Goal: Transaction & Acquisition: Purchase product/service

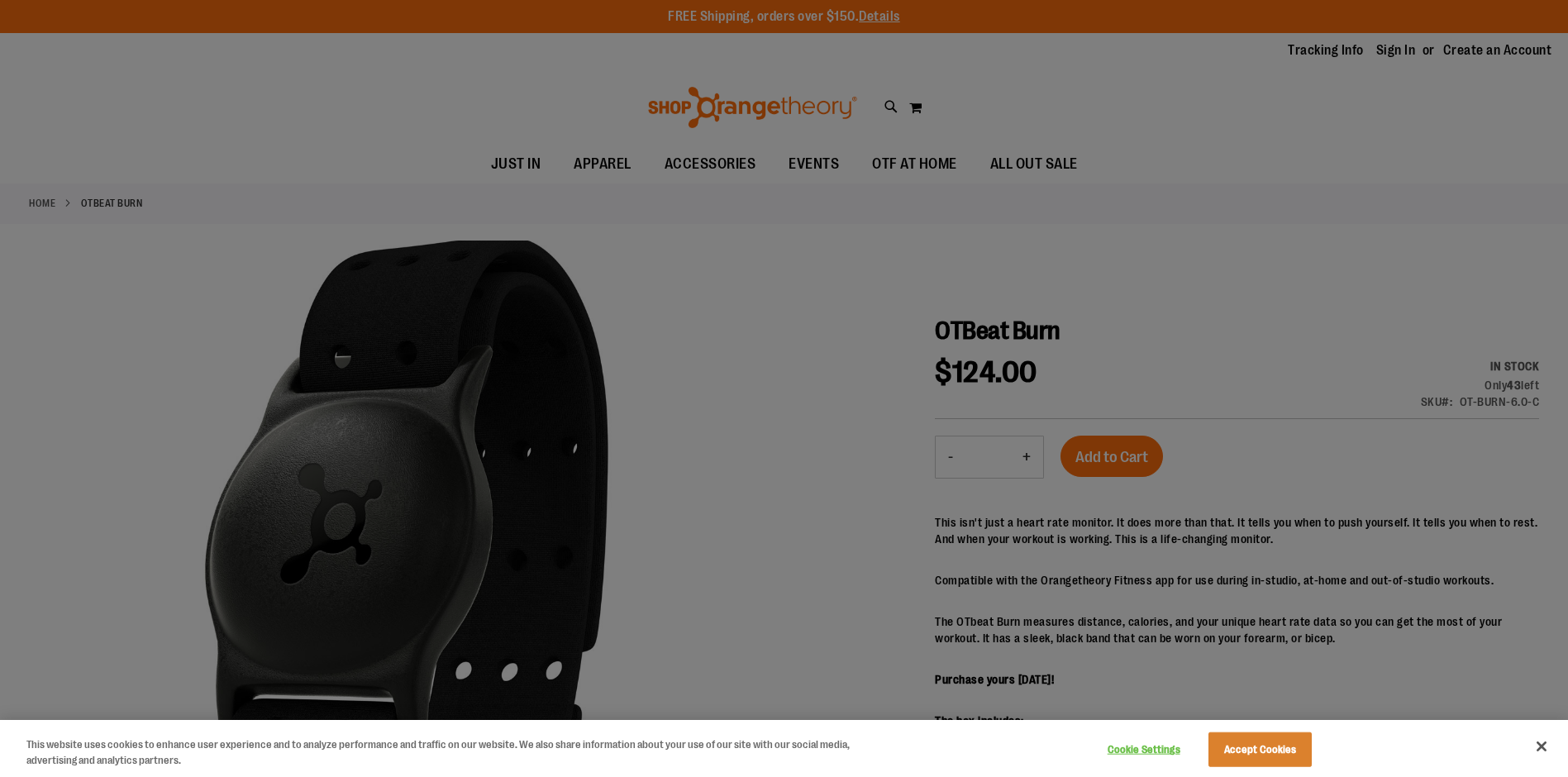
click at [720, 423] on div at bounding box center [784, 388] width 1568 height 777
click at [1307, 741] on button "Accept Cookies" at bounding box center [1260, 750] width 104 height 35
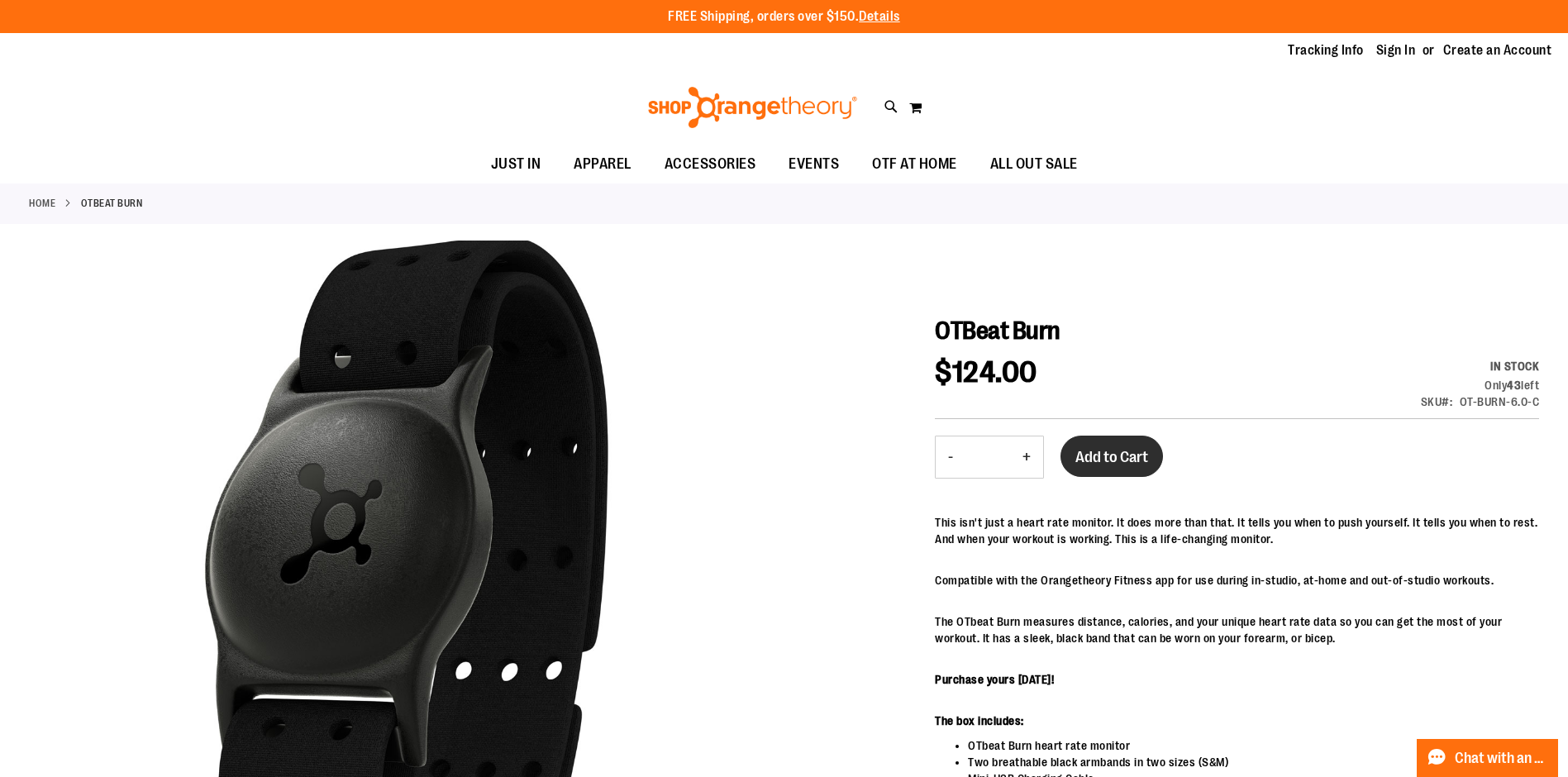
click at [1131, 466] on span "Add to Cart" at bounding box center [1112, 457] width 73 height 18
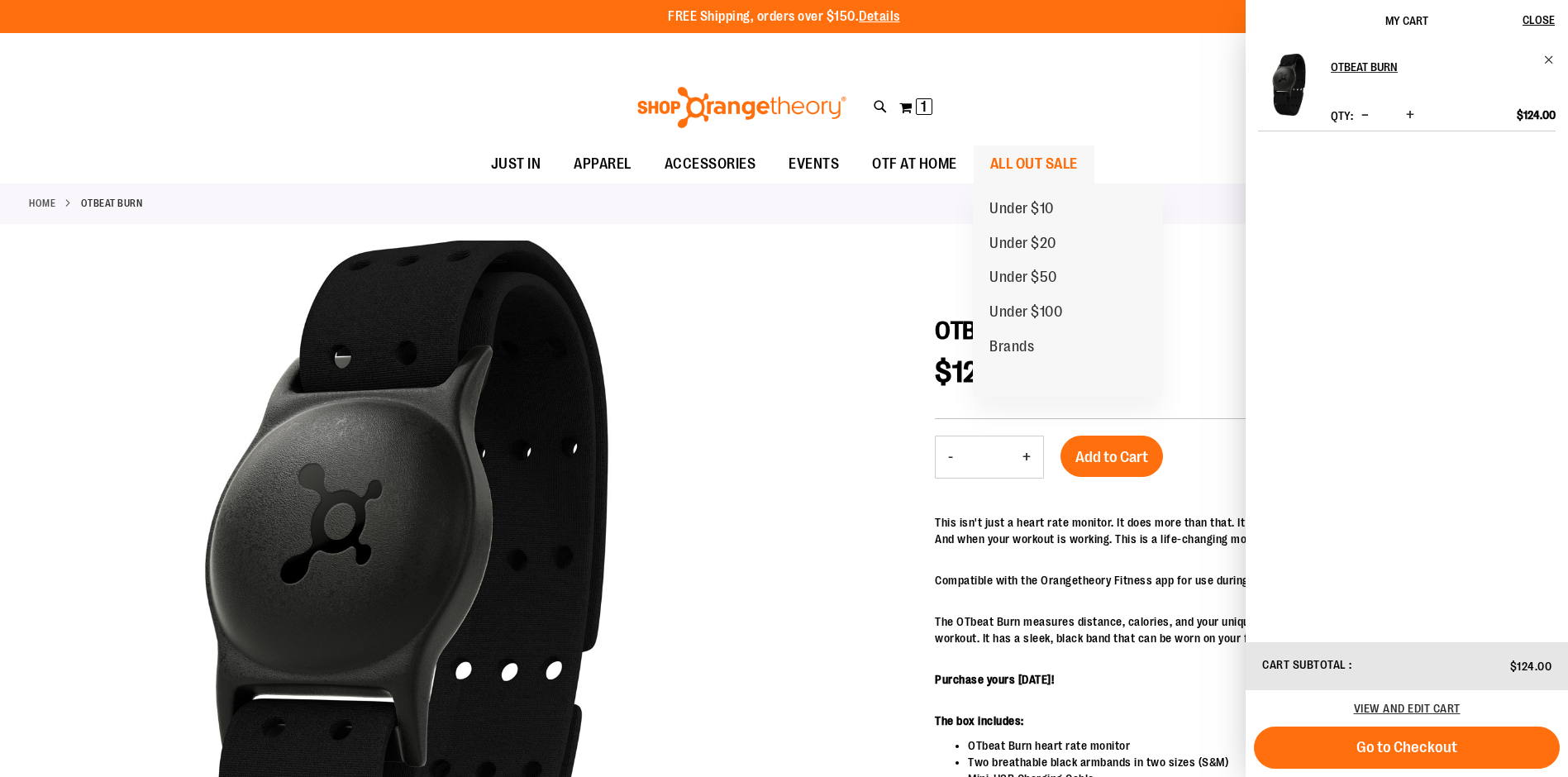
click at [1033, 161] on span "ALL OUT SALE" at bounding box center [1033, 164] width 88 height 37
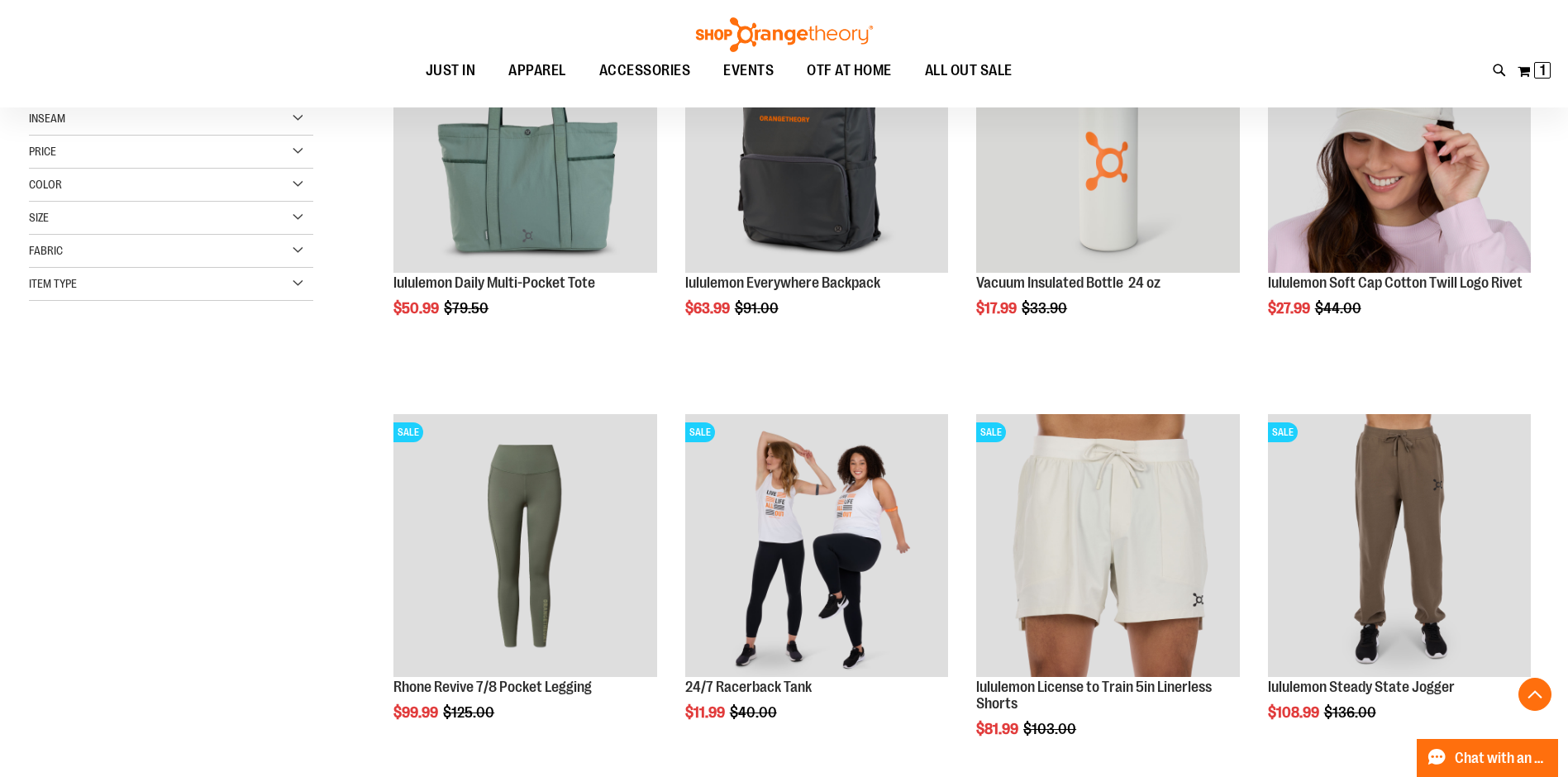
scroll to position [439, 0]
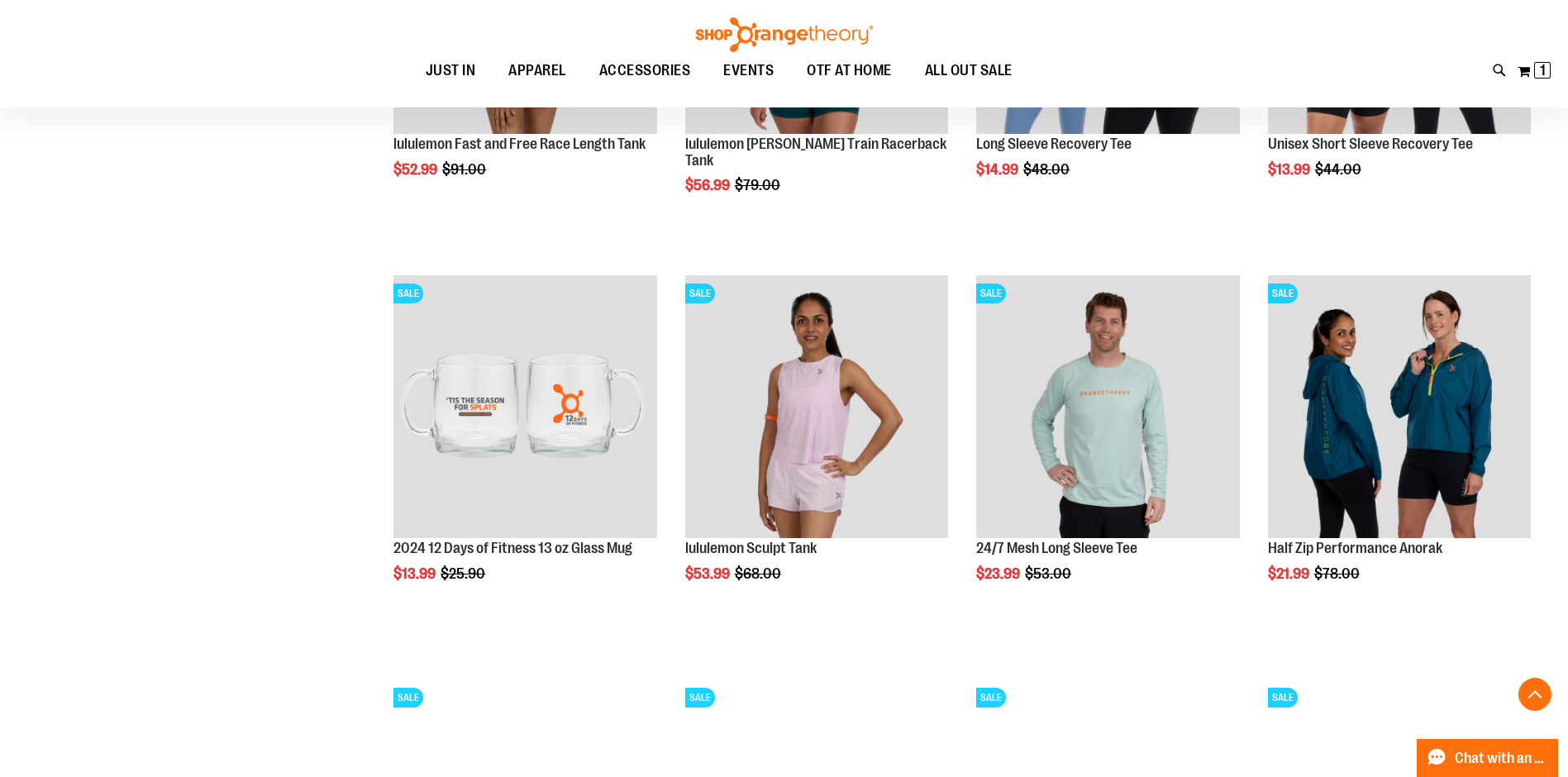
scroll to position [1684, 0]
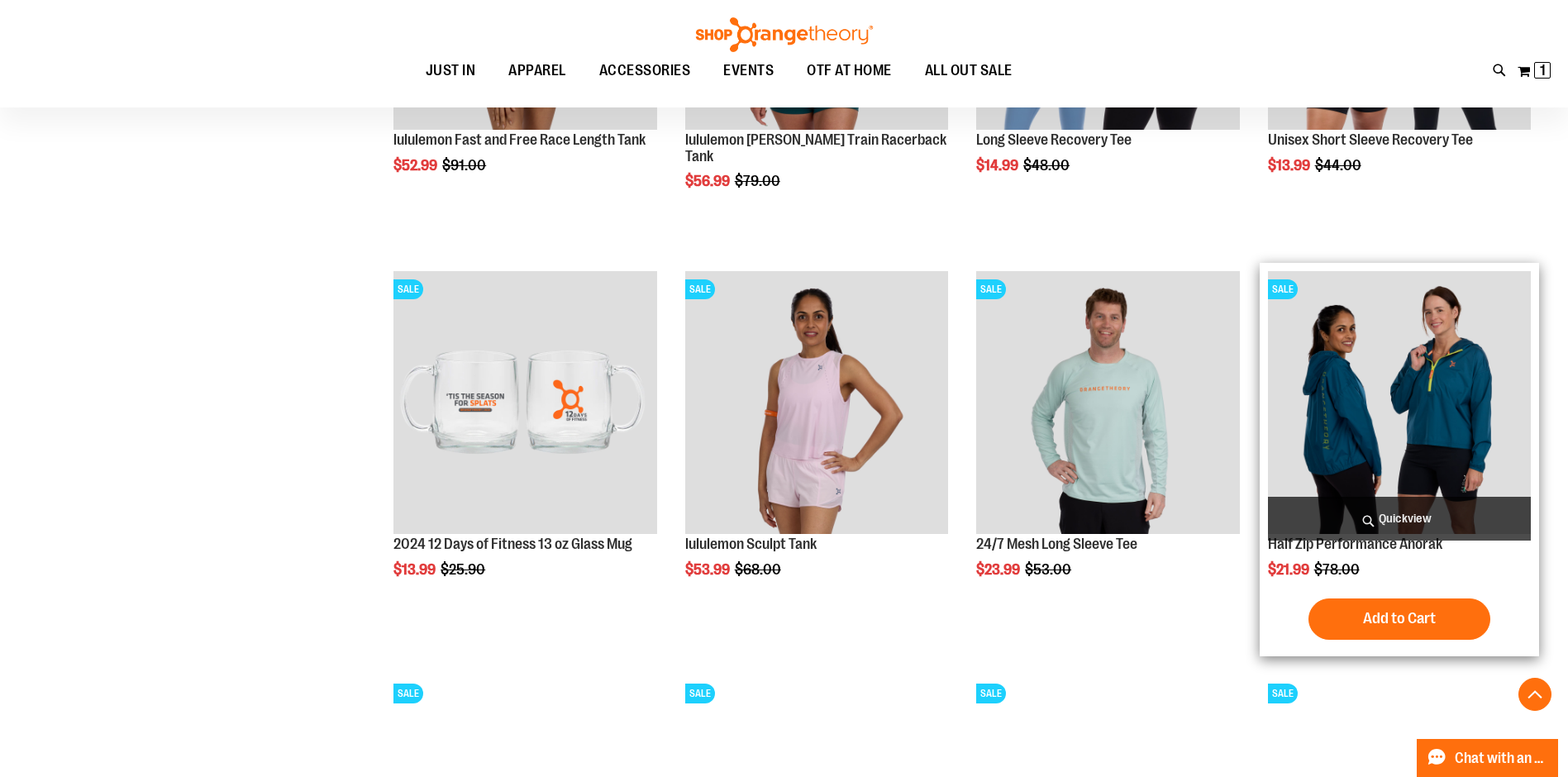
drag, startPoint x: 1368, startPoint y: 420, endPoint x: 1355, endPoint y: 424, distance: 13.6
click at [1355, 424] on img "product" at bounding box center [1399, 402] width 263 height 263
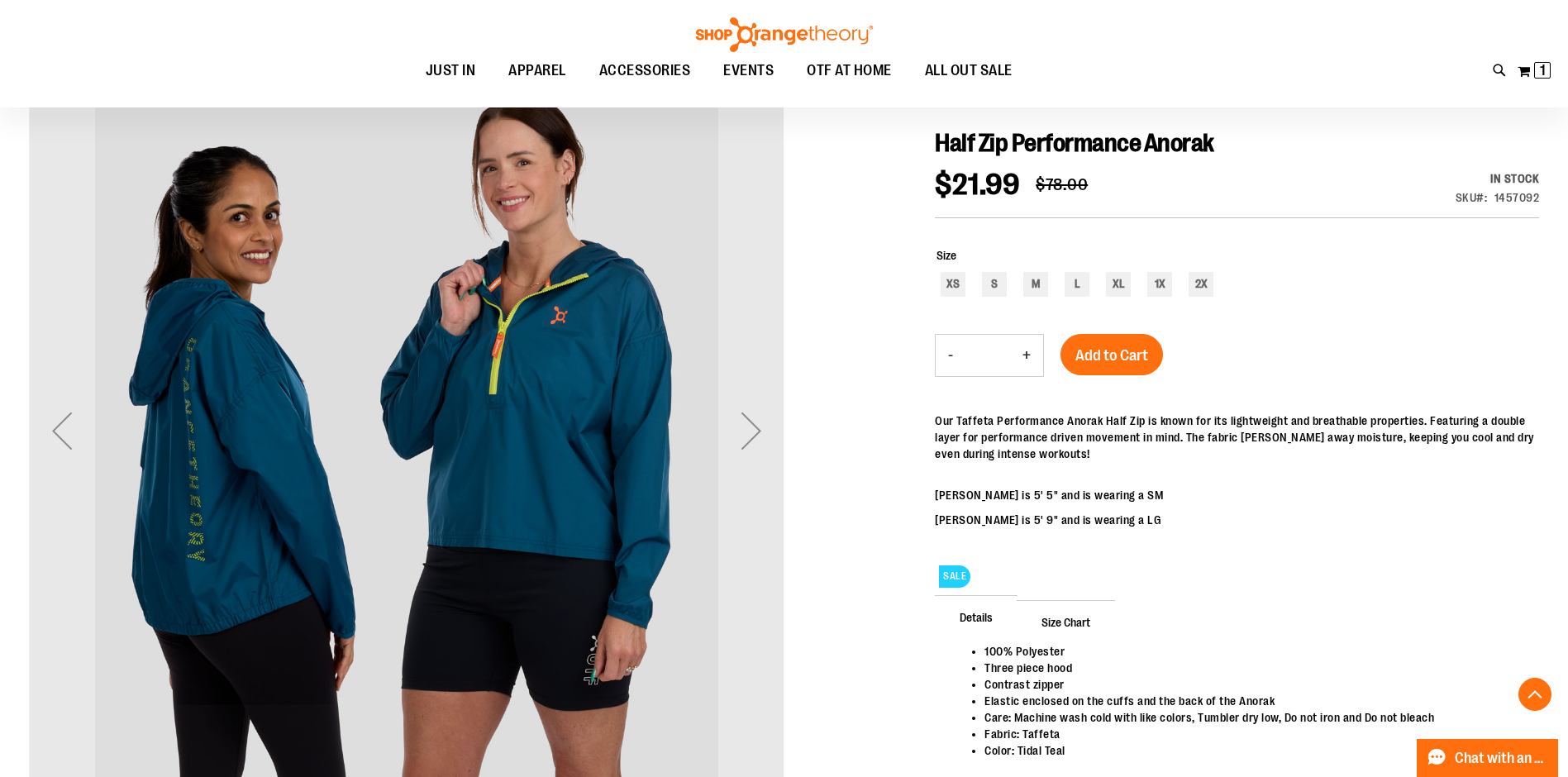
scroll to position [354, 0]
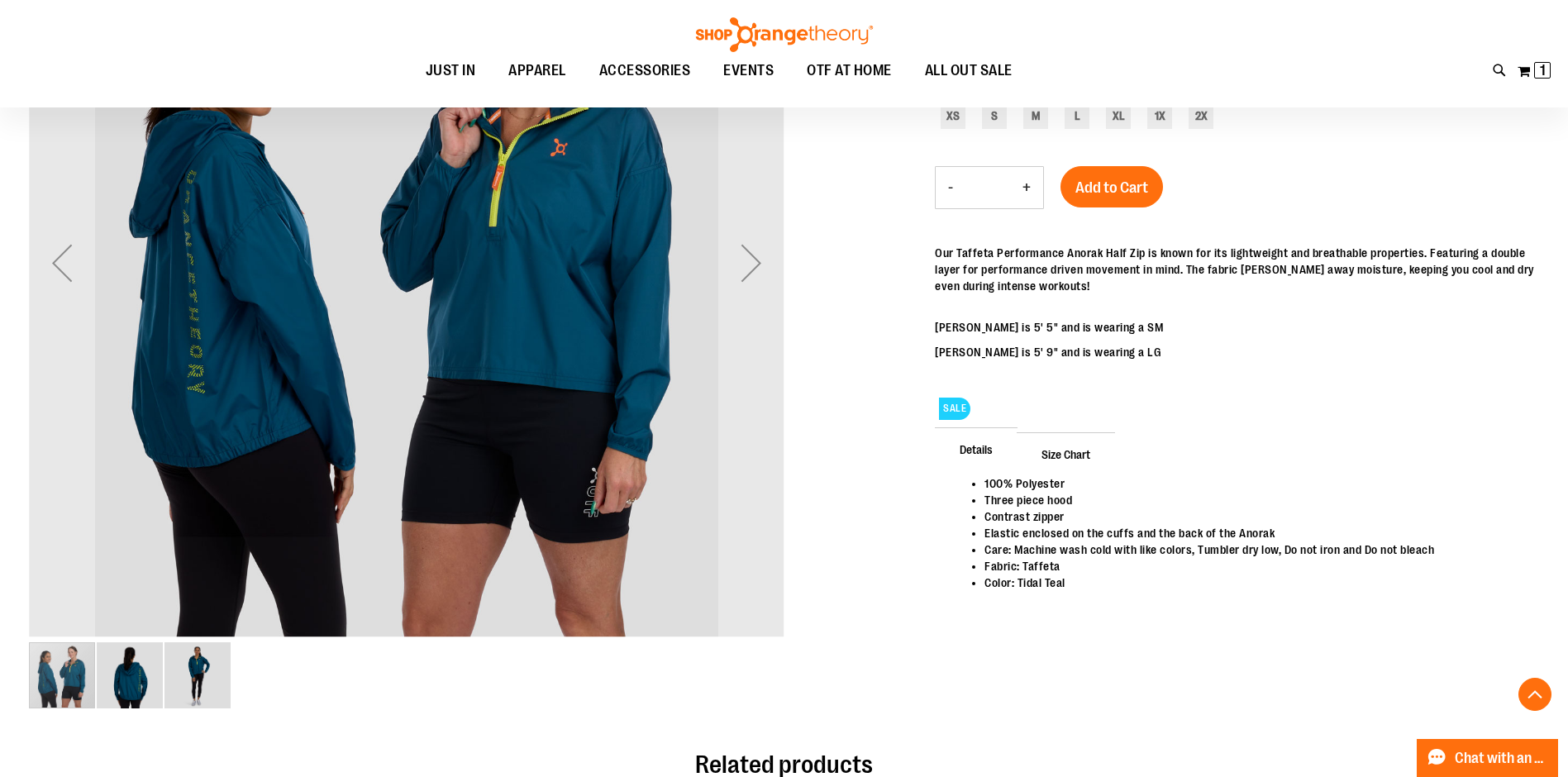
click at [133, 690] on div "image 2 of 3" at bounding box center [130, 676] width 66 height 66
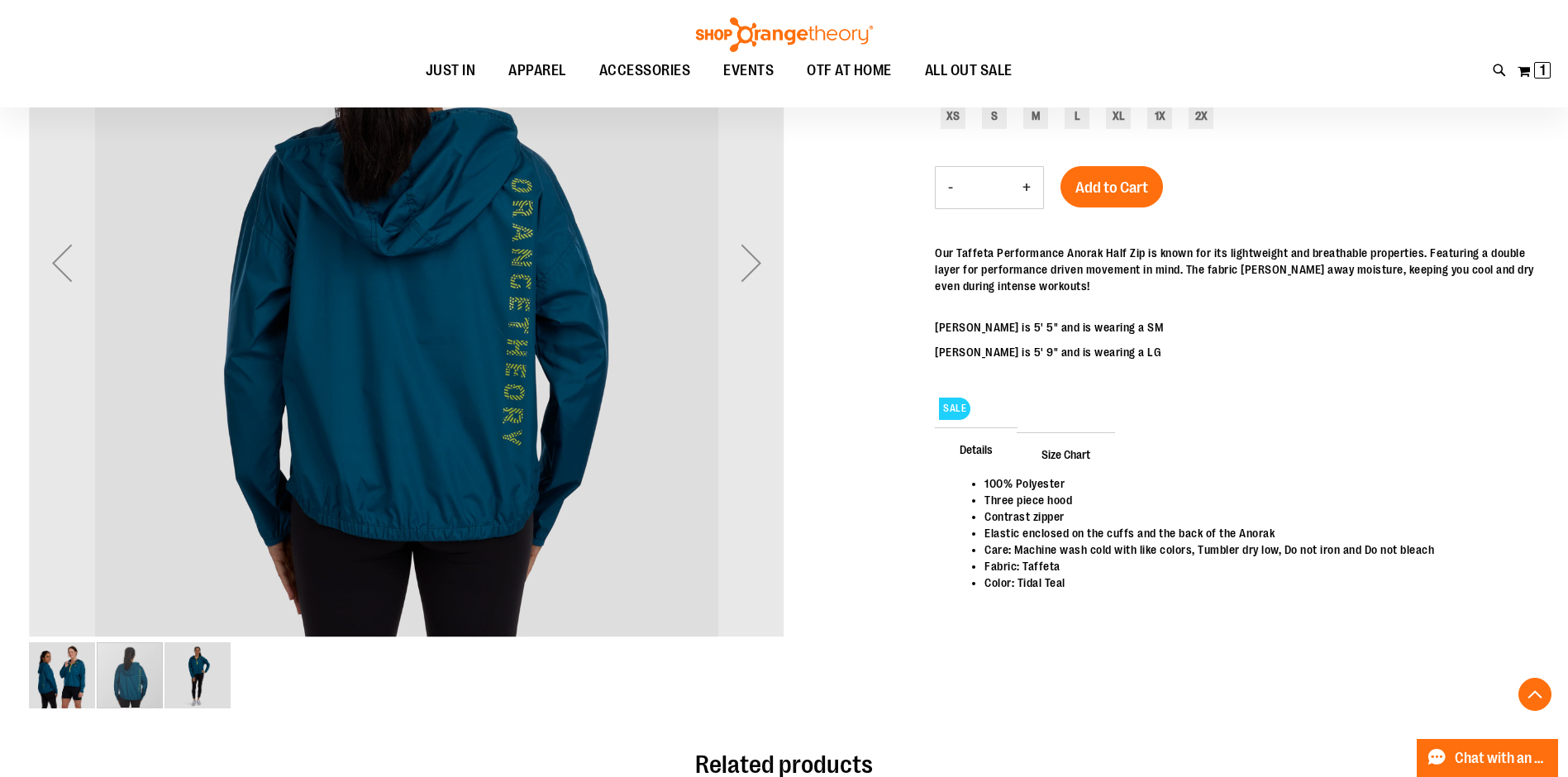
scroll to position [271, 0]
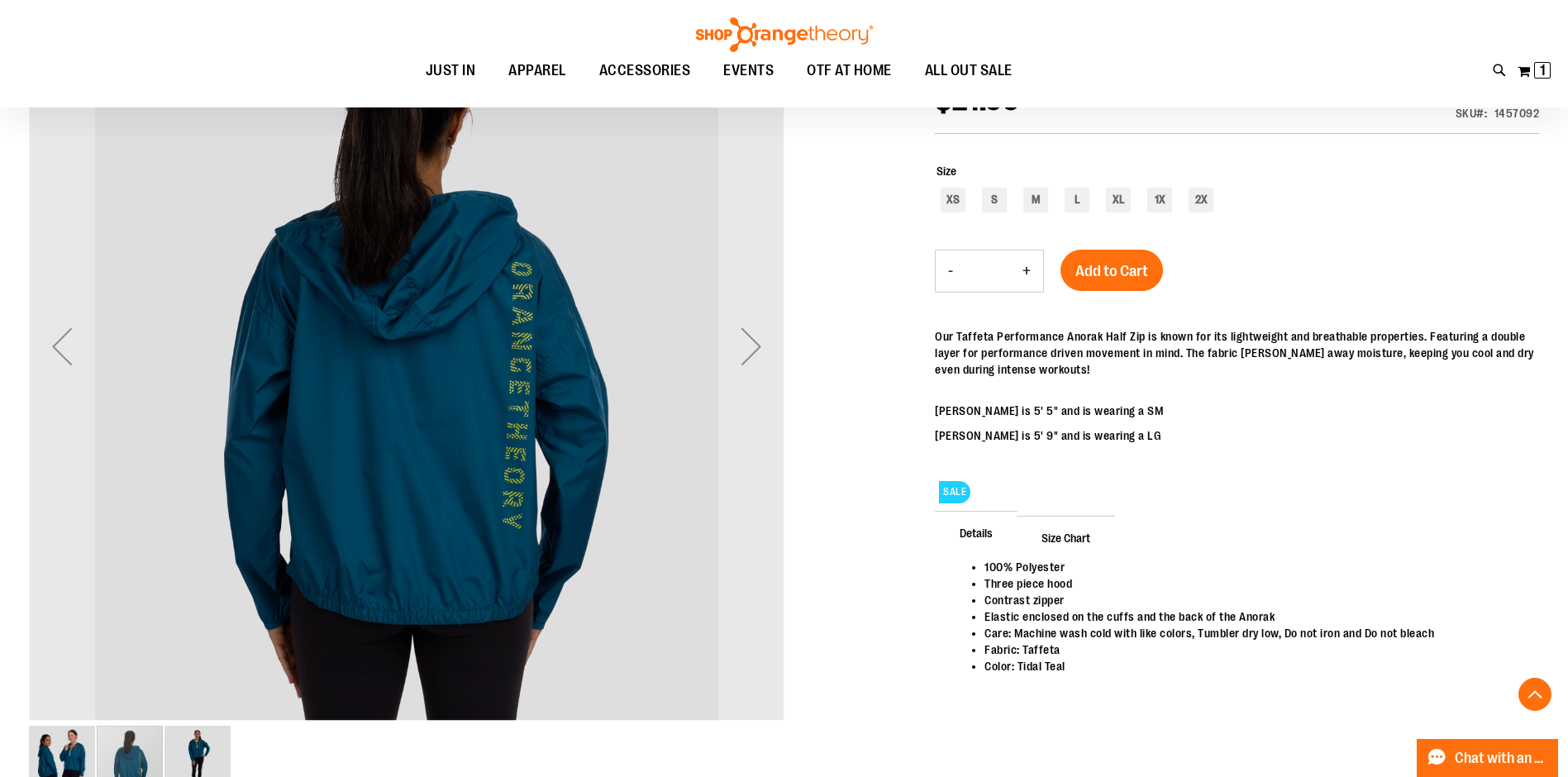
click at [199, 749] on div "image 3 of 3" at bounding box center [198, 759] width 66 height 66
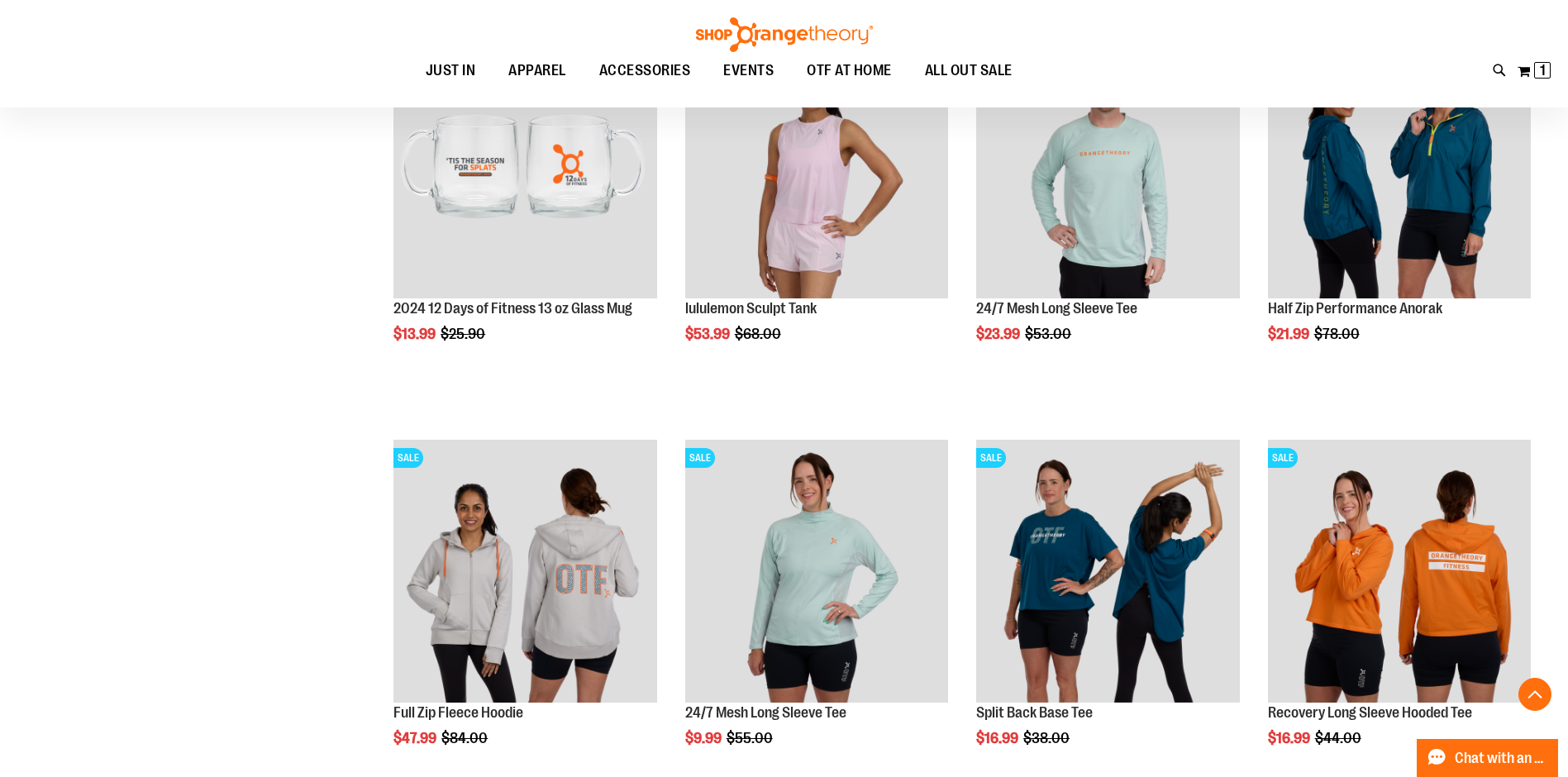
scroll to position [830, 0]
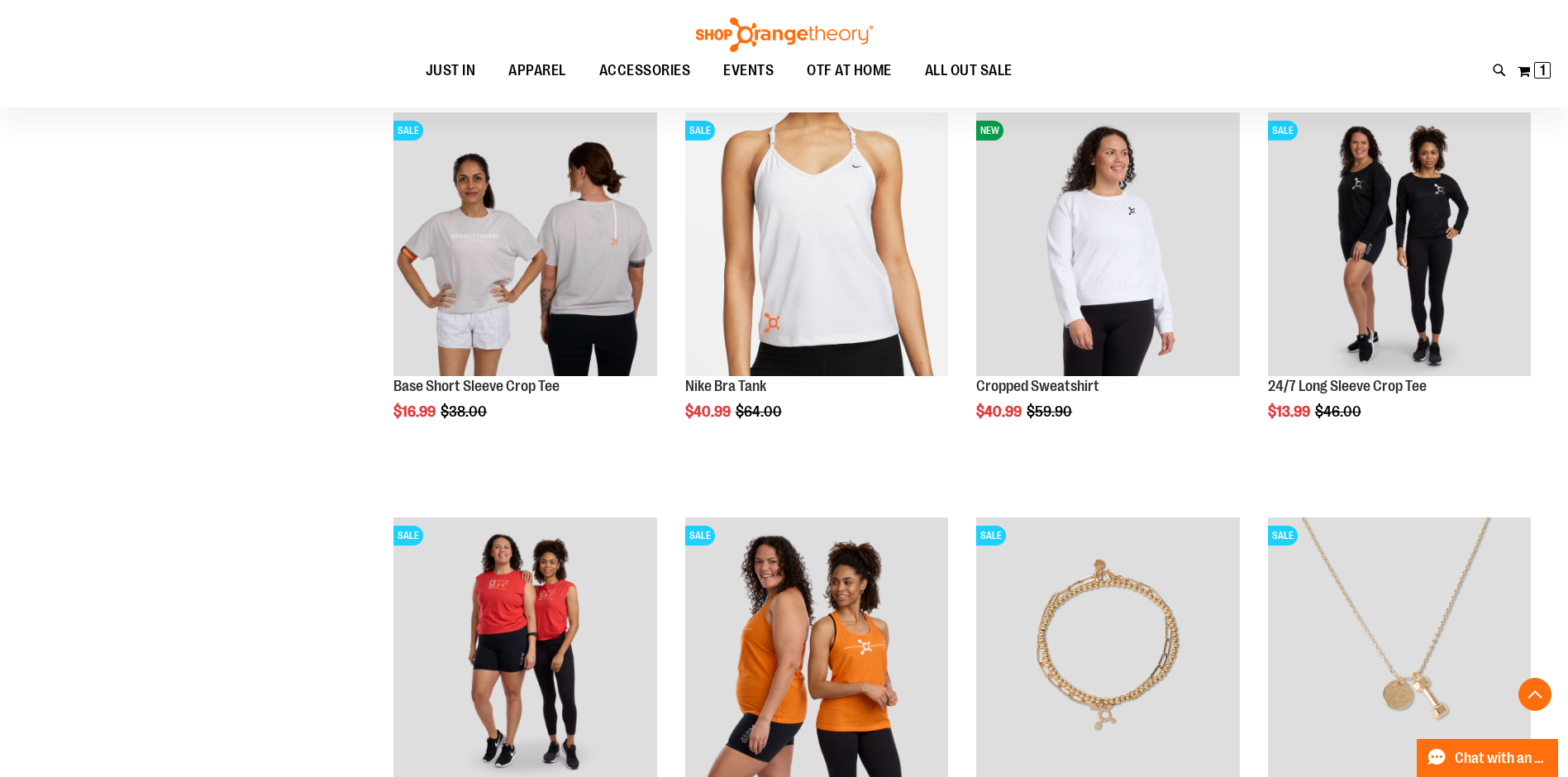
scroll to position [1663, 0]
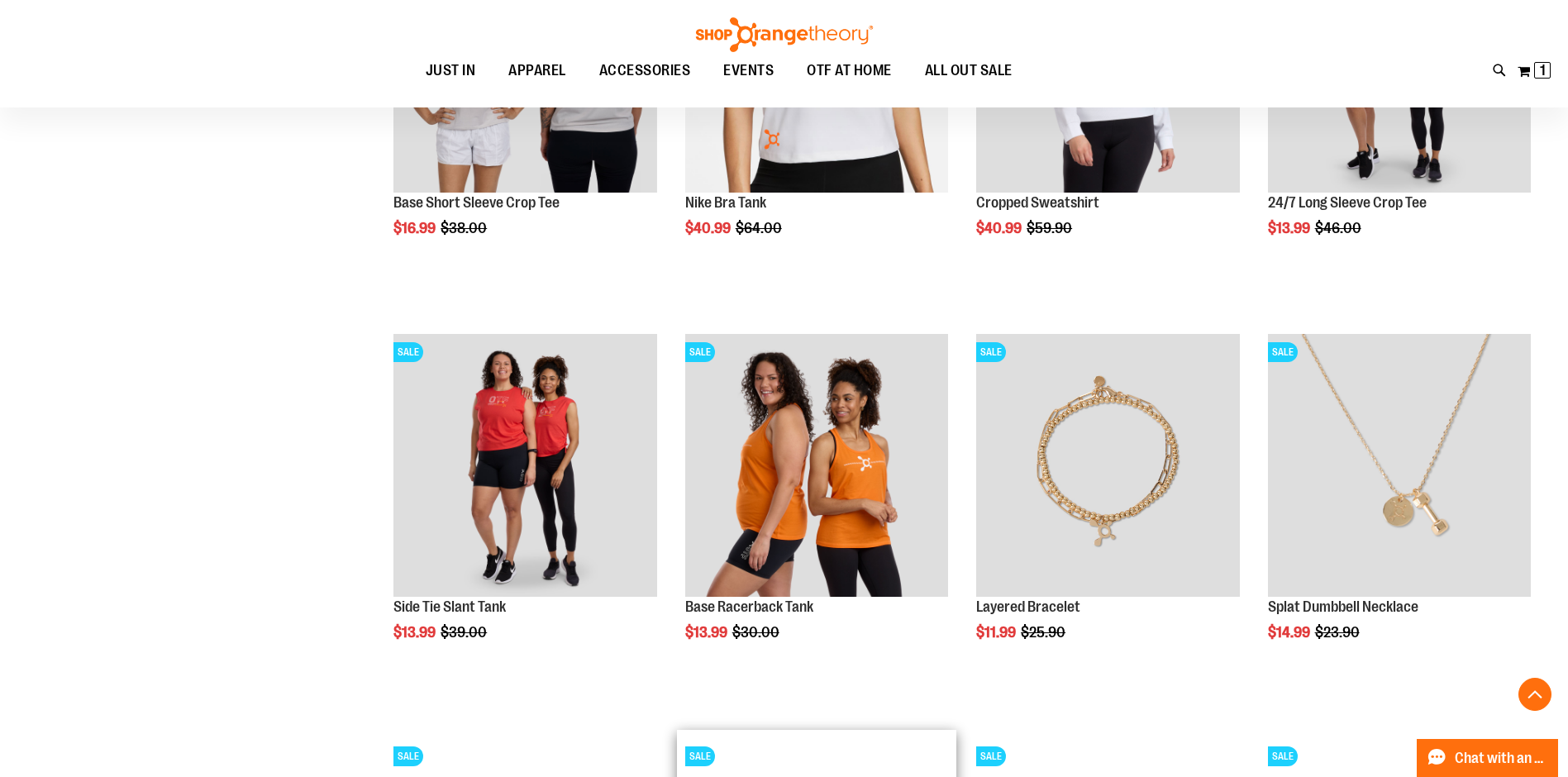
scroll to position [2079, 0]
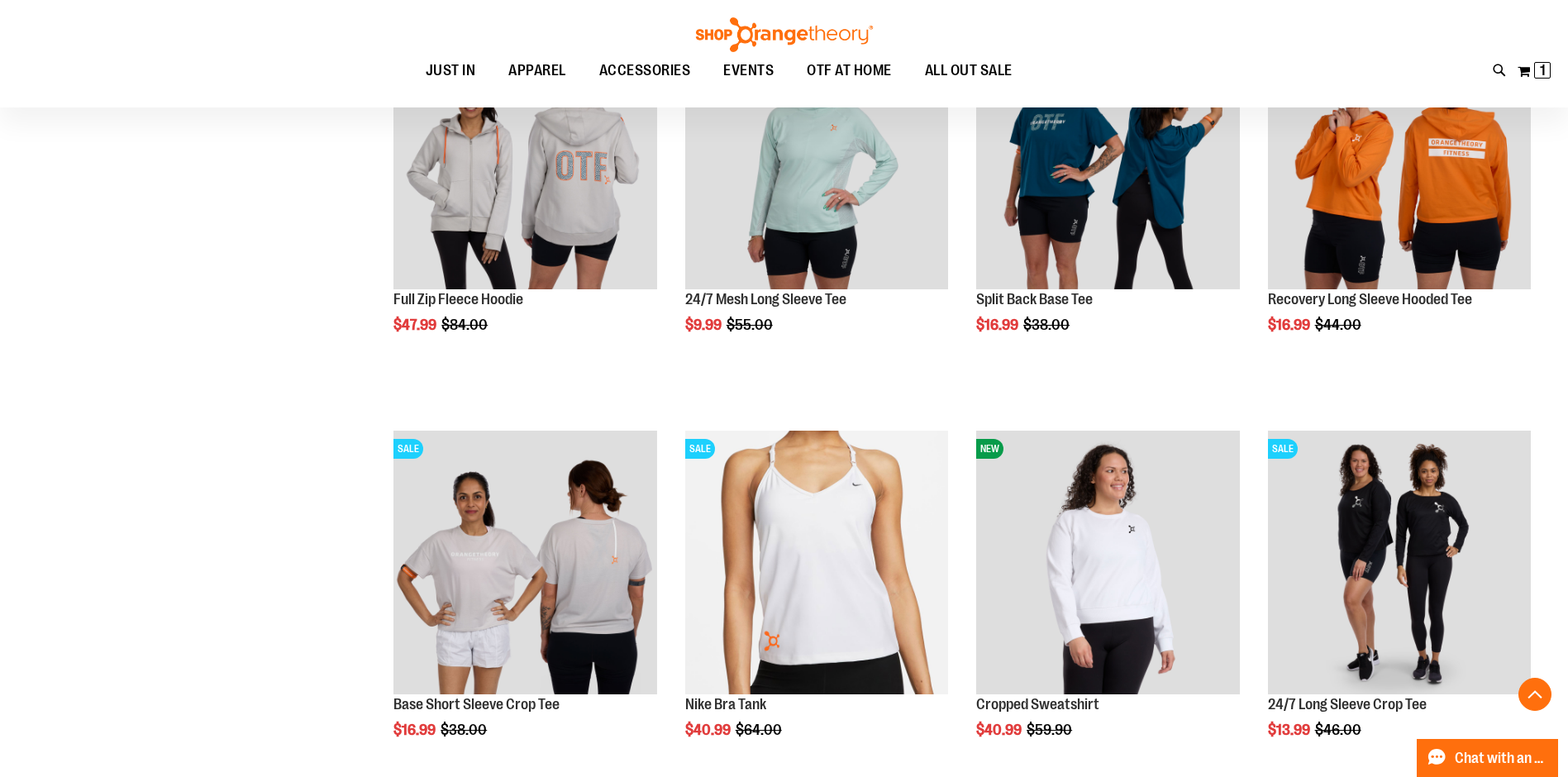
scroll to position [580, 0]
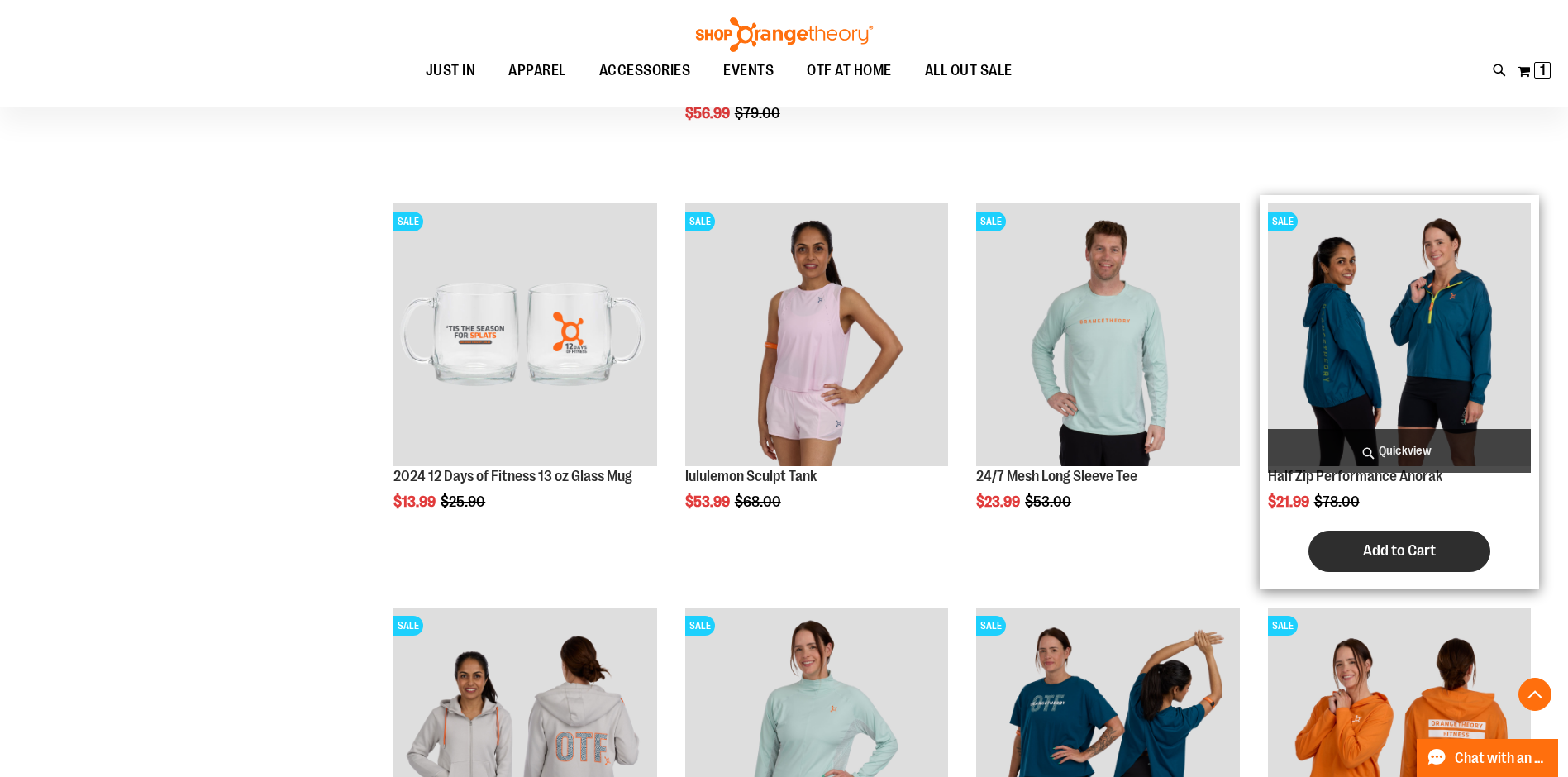
click at [1430, 551] on span "Add to Cart" at bounding box center [1400, 550] width 73 height 18
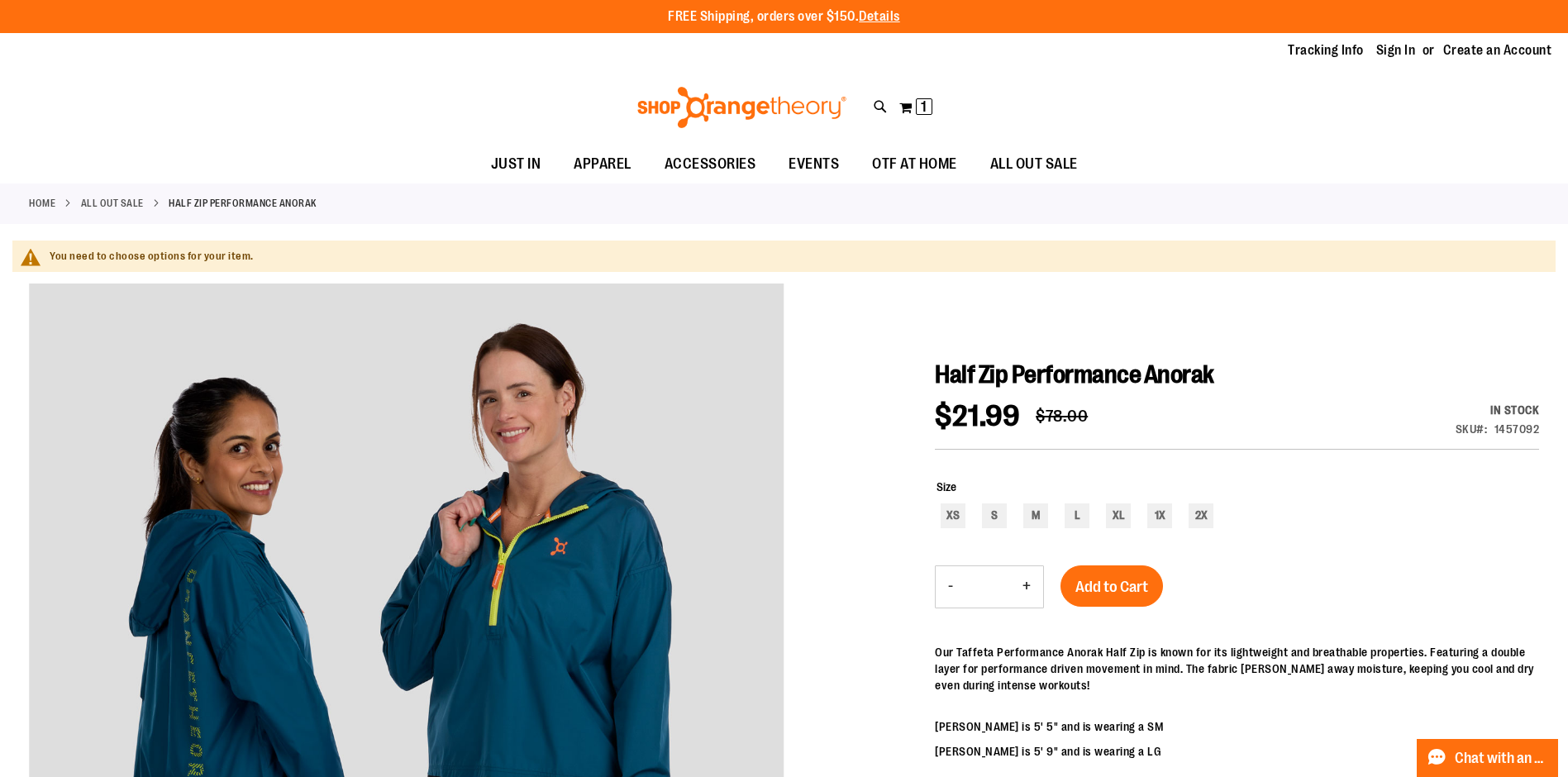
click at [1084, 473] on div "Size XS S M L XL 1X 2X" at bounding box center [1237, 506] width 604 height 87
click at [1070, 518] on div "L" at bounding box center [1077, 515] width 25 height 25
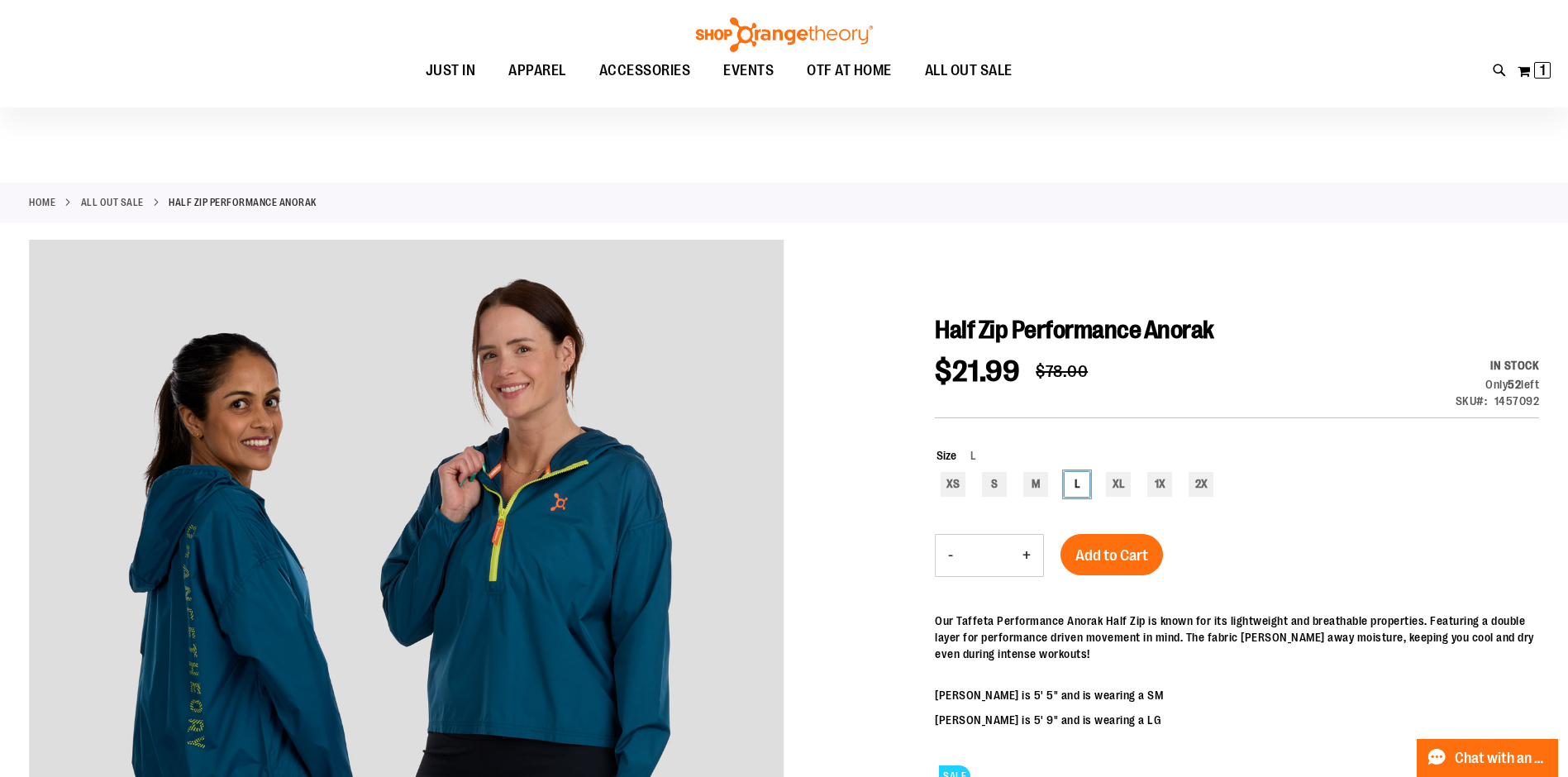
scroll to position [1, 0]
click at [1123, 555] on span "Add to Cart" at bounding box center [1112, 554] width 73 height 18
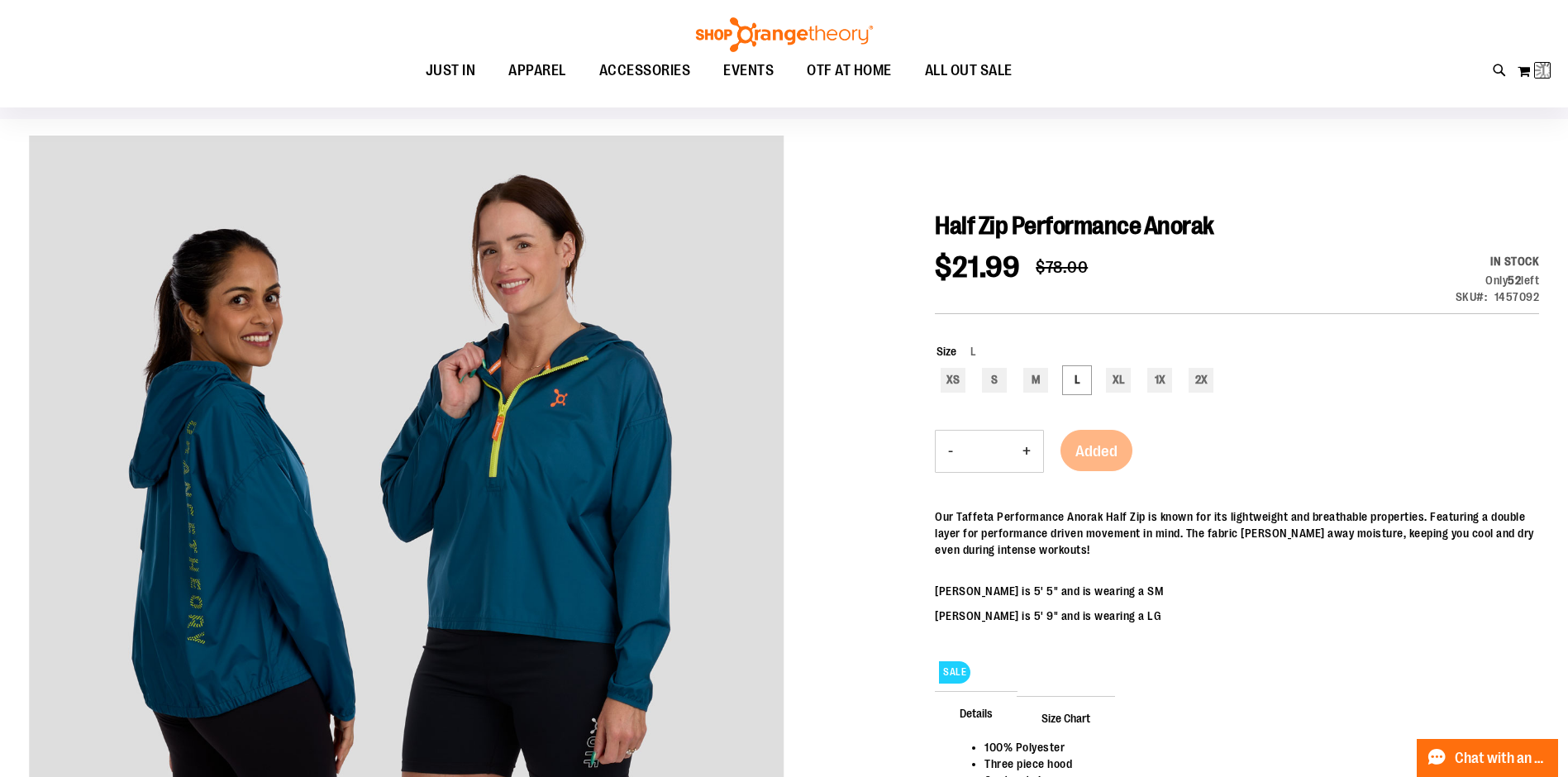
scroll to position [252, 0]
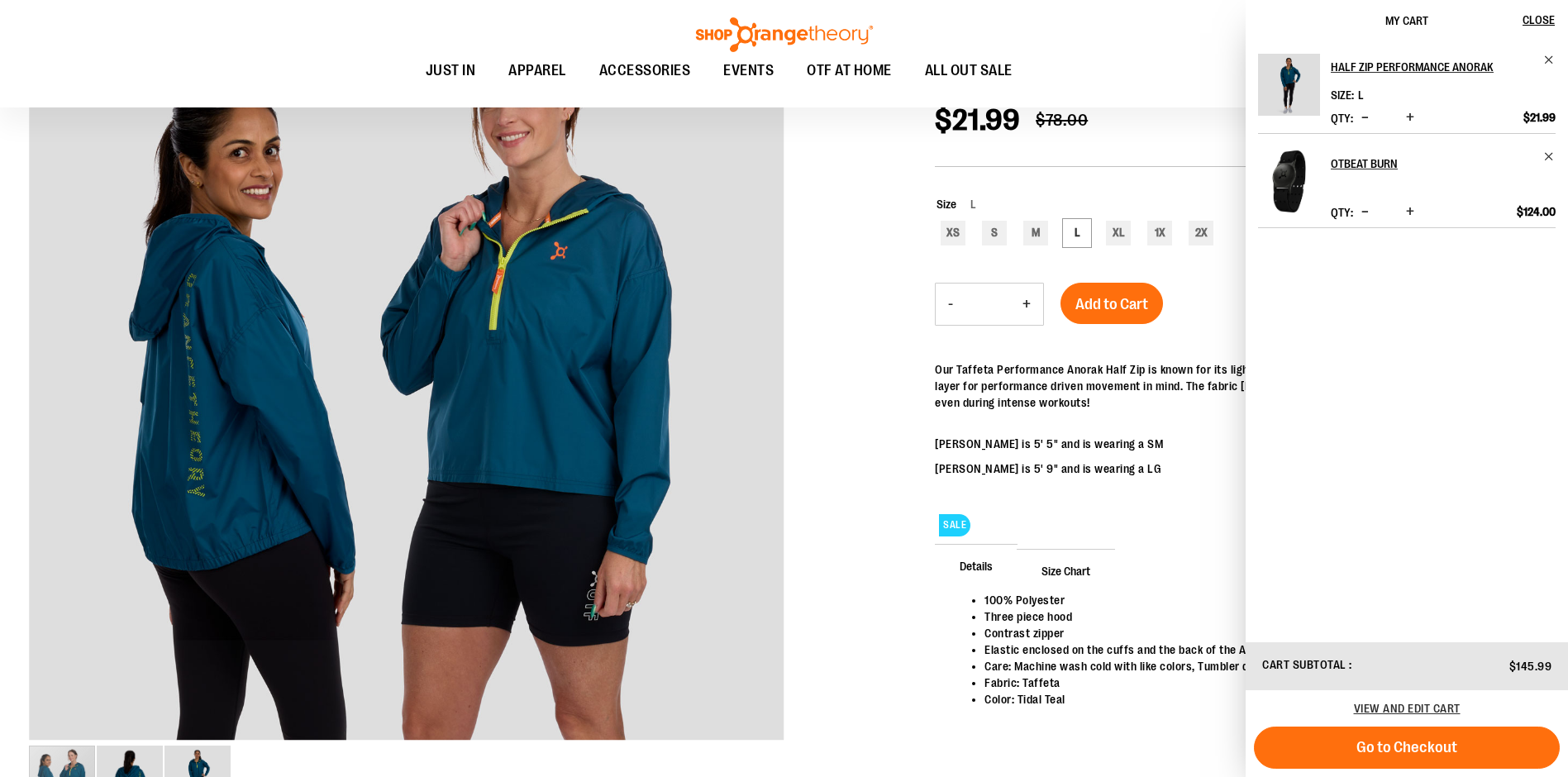
click at [893, 559] on div at bounding box center [784, 411] width 1510 height 846
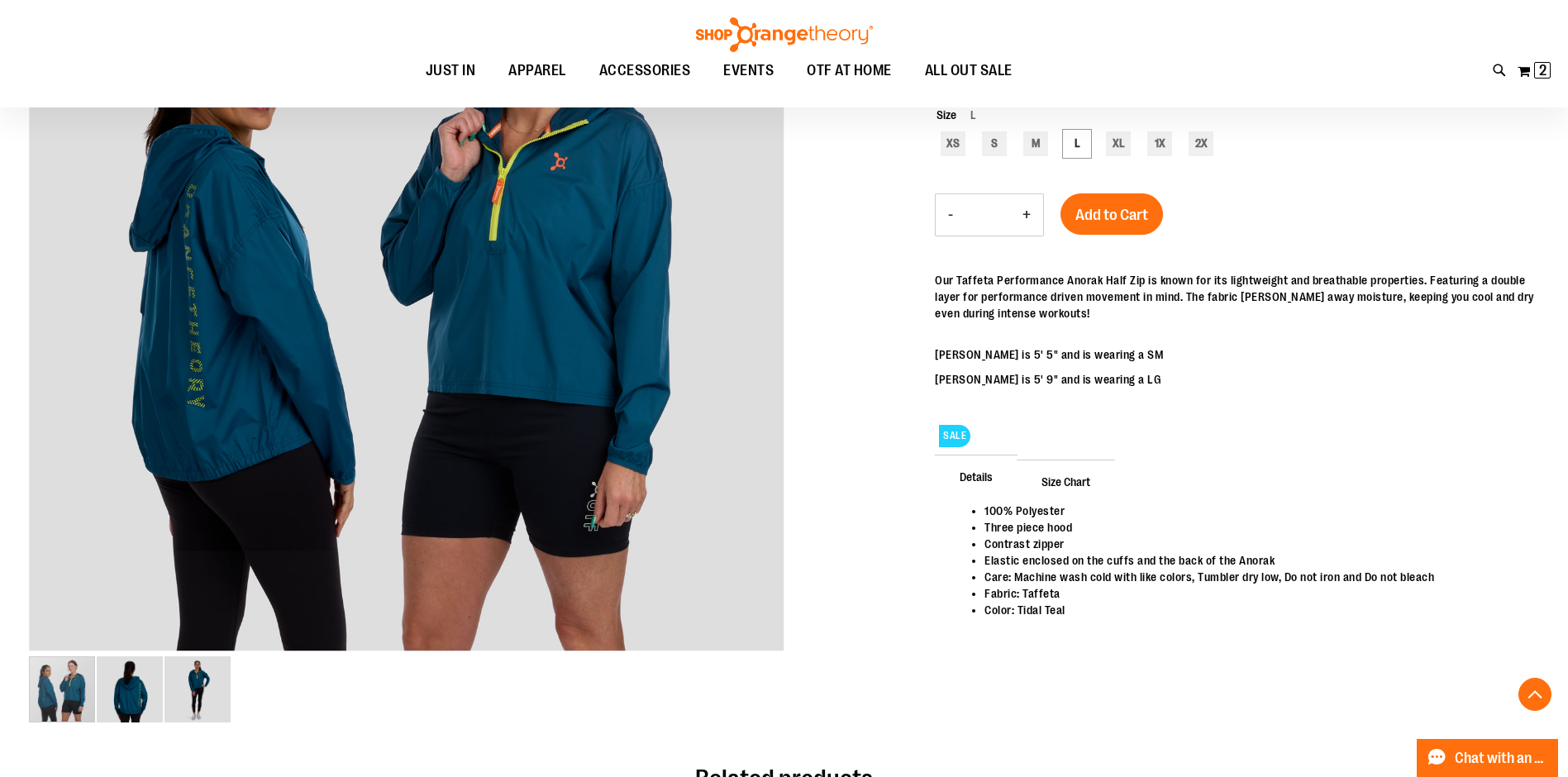
scroll to position [502, 0]
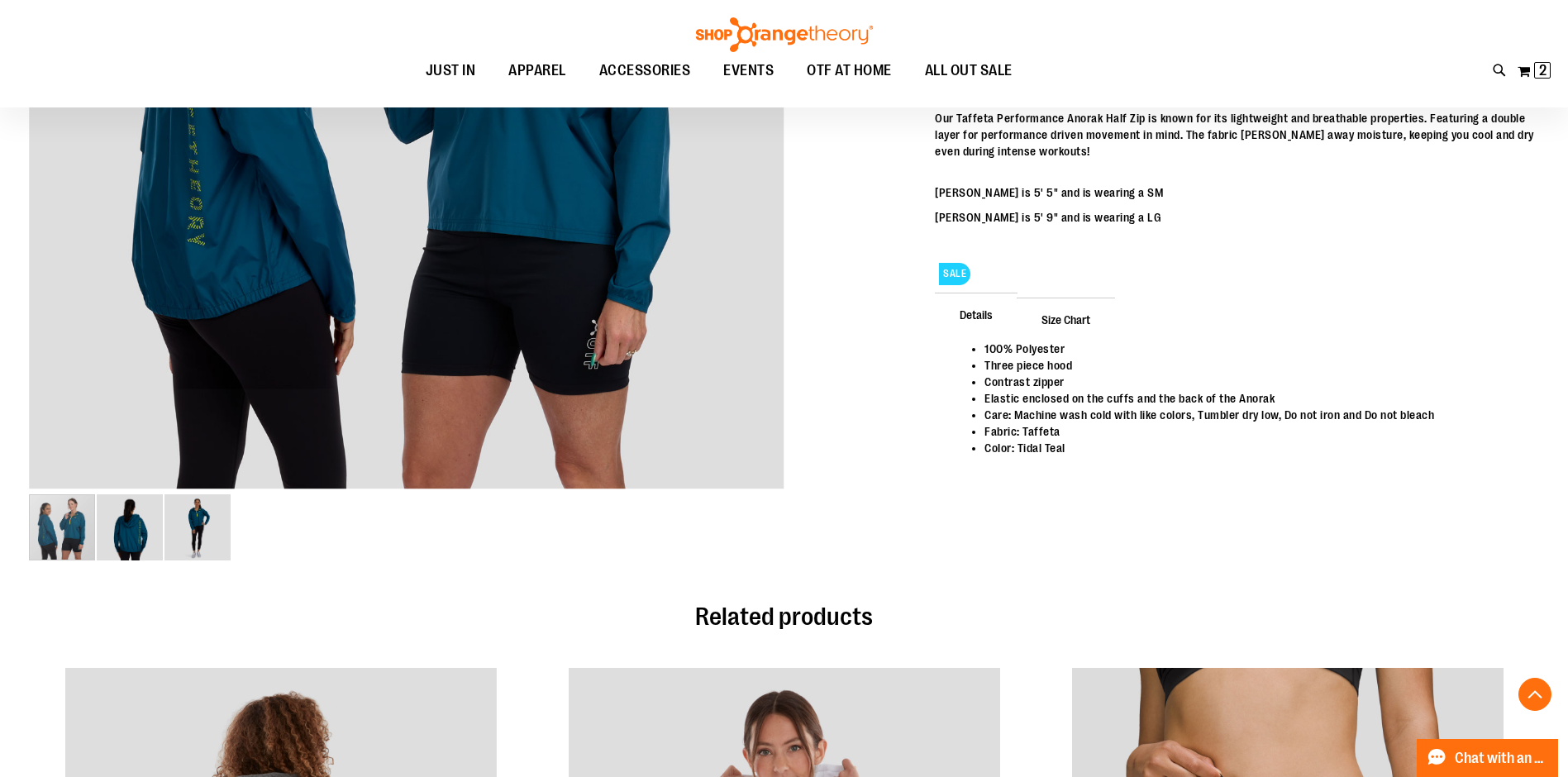
click at [1077, 324] on span "Size Chart" at bounding box center [1066, 319] width 99 height 43
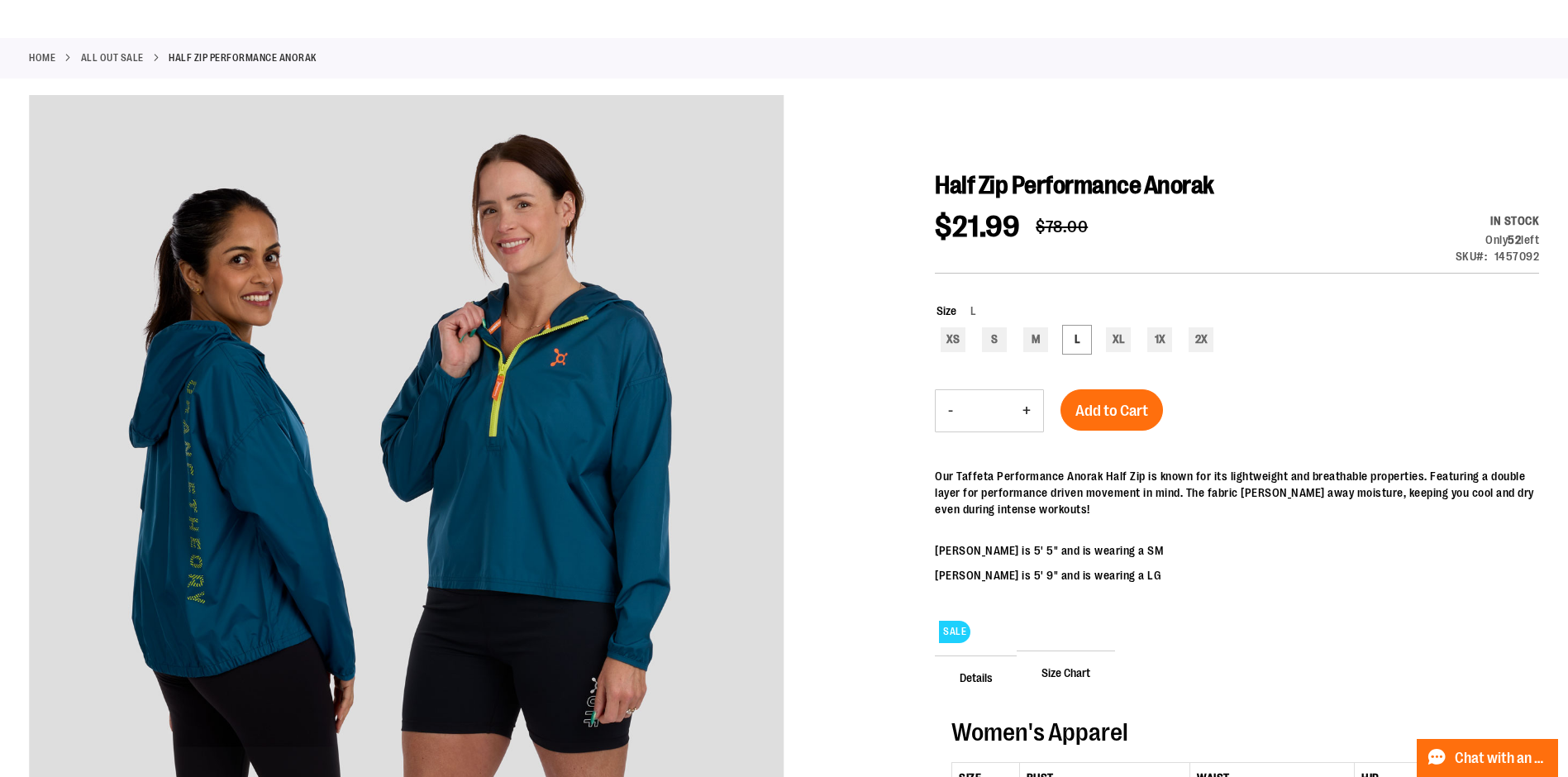
scroll to position [0, 0]
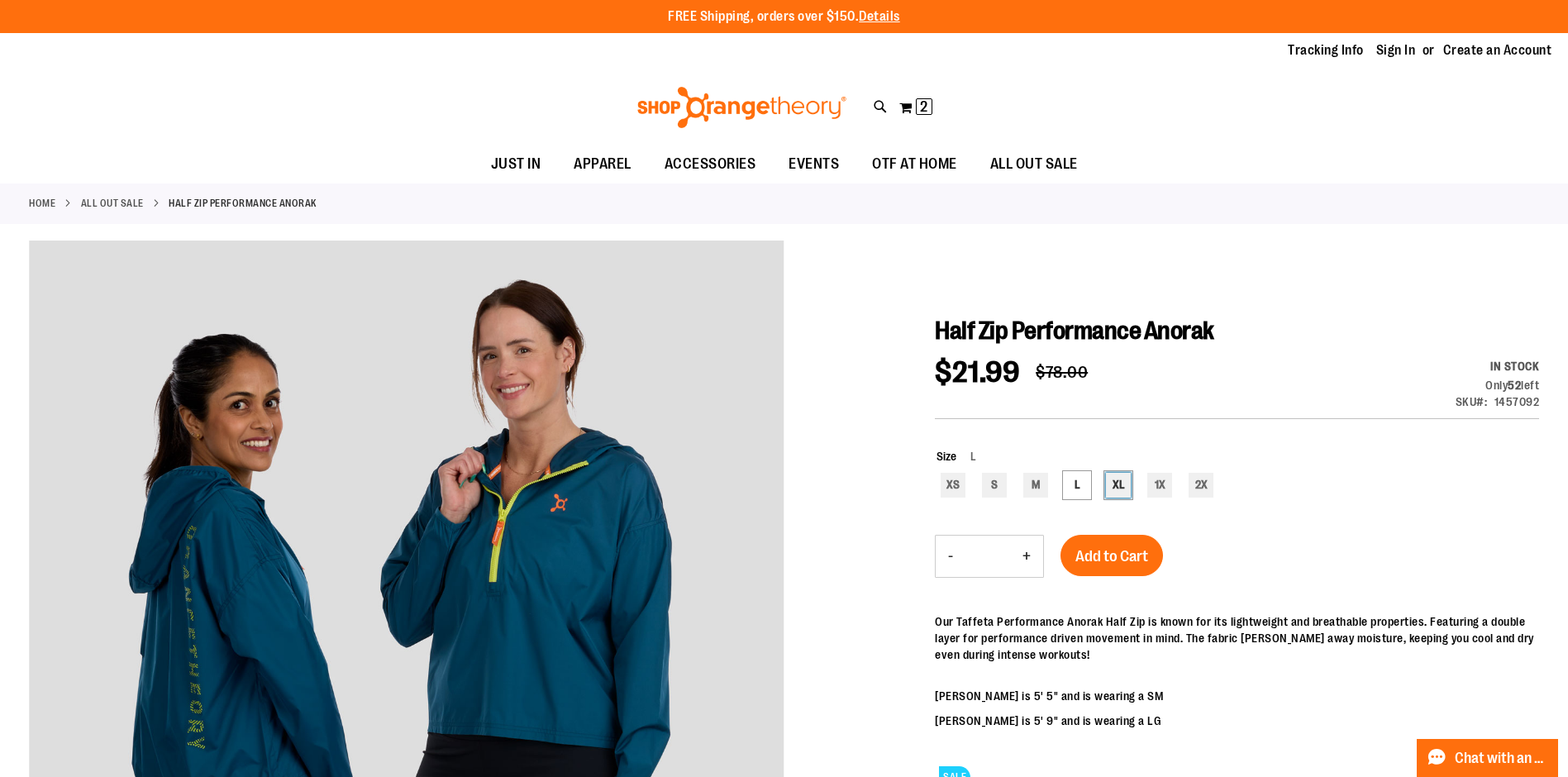
click at [1124, 479] on div "XL" at bounding box center [1118, 485] width 25 height 25
type input "***"
click at [1121, 559] on span "Add to Cart" at bounding box center [1112, 556] width 73 height 18
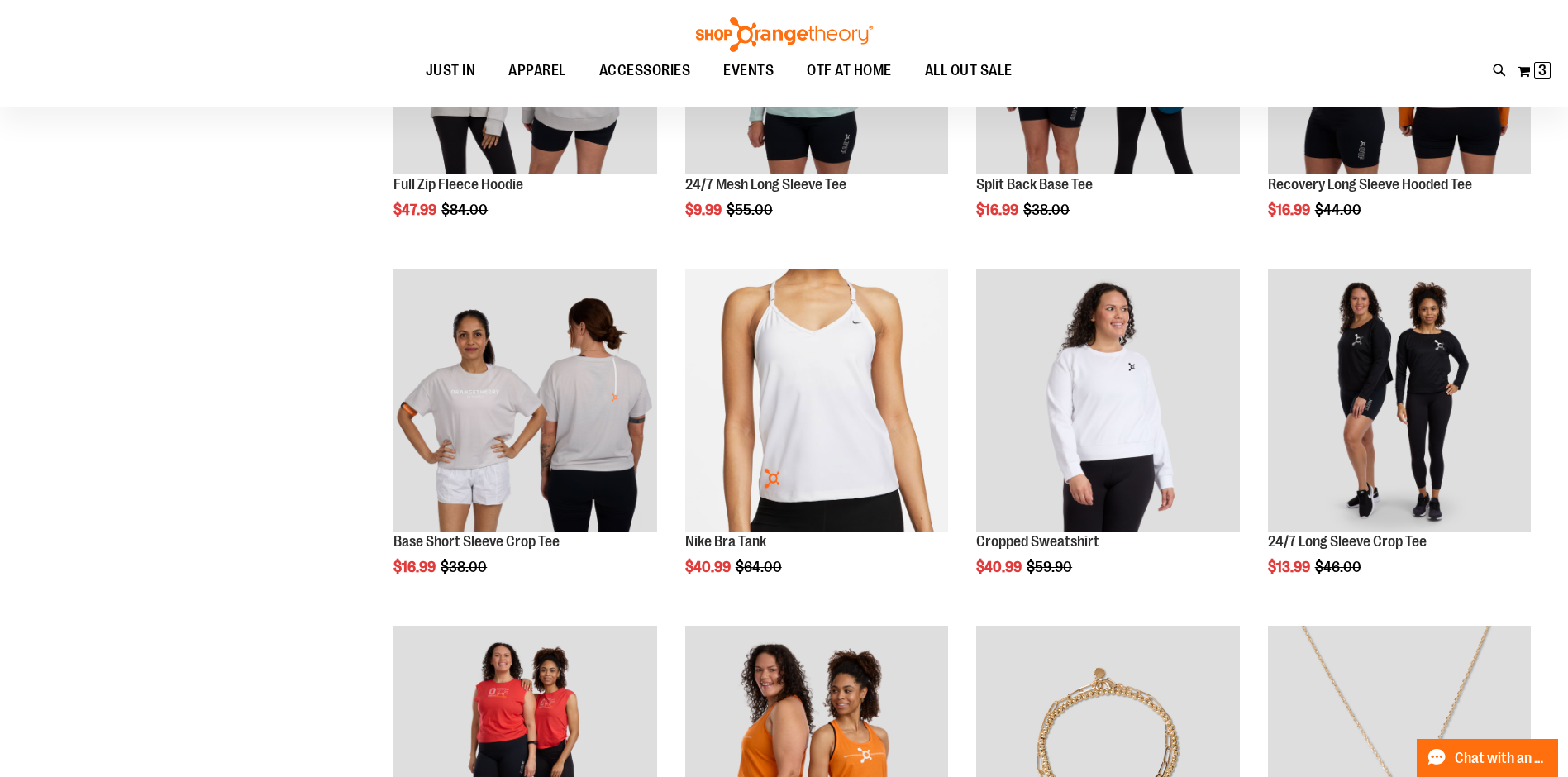
scroll to position [138, 0]
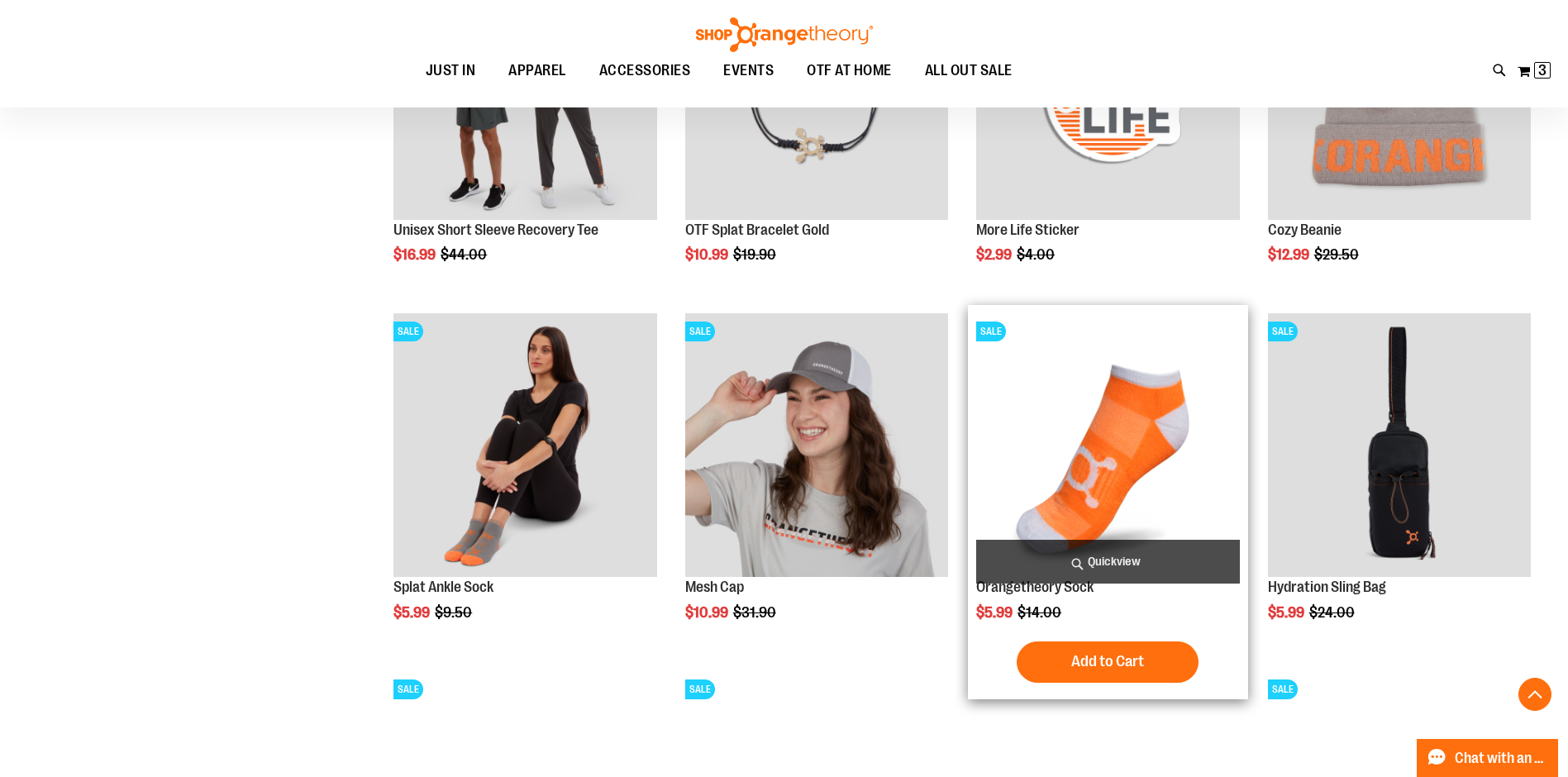
scroll to position [2419, 0]
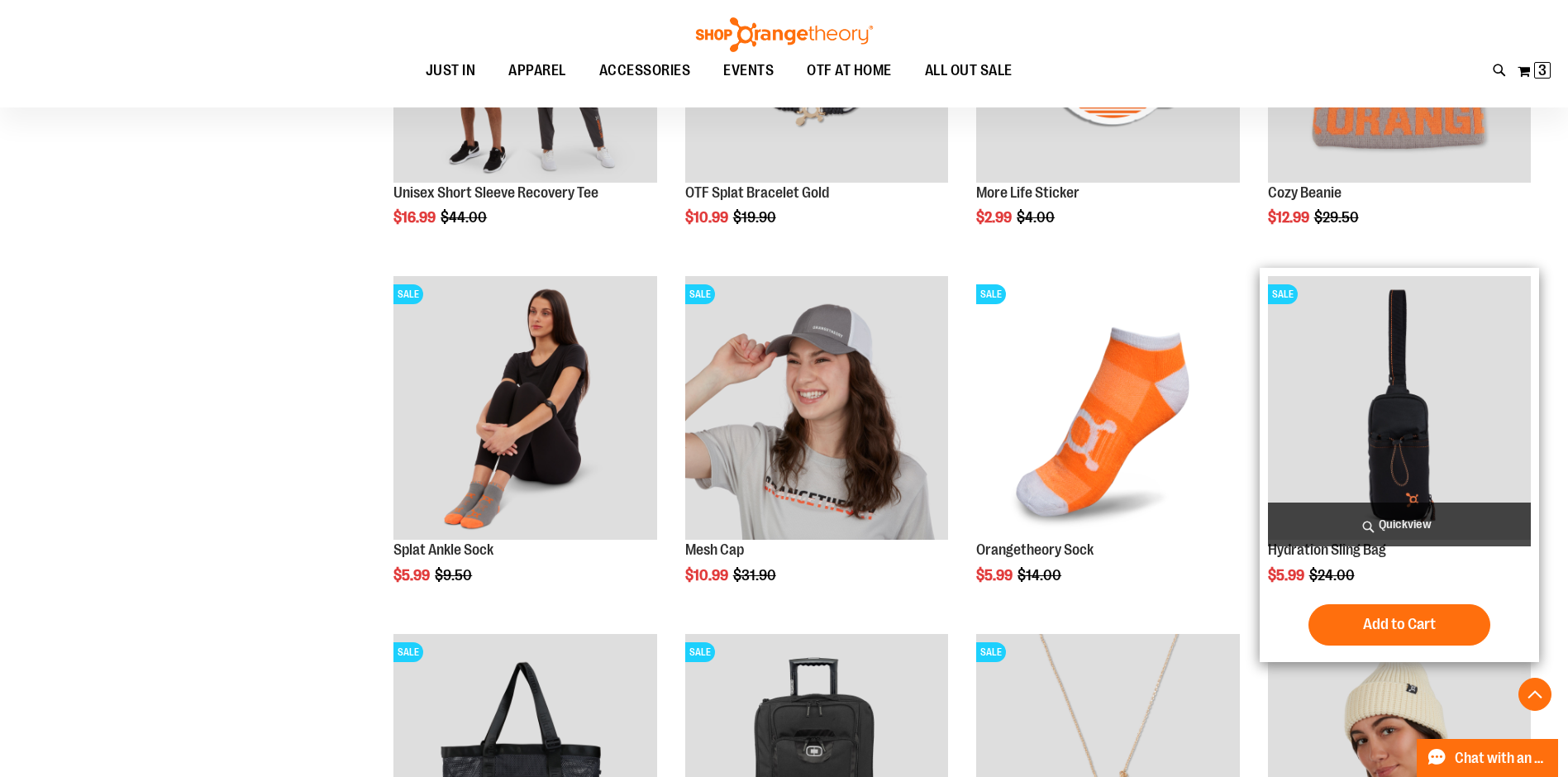
click at [1332, 383] on img "product" at bounding box center [1399, 407] width 263 height 263
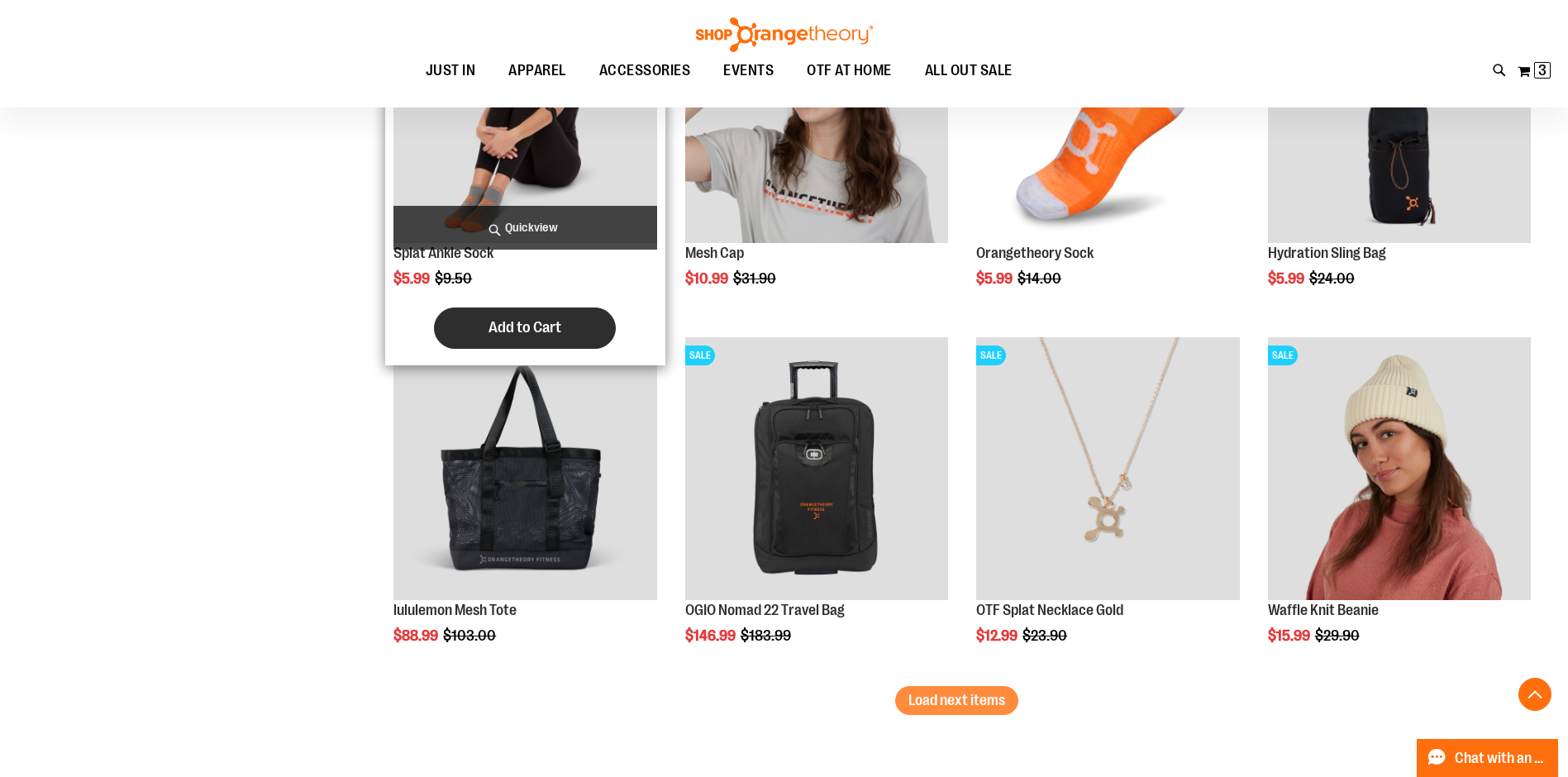
scroll to position [2775, 0]
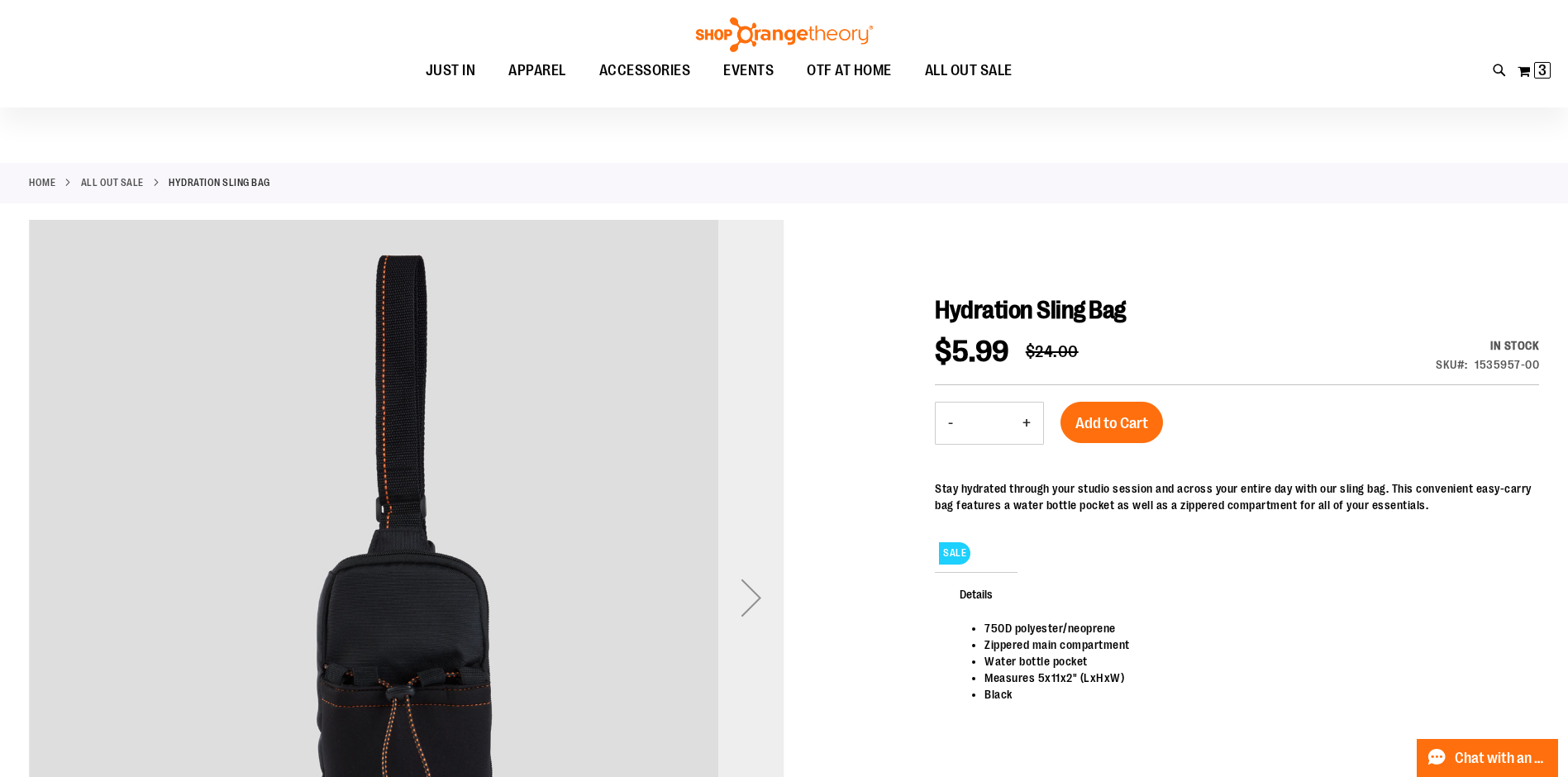
scroll to position [187, 0]
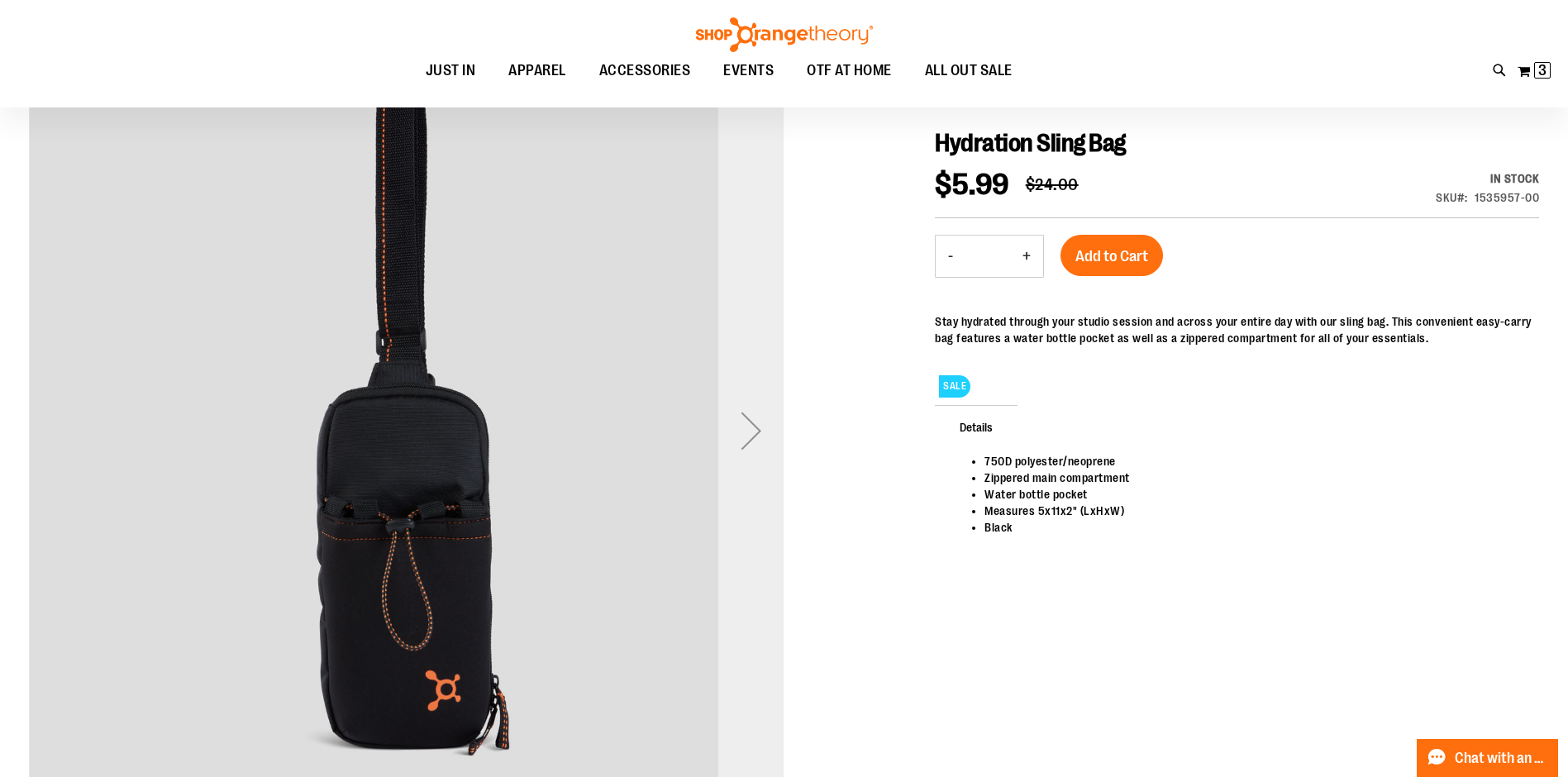
click at [765, 425] on div "Next" at bounding box center [751, 430] width 66 height 756
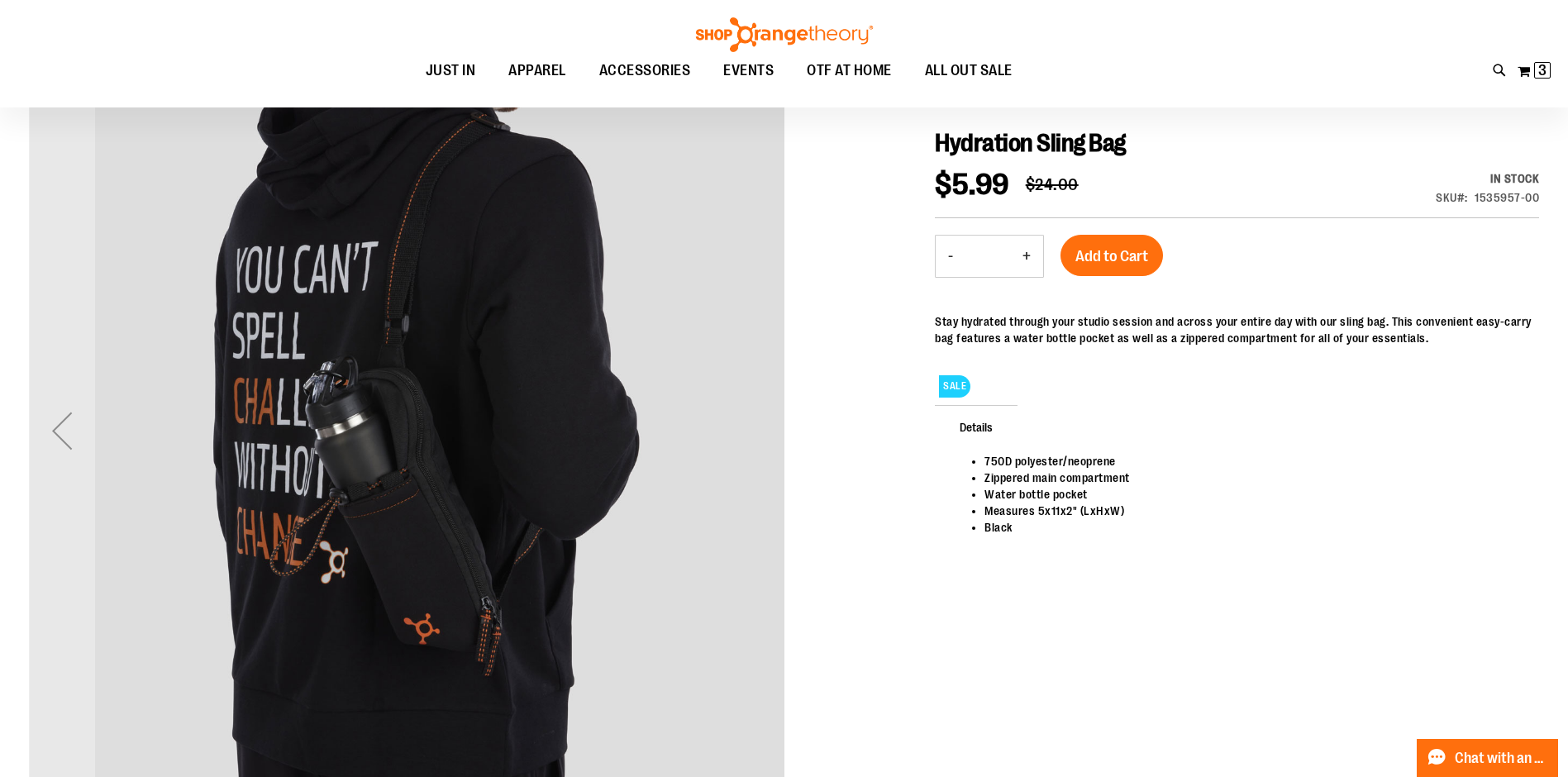
scroll to position [271, 0]
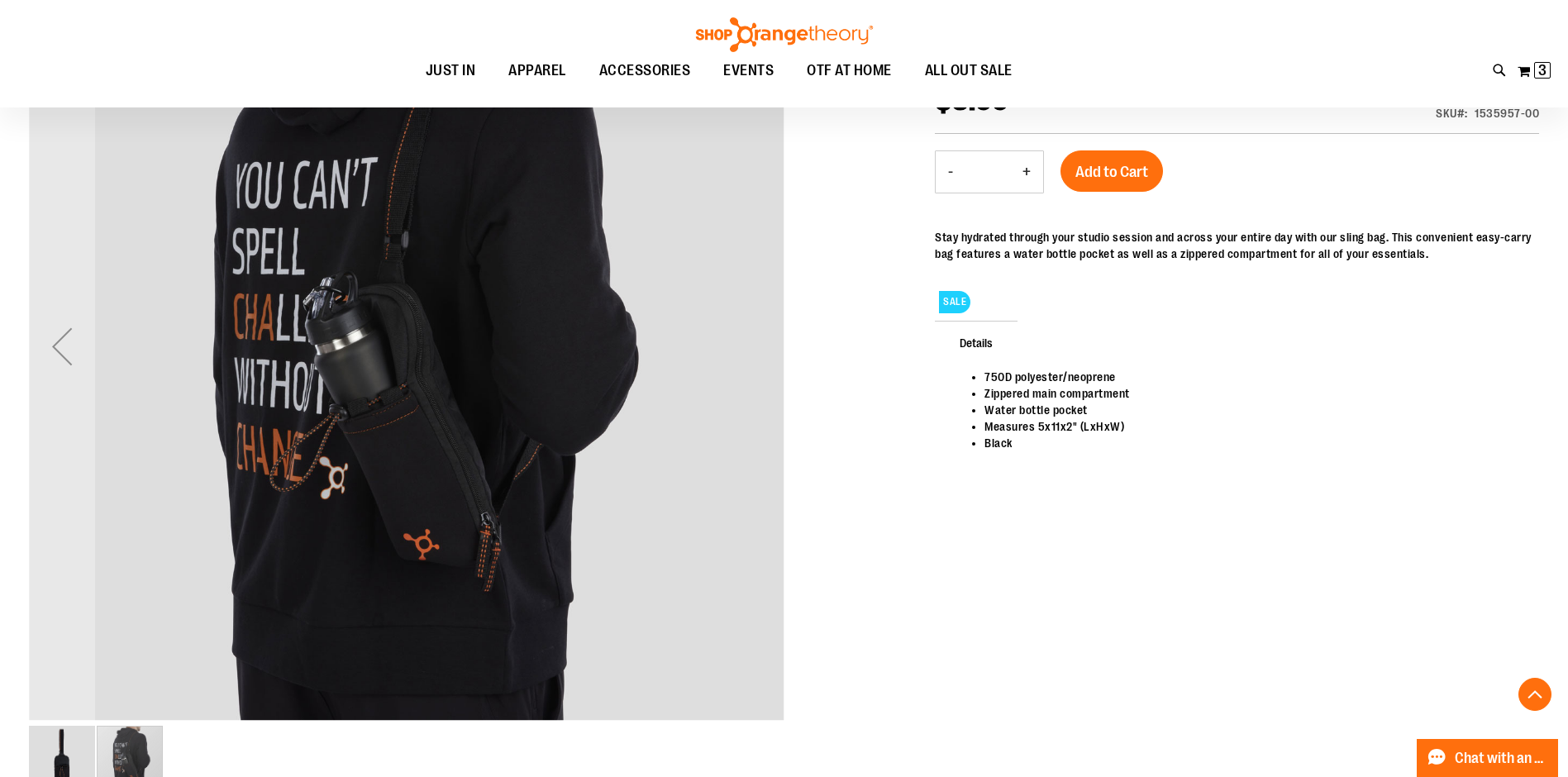
click at [761, 343] on div "carousel" at bounding box center [406, 346] width 756 height 756
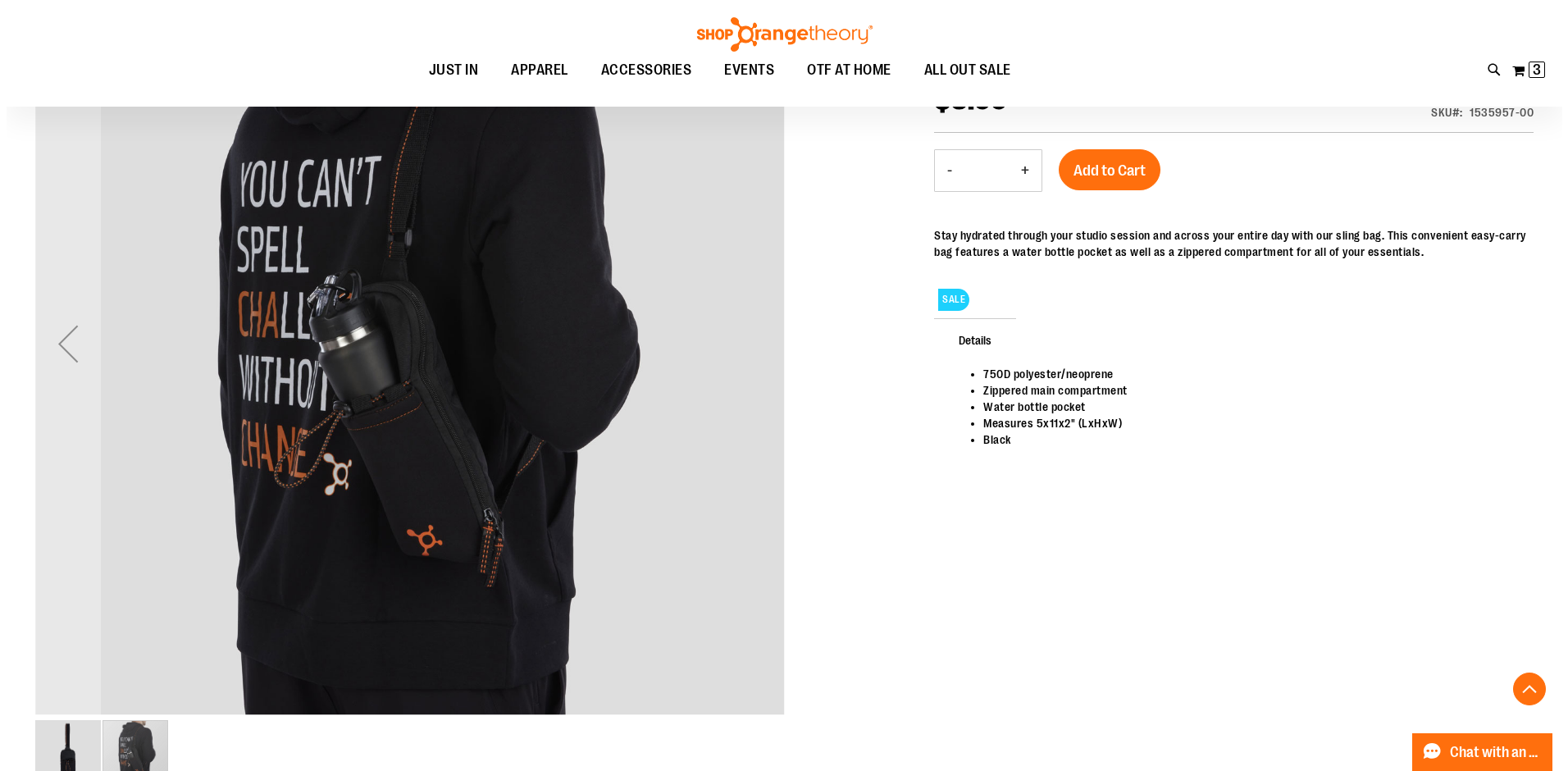
scroll to position [0, 0]
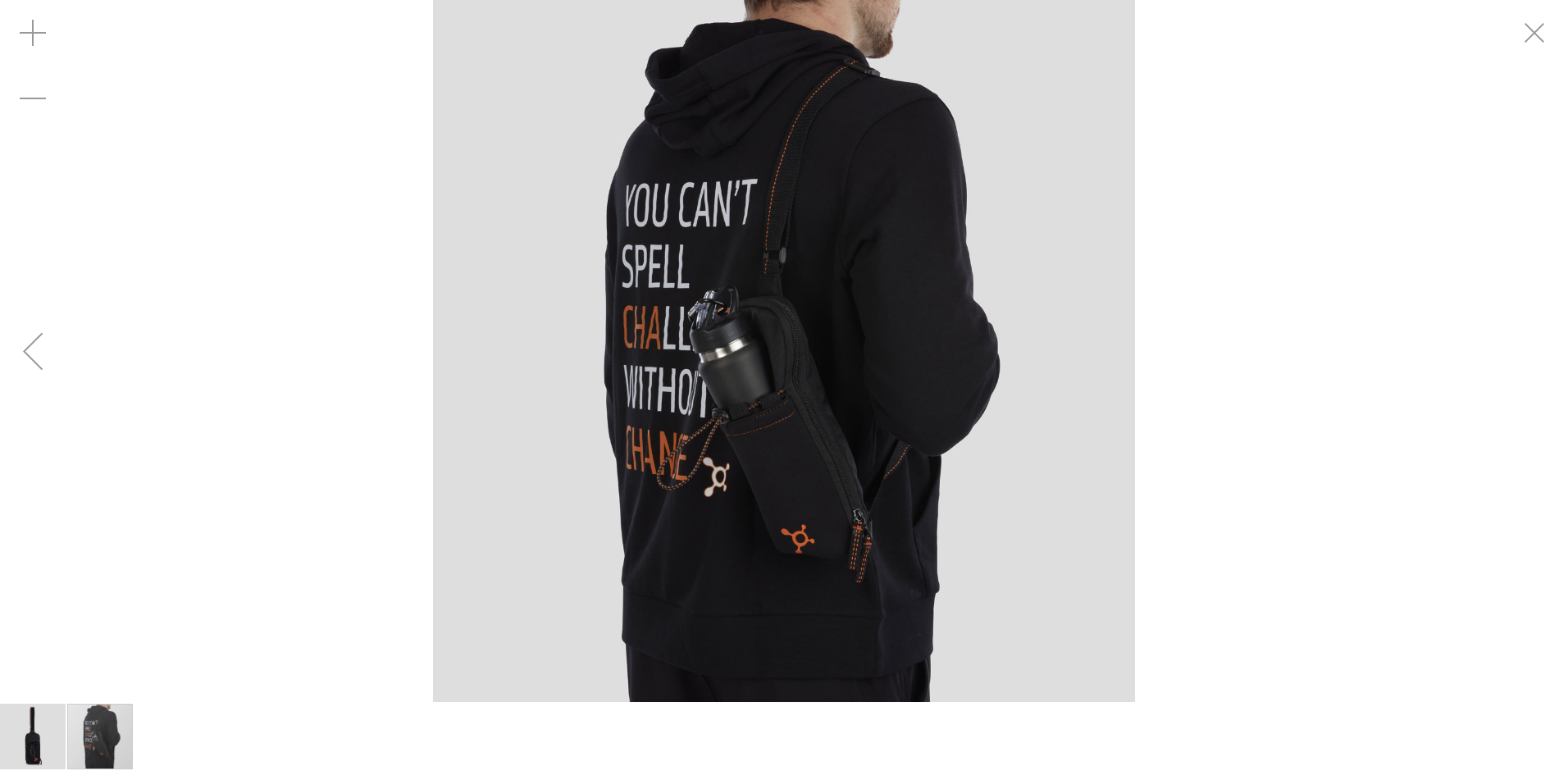
click at [1367, 600] on div "carousel" at bounding box center [784, 351] width 1568 height 702
click at [1539, 43] on div "Exit fullscreen" at bounding box center [1536, 33] width 66 height 66
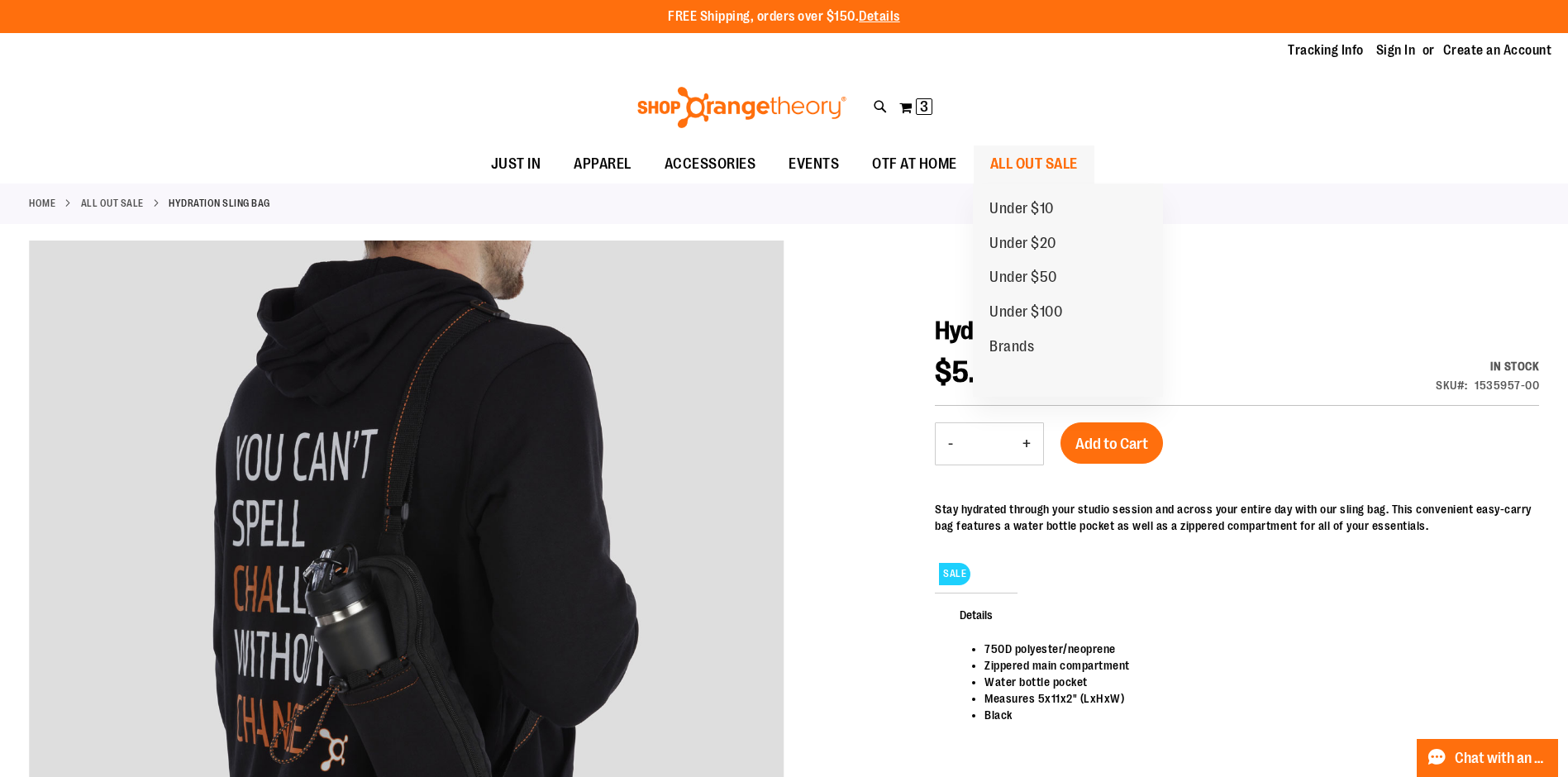
click at [1022, 170] on span "ALL OUT SALE" at bounding box center [1033, 164] width 88 height 37
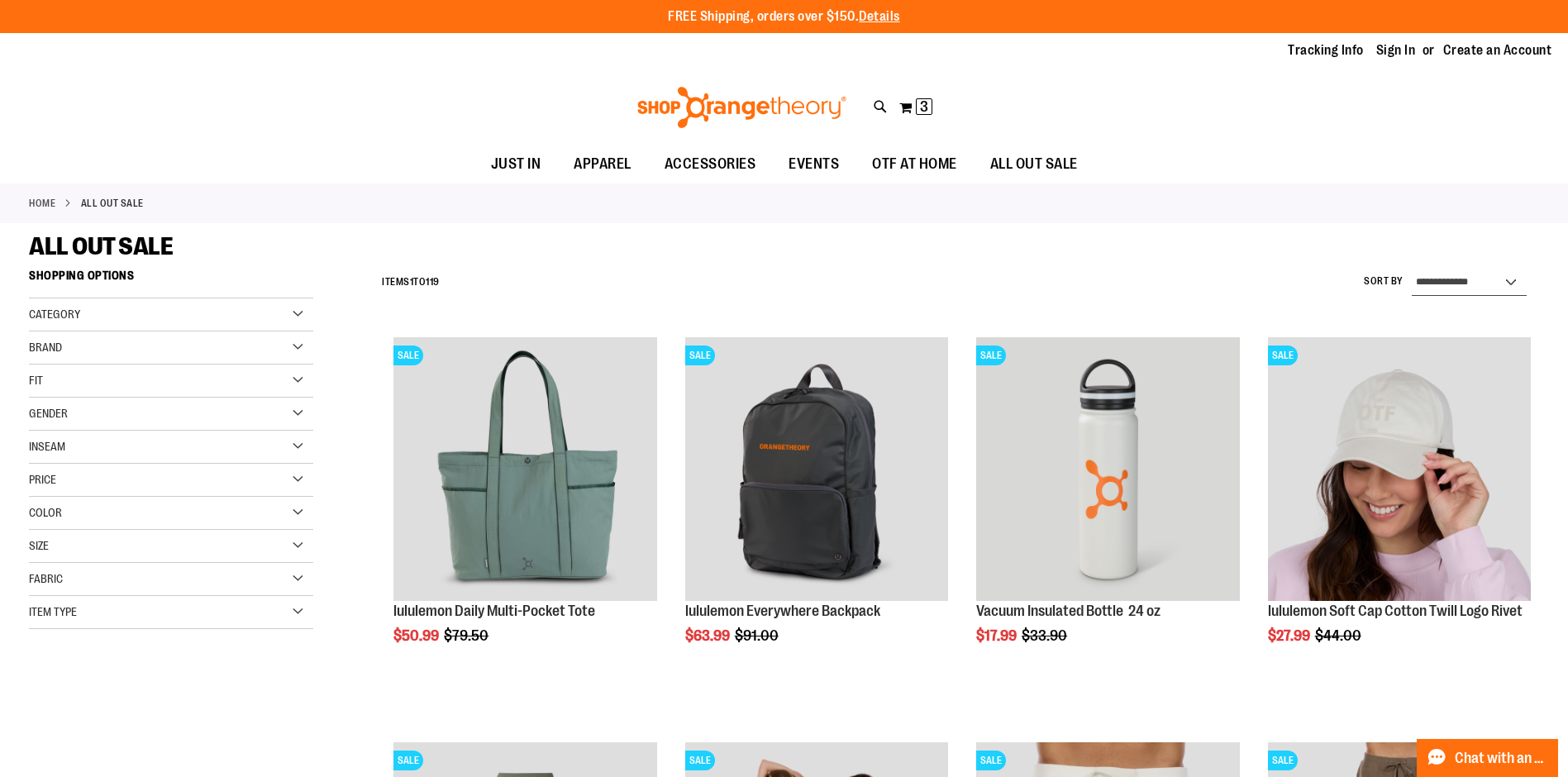
select select "*********"
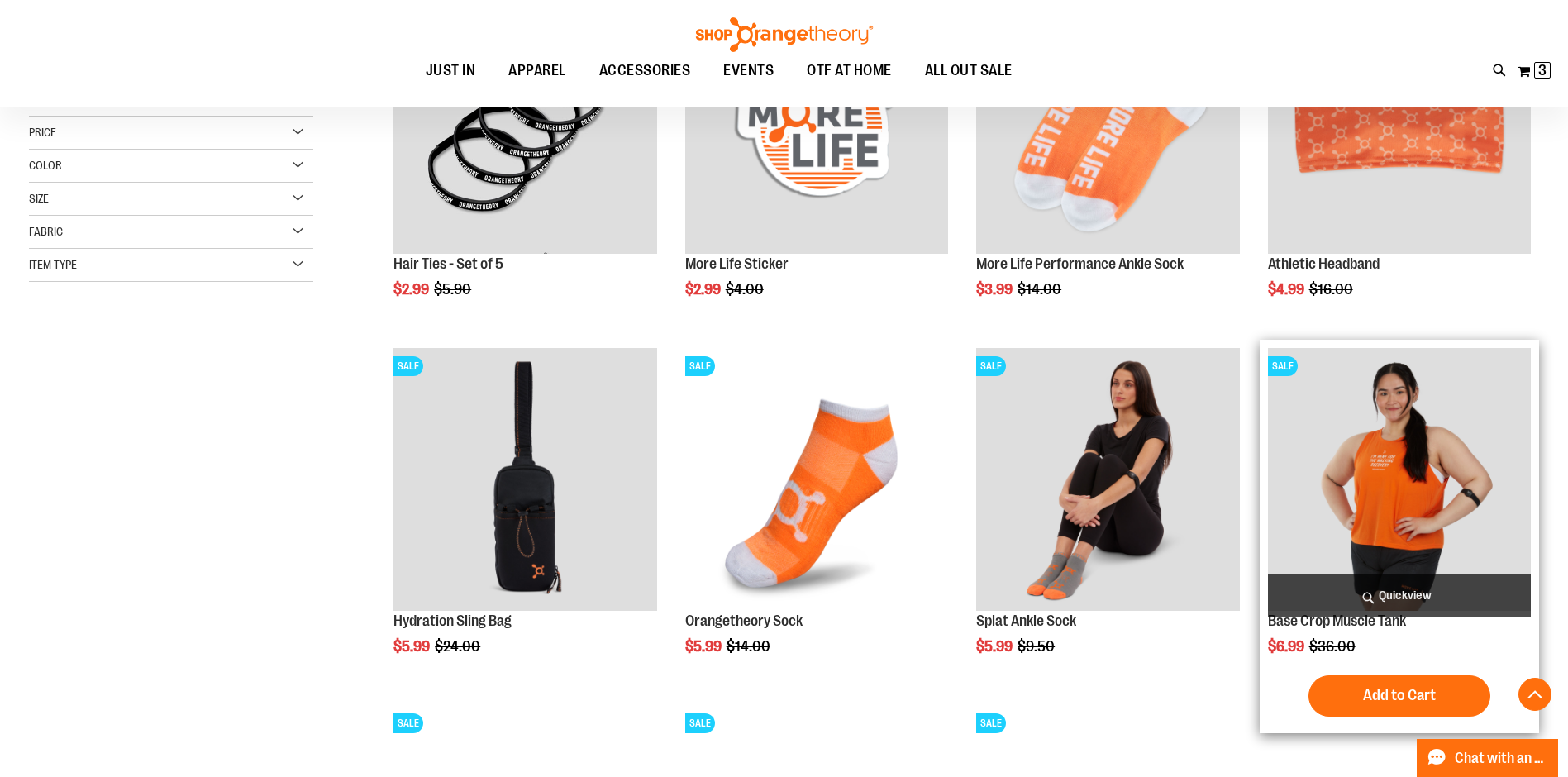
scroll to position [431, 0]
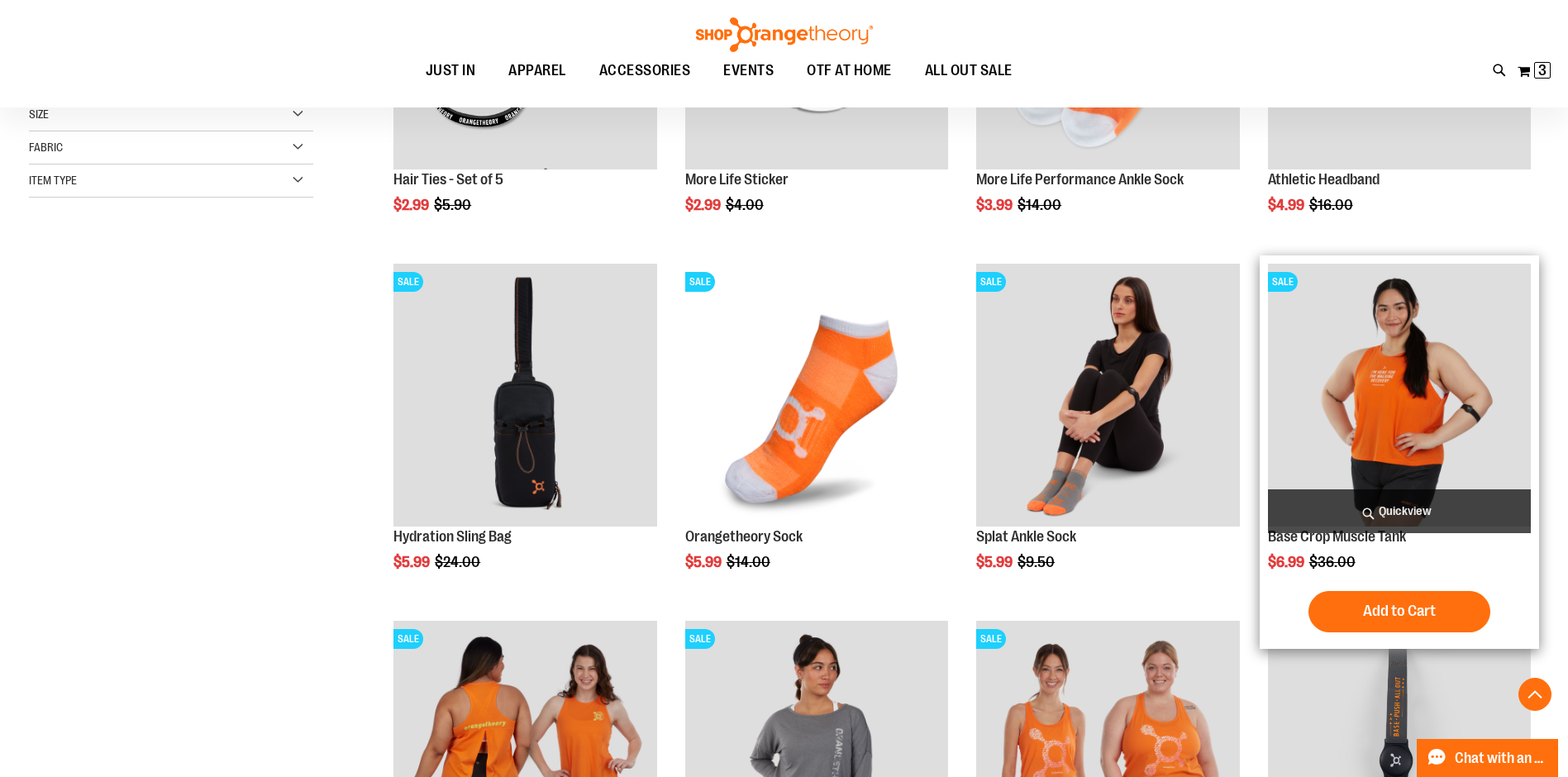
scroll to position [598, 0]
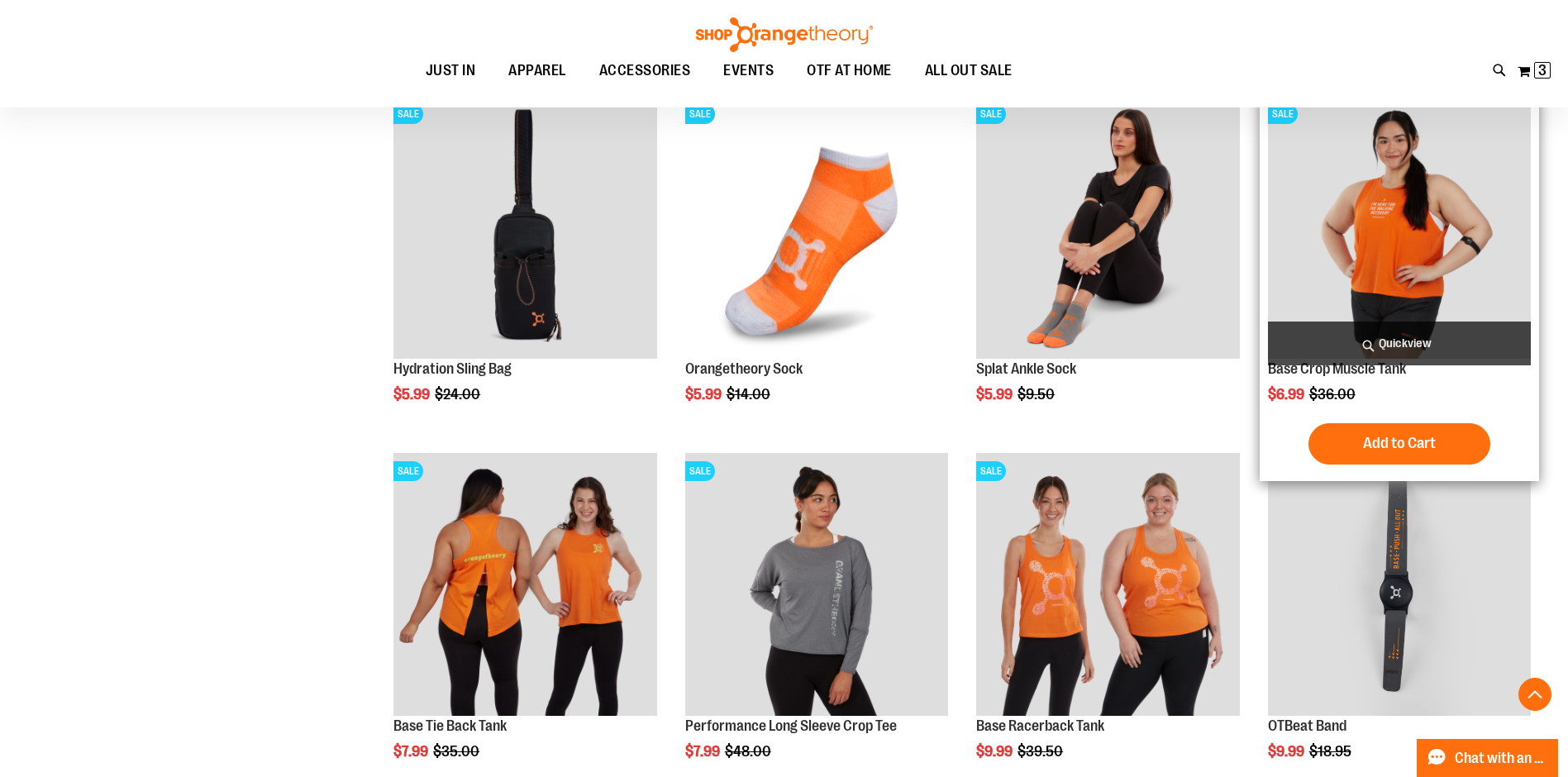
click at [1407, 339] on span "Quickview" at bounding box center [1399, 343] width 263 height 44
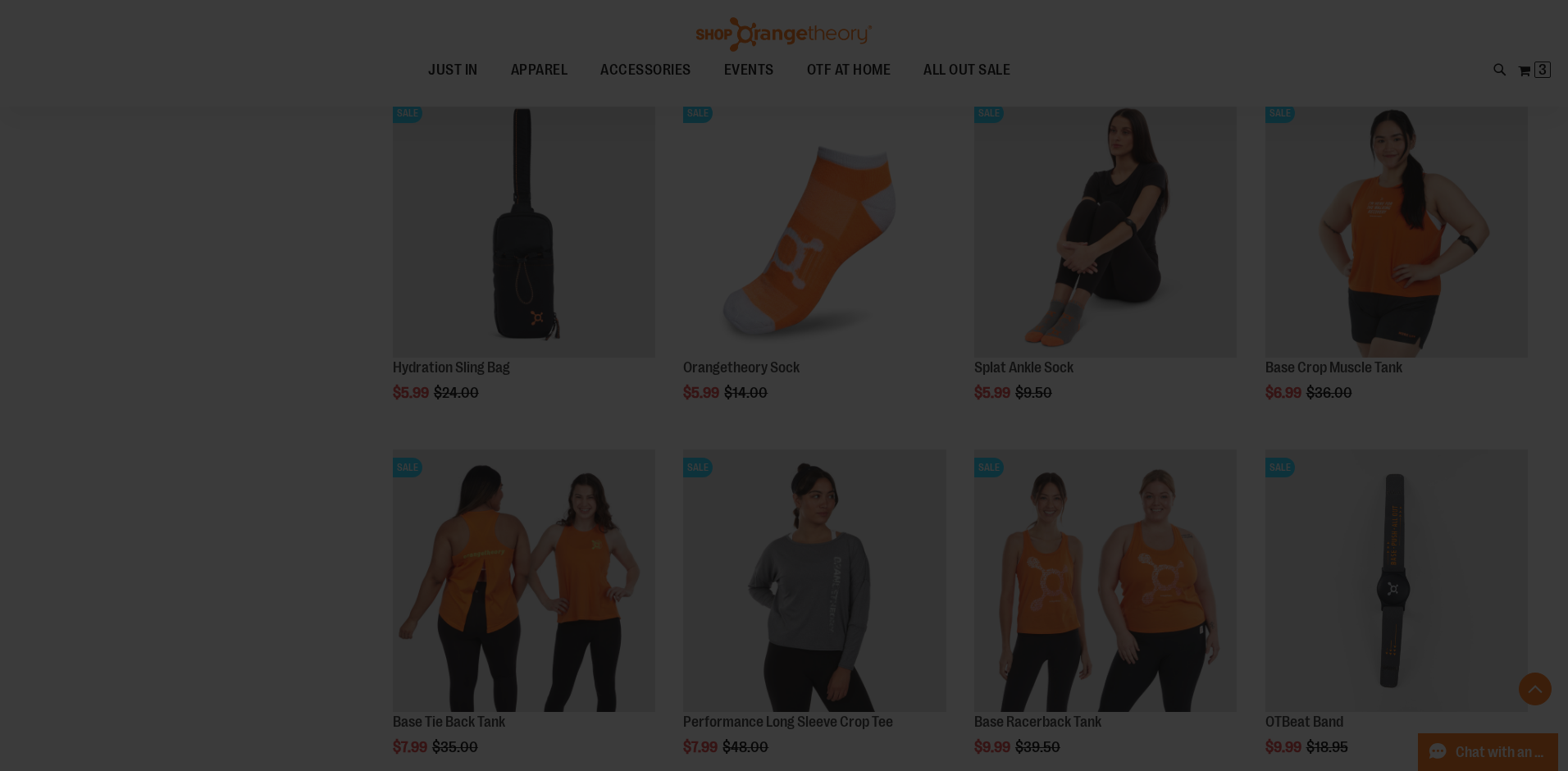
click at [284, 353] on div "×" at bounding box center [784, 386] width 1568 height 771
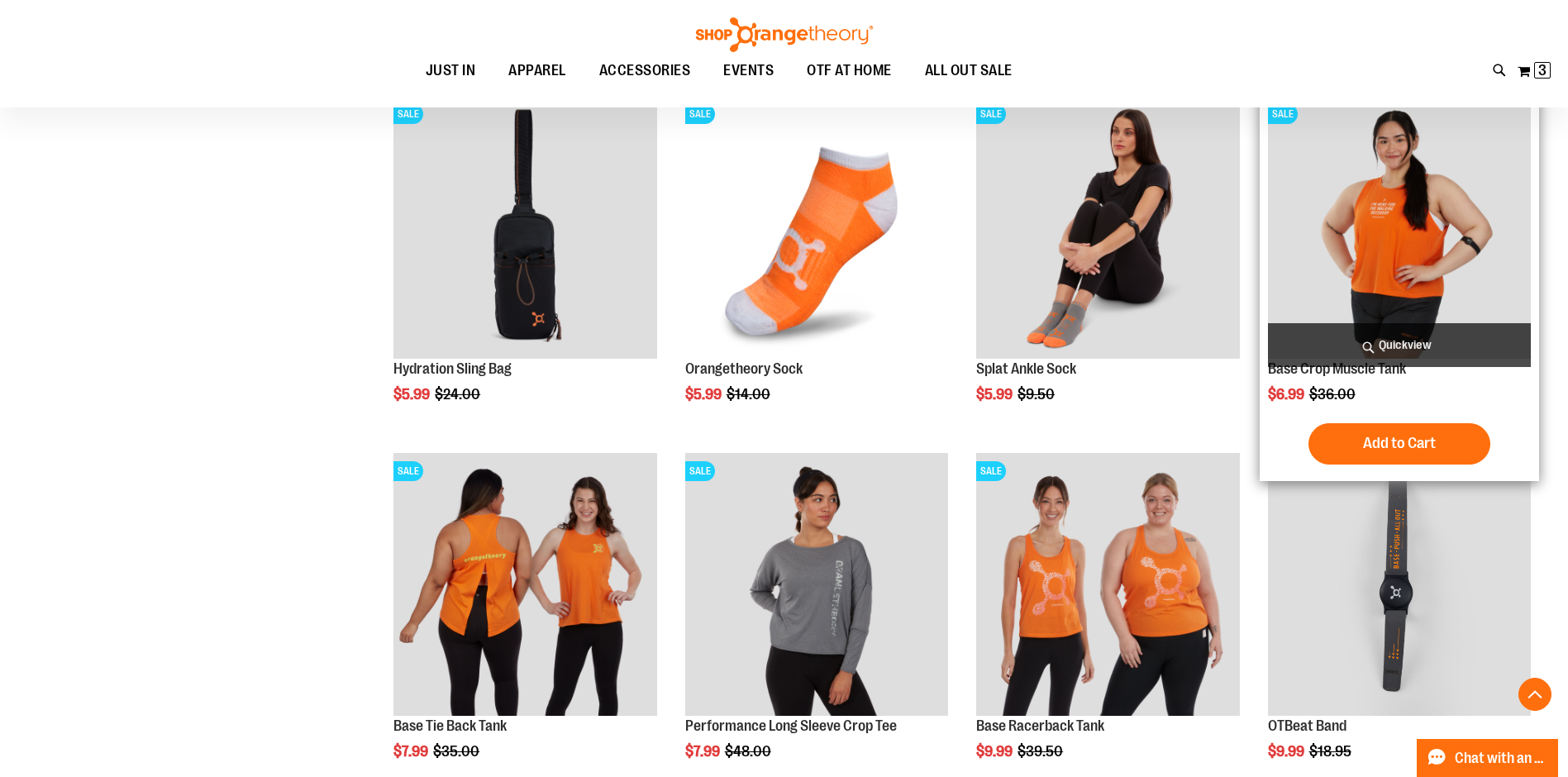
scroll to position [344, 0]
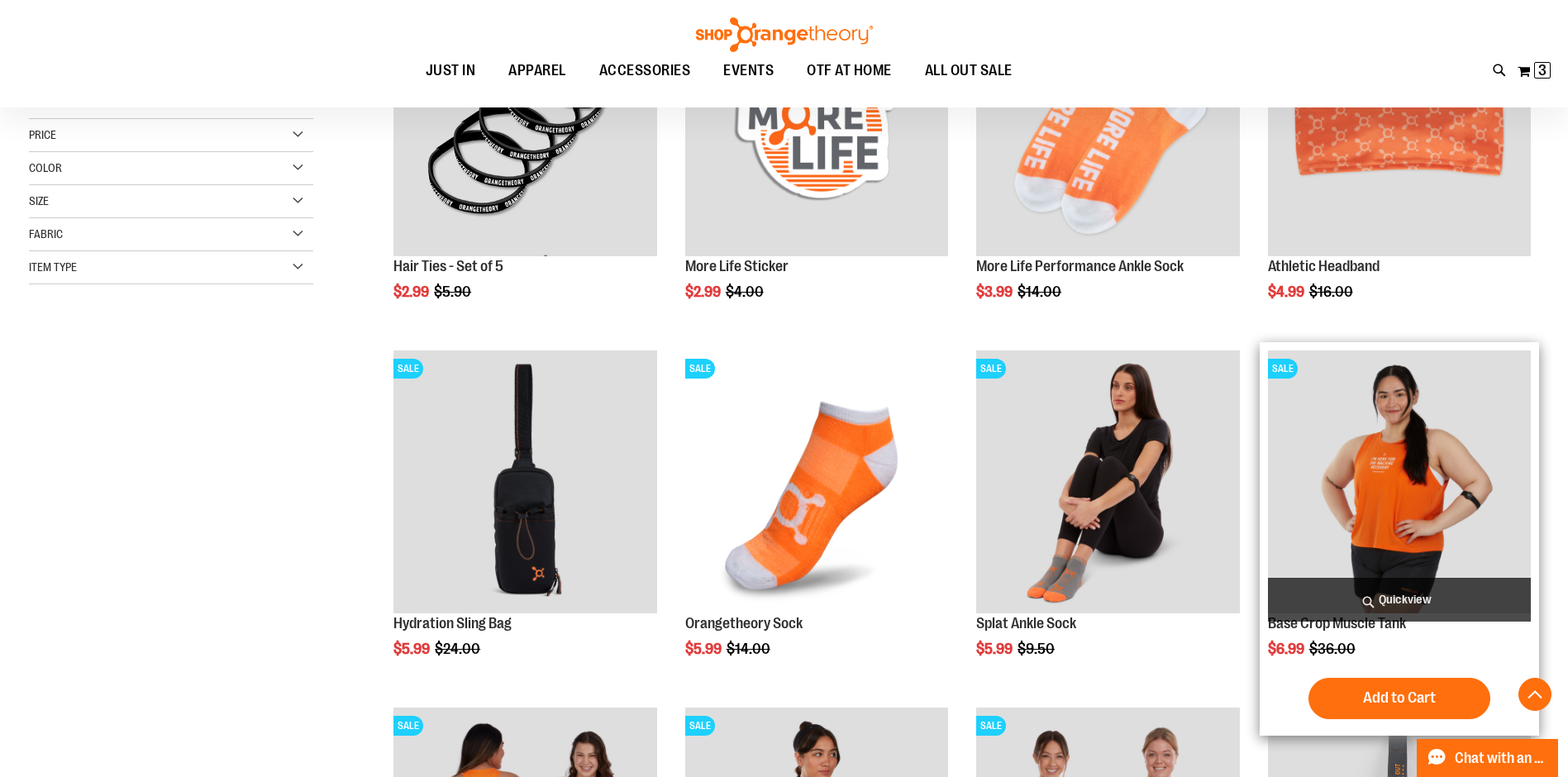
click at [1439, 448] on img "product" at bounding box center [1399, 481] width 263 height 263
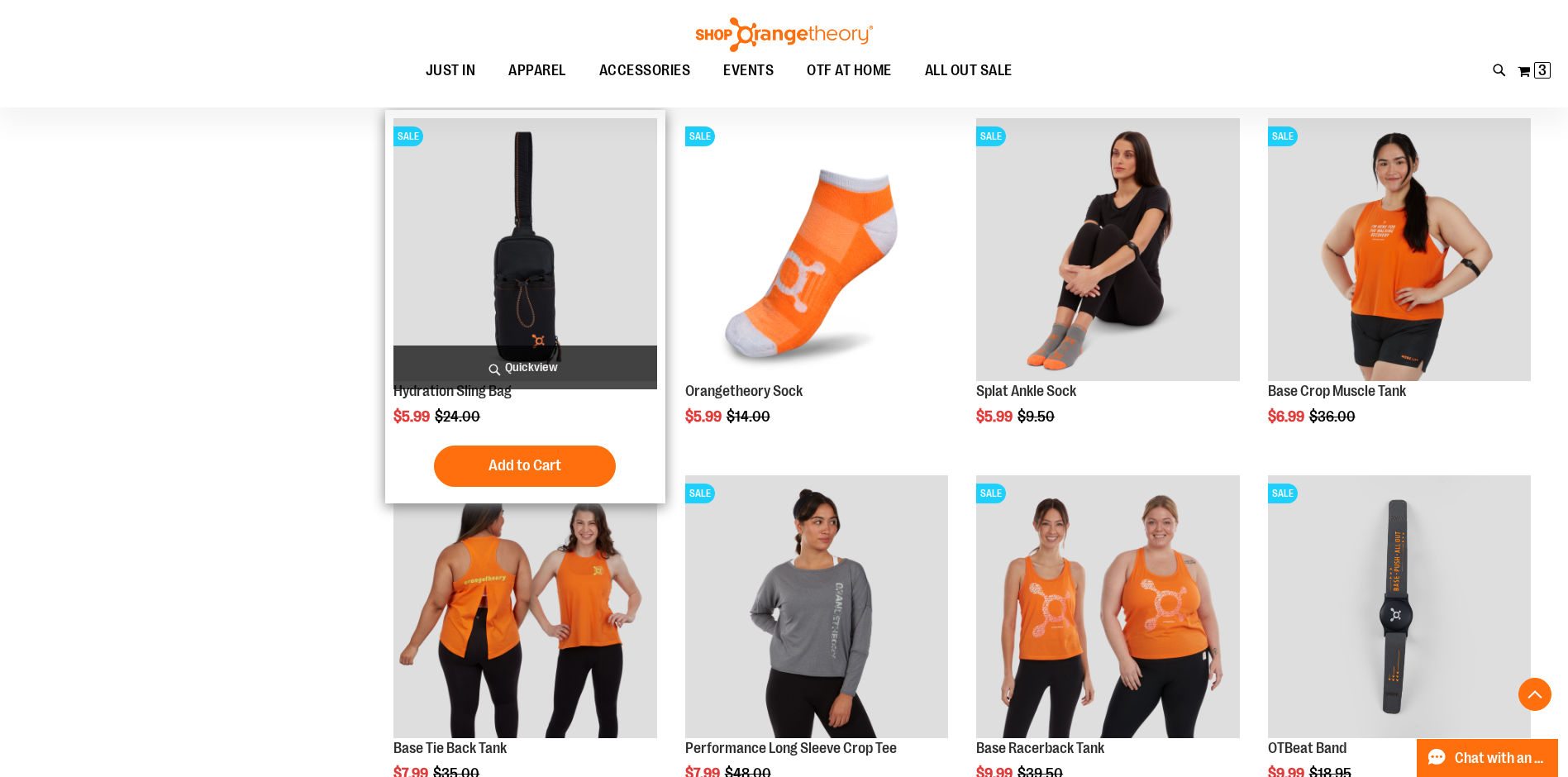
scroll to position [677, 0]
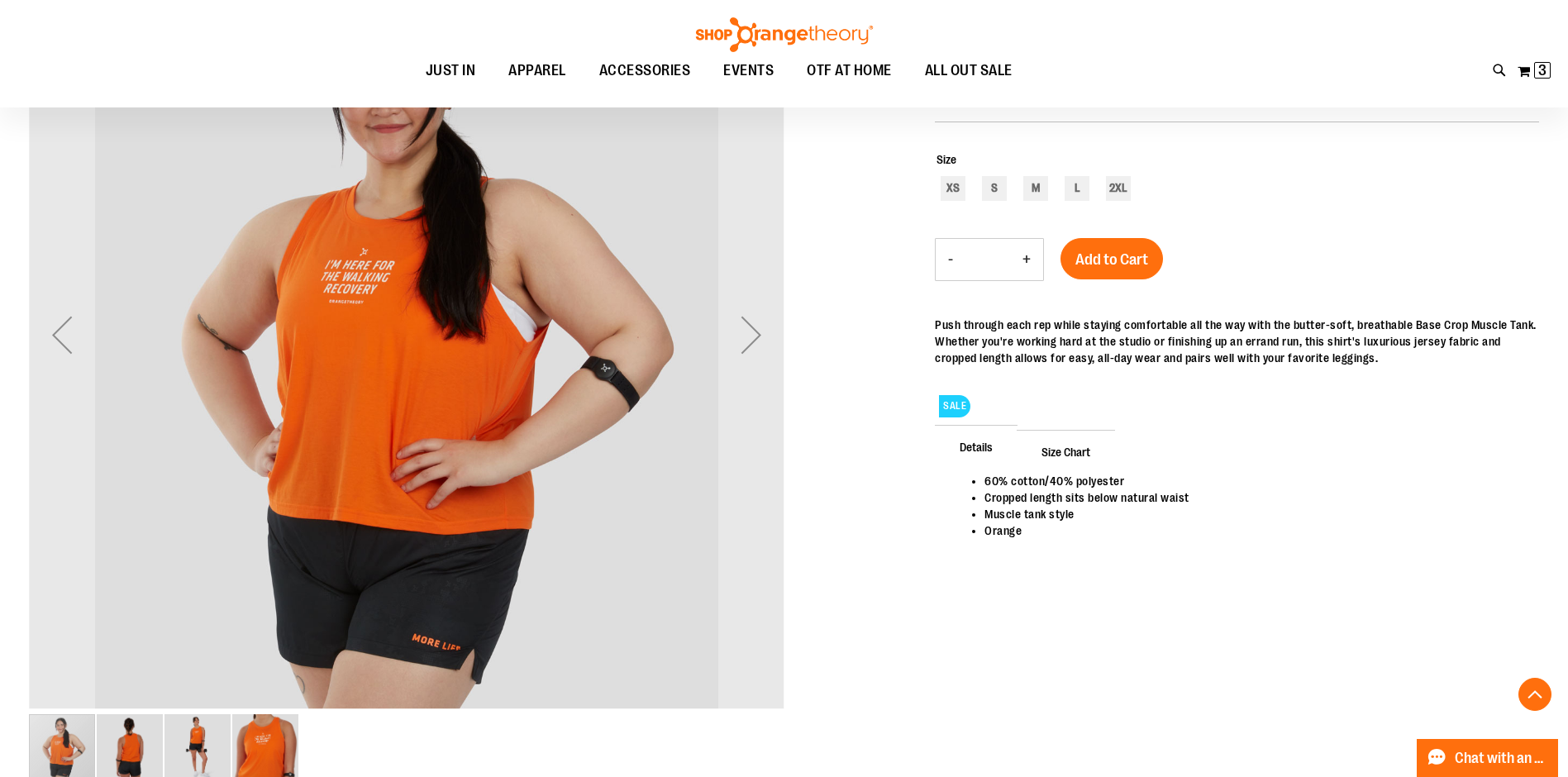
scroll to position [354, 0]
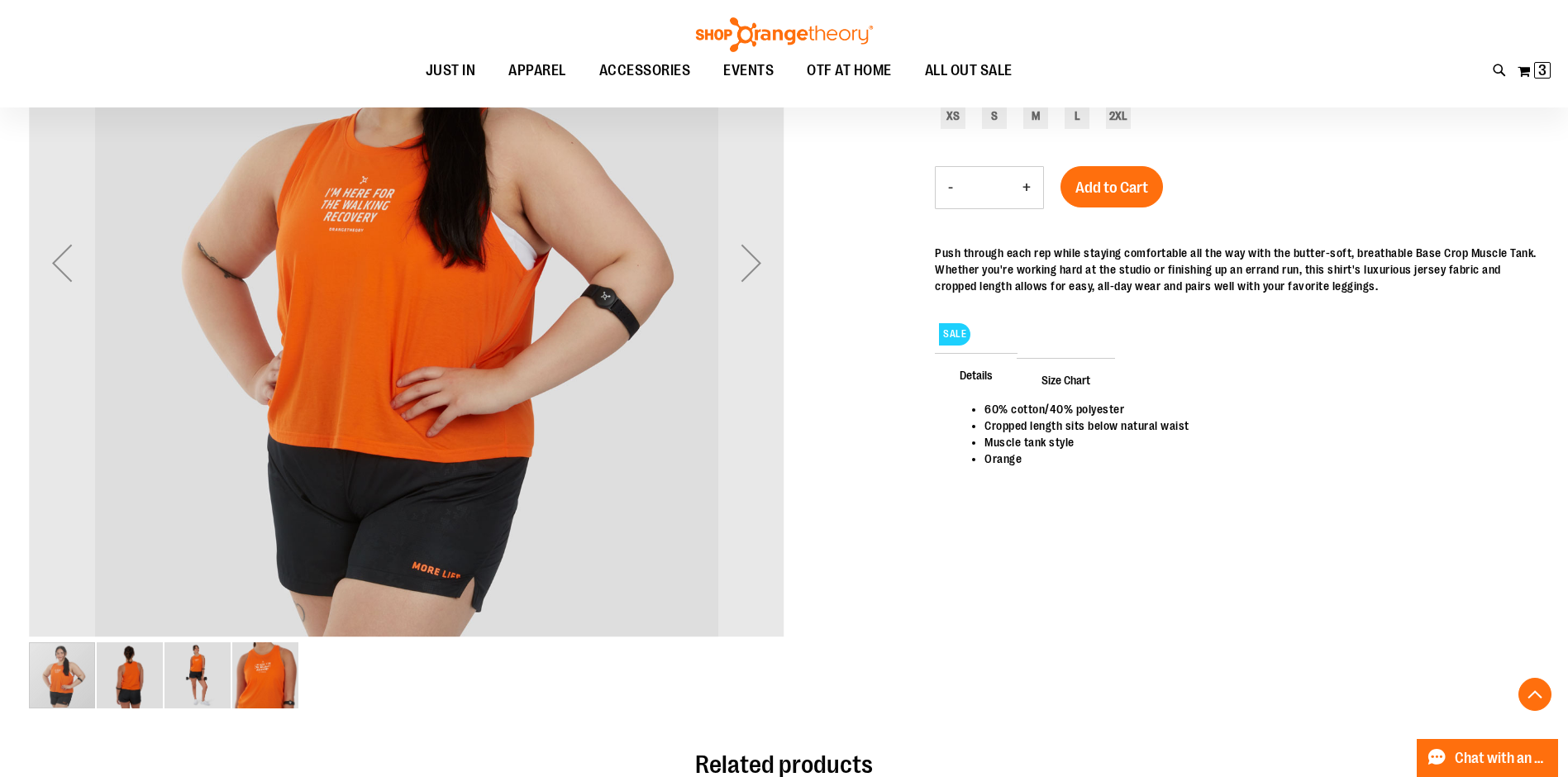
click at [136, 683] on div "image 2 of 4" at bounding box center [130, 676] width 66 height 66
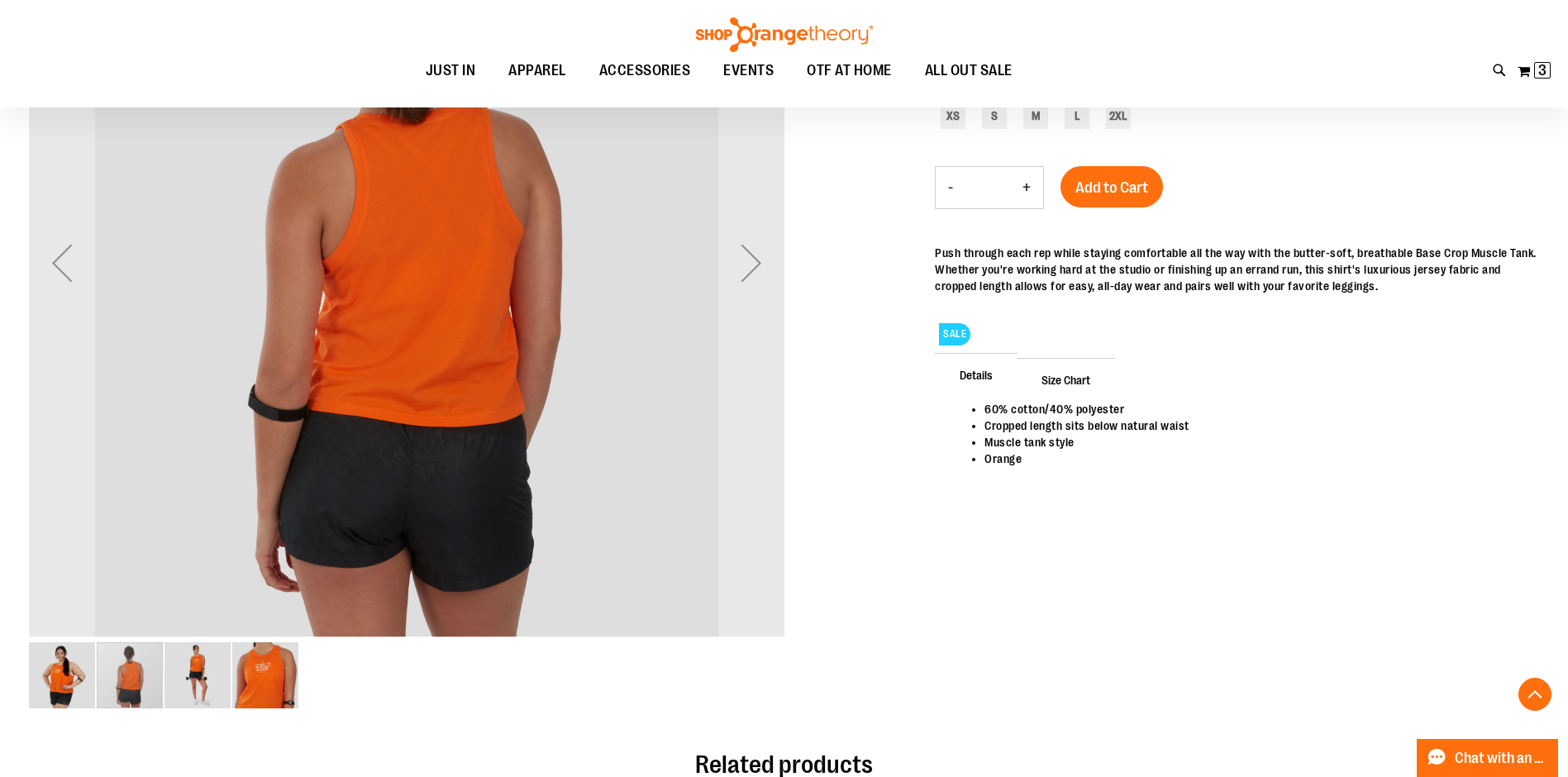
click at [177, 682] on div "image 3 of 4" at bounding box center [198, 676] width 66 height 66
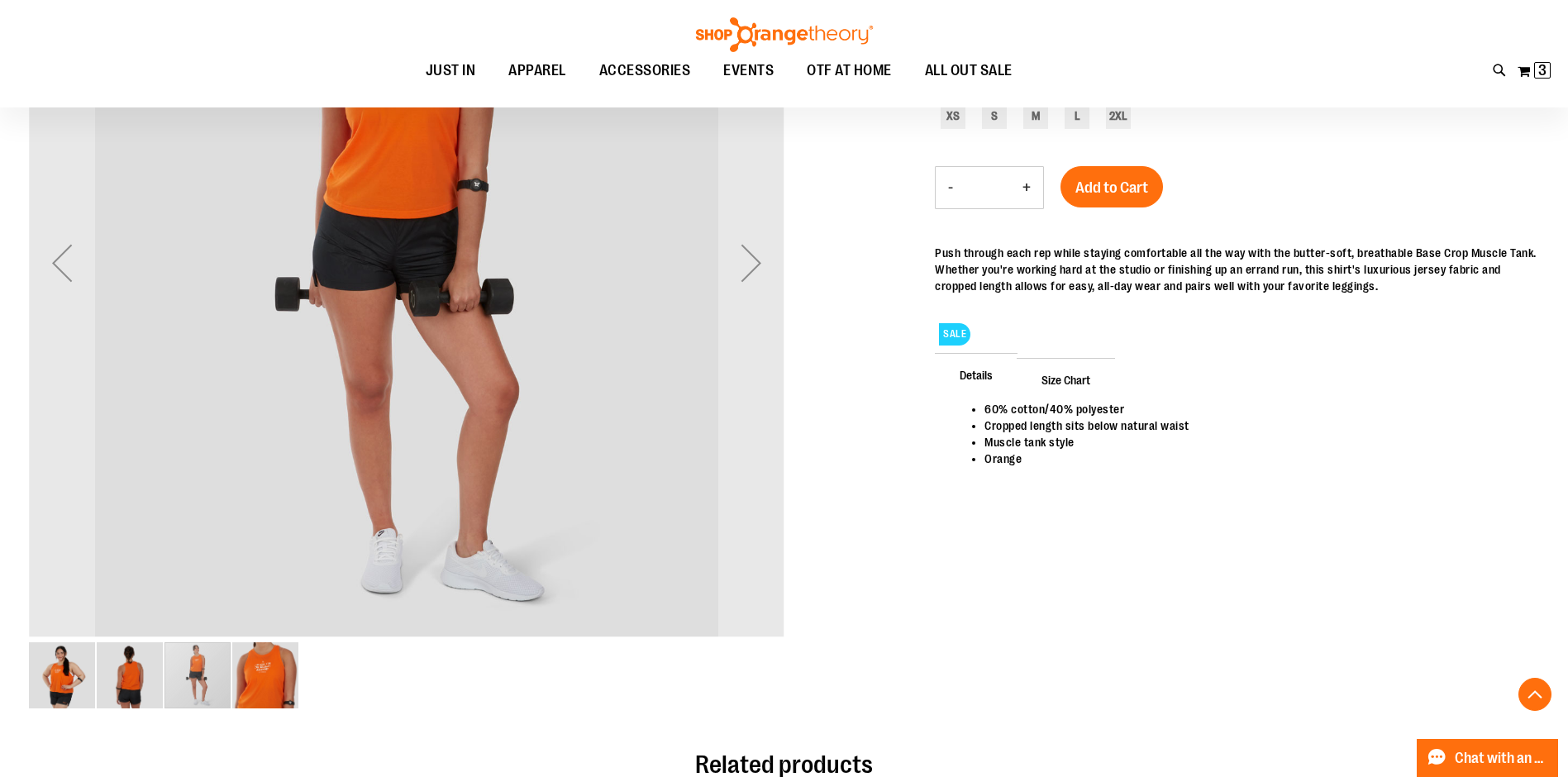
click at [278, 692] on div "image 4 of 4" at bounding box center [265, 676] width 66 height 66
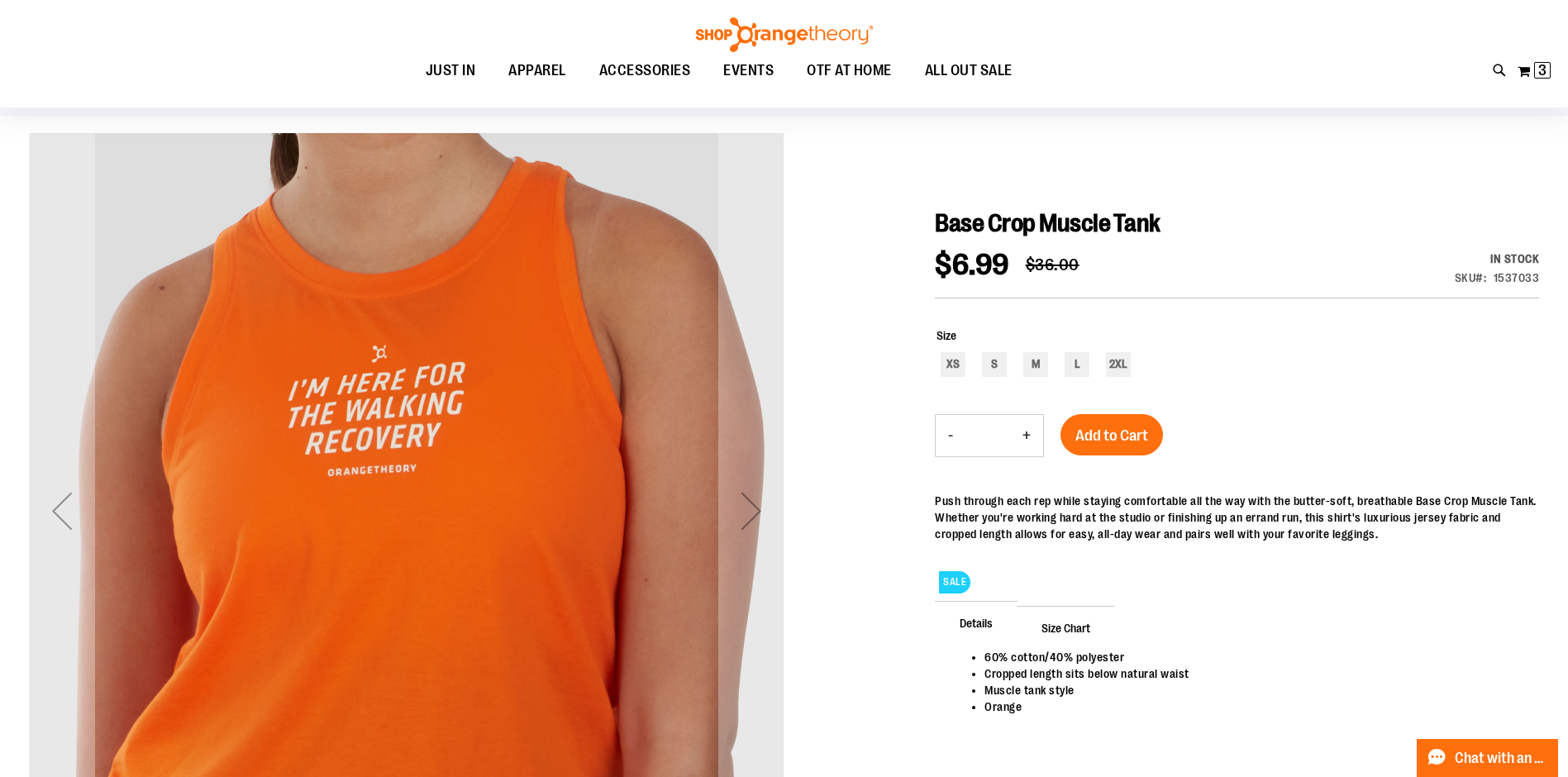
scroll to position [104, 0]
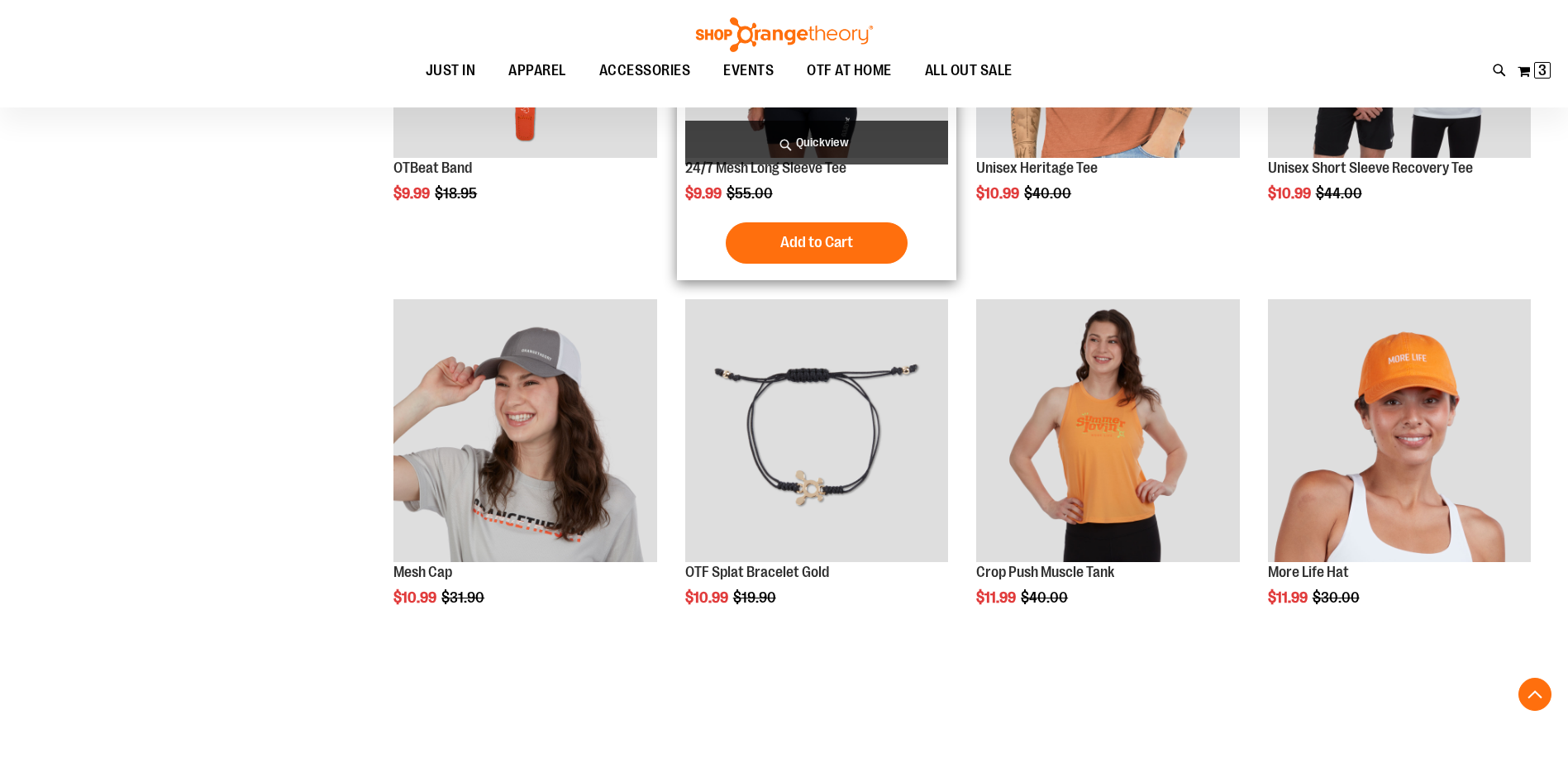
scroll to position [677, 0]
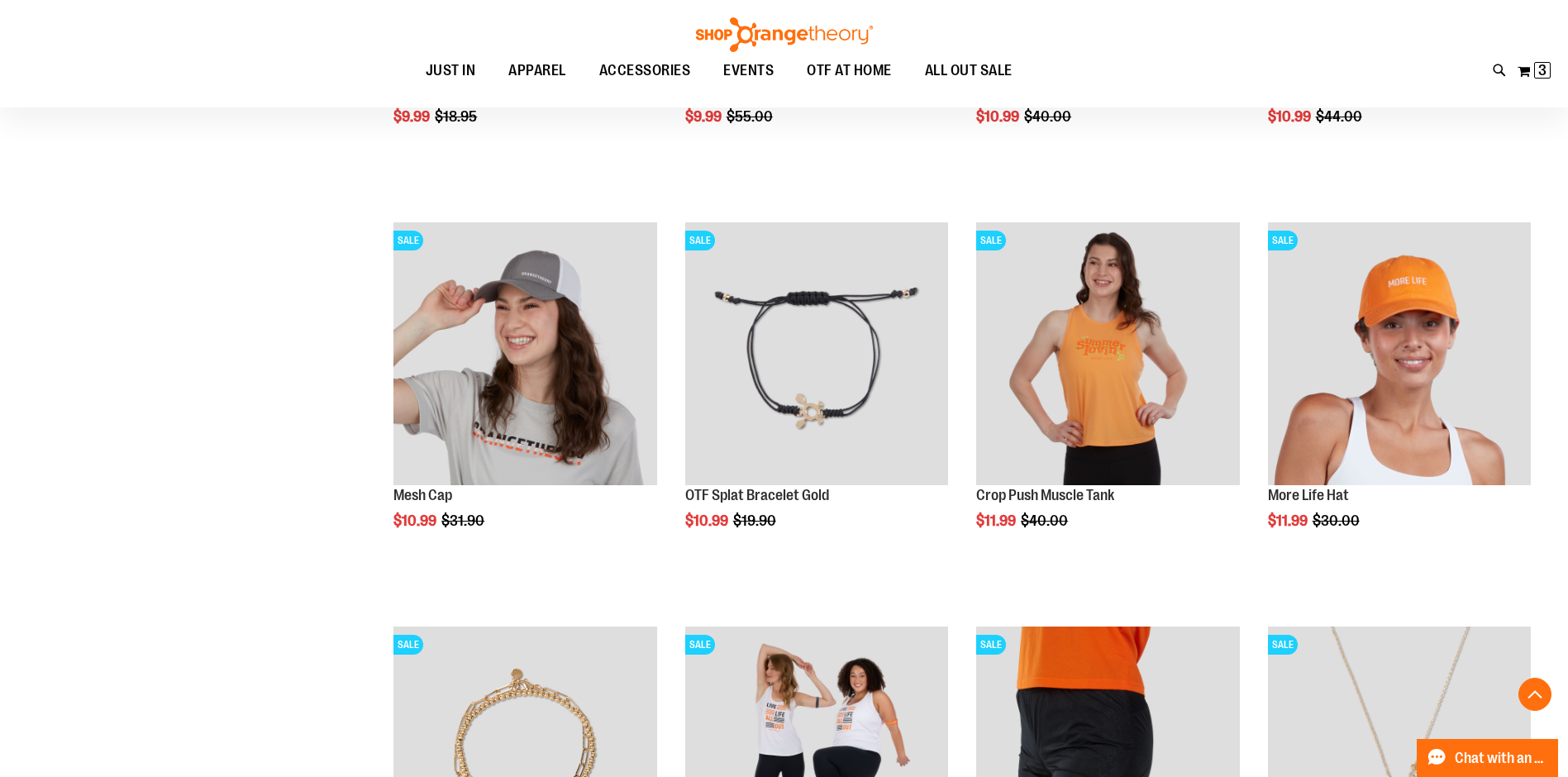
scroll to position [1554, 0]
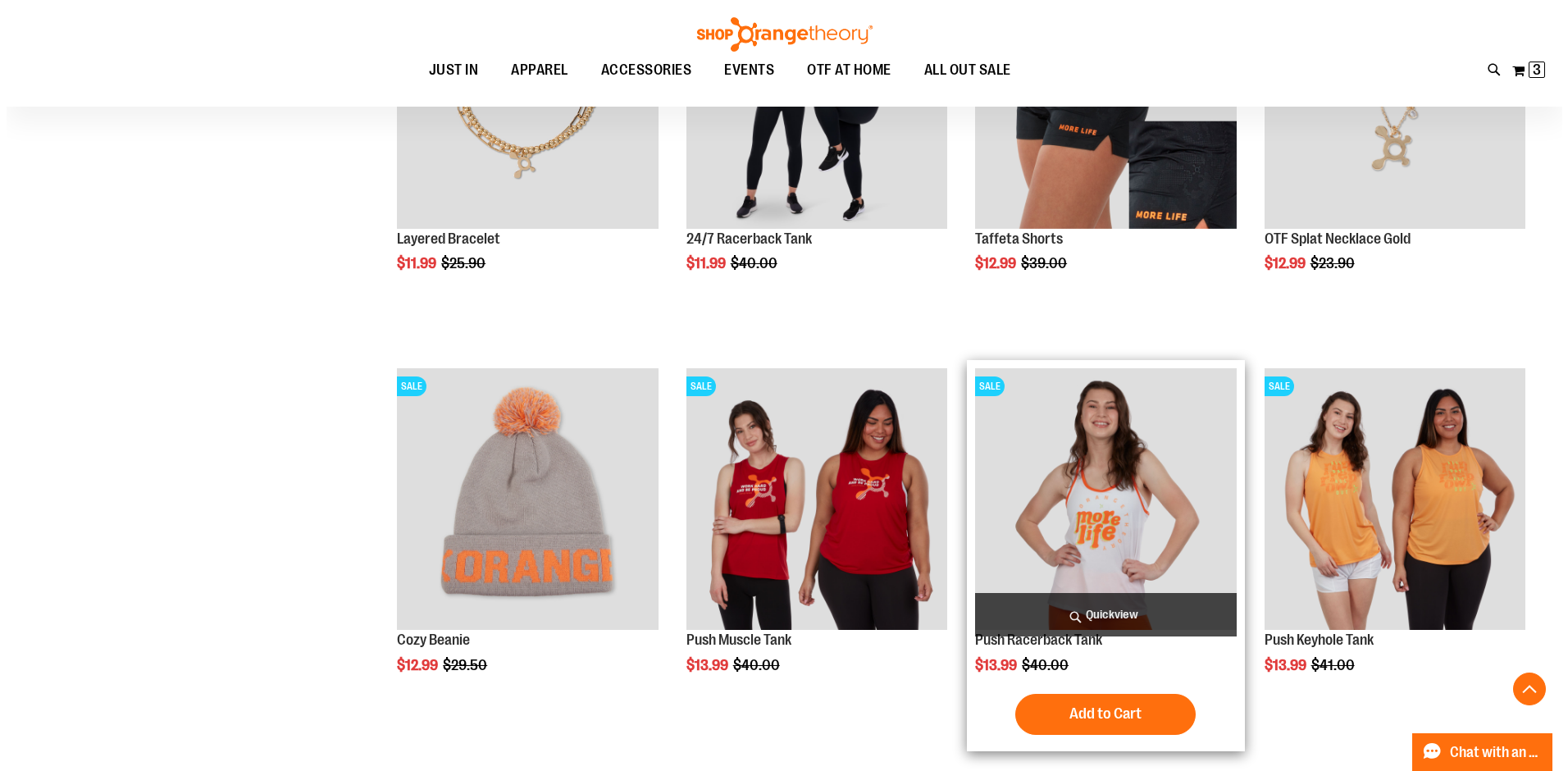
scroll to position [2445, 0]
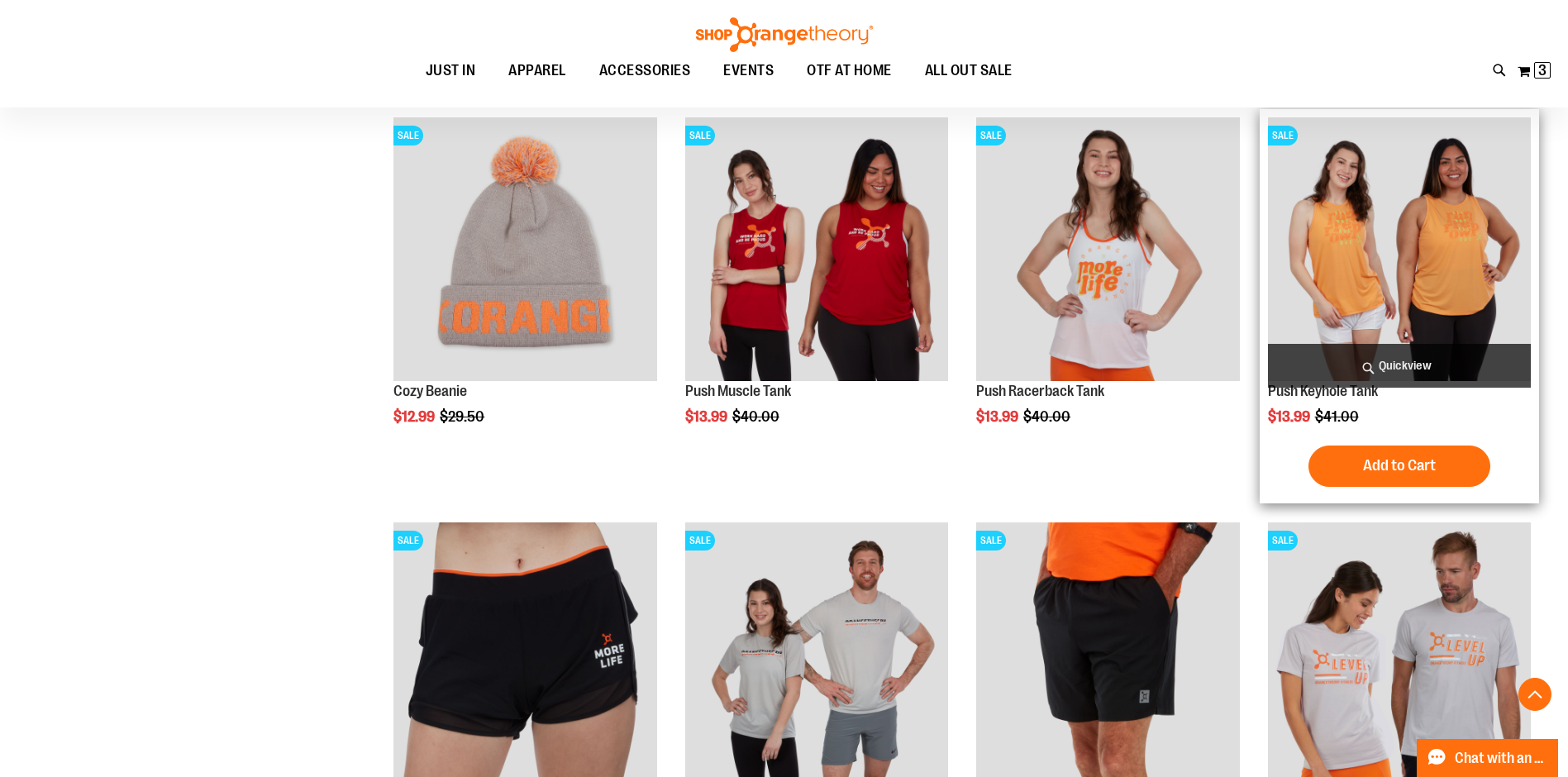
click at [1392, 369] on span "Quickview" at bounding box center [1399, 366] width 263 height 44
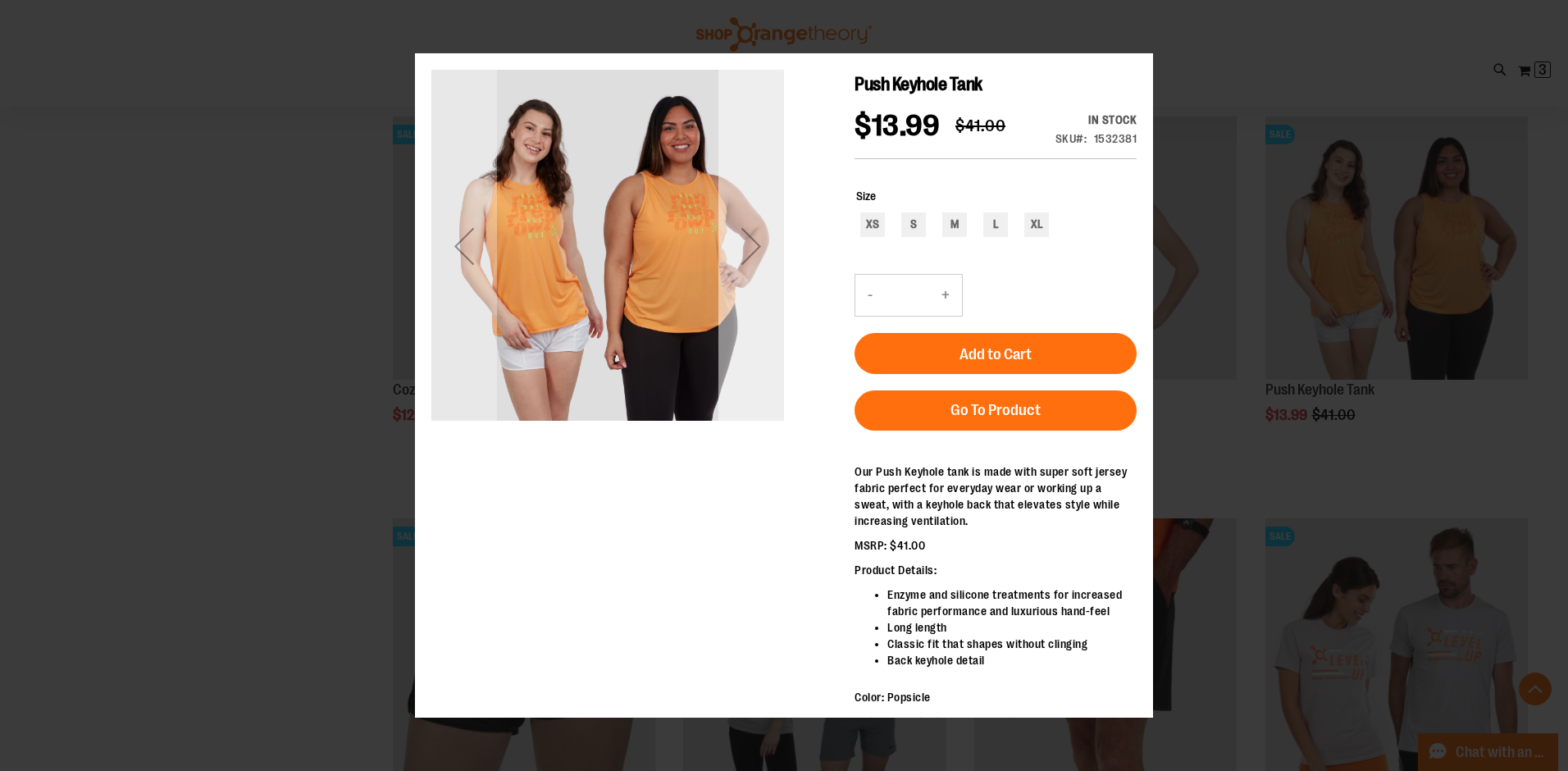
click at [742, 240] on div "Next" at bounding box center [752, 246] width 66 height 353
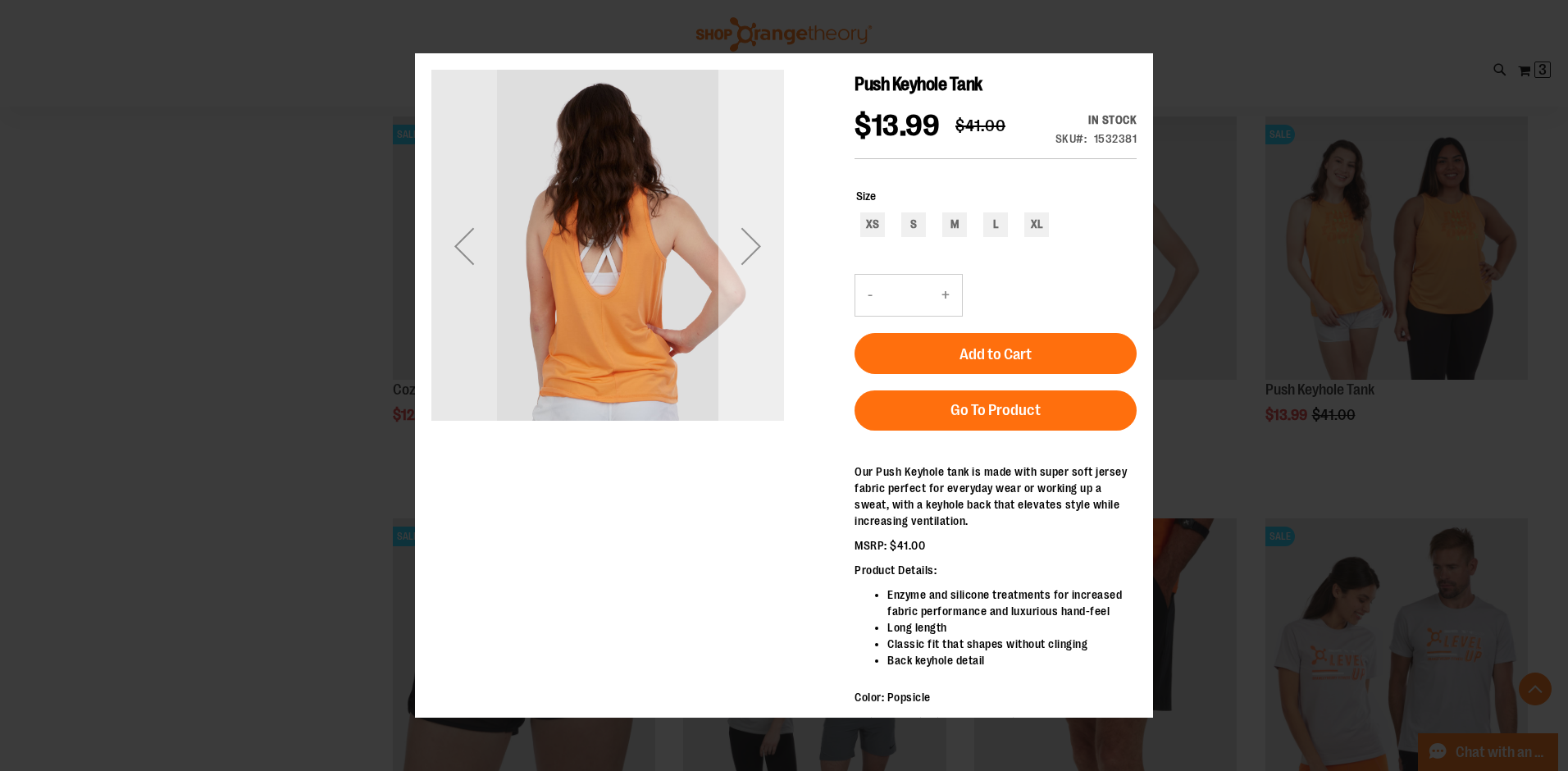
click at [742, 240] on div "Next" at bounding box center [752, 246] width 66 height 353
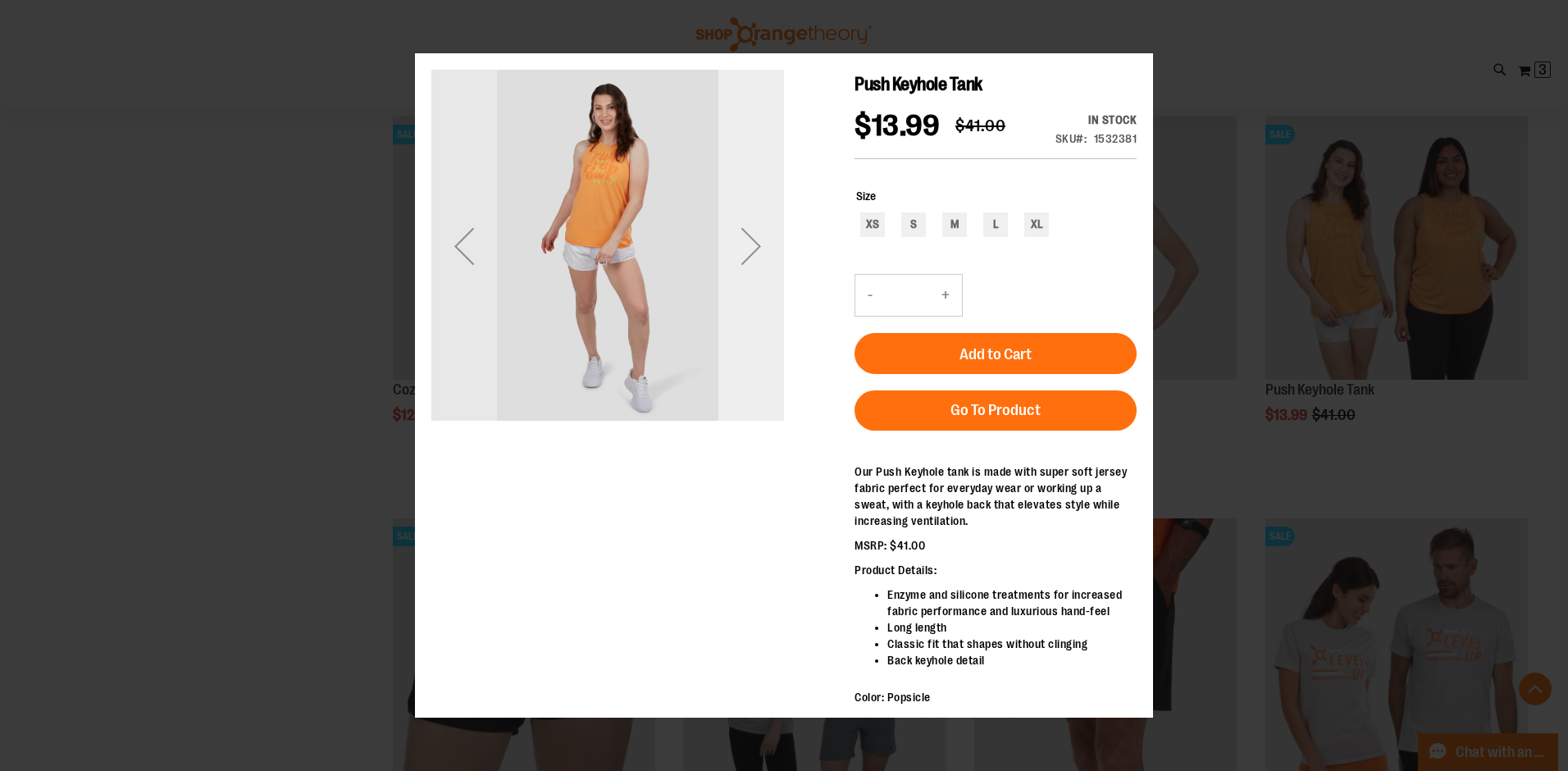
click at [742, 240] on div "Next" at bounding box center [752, 246] width 66 height 353
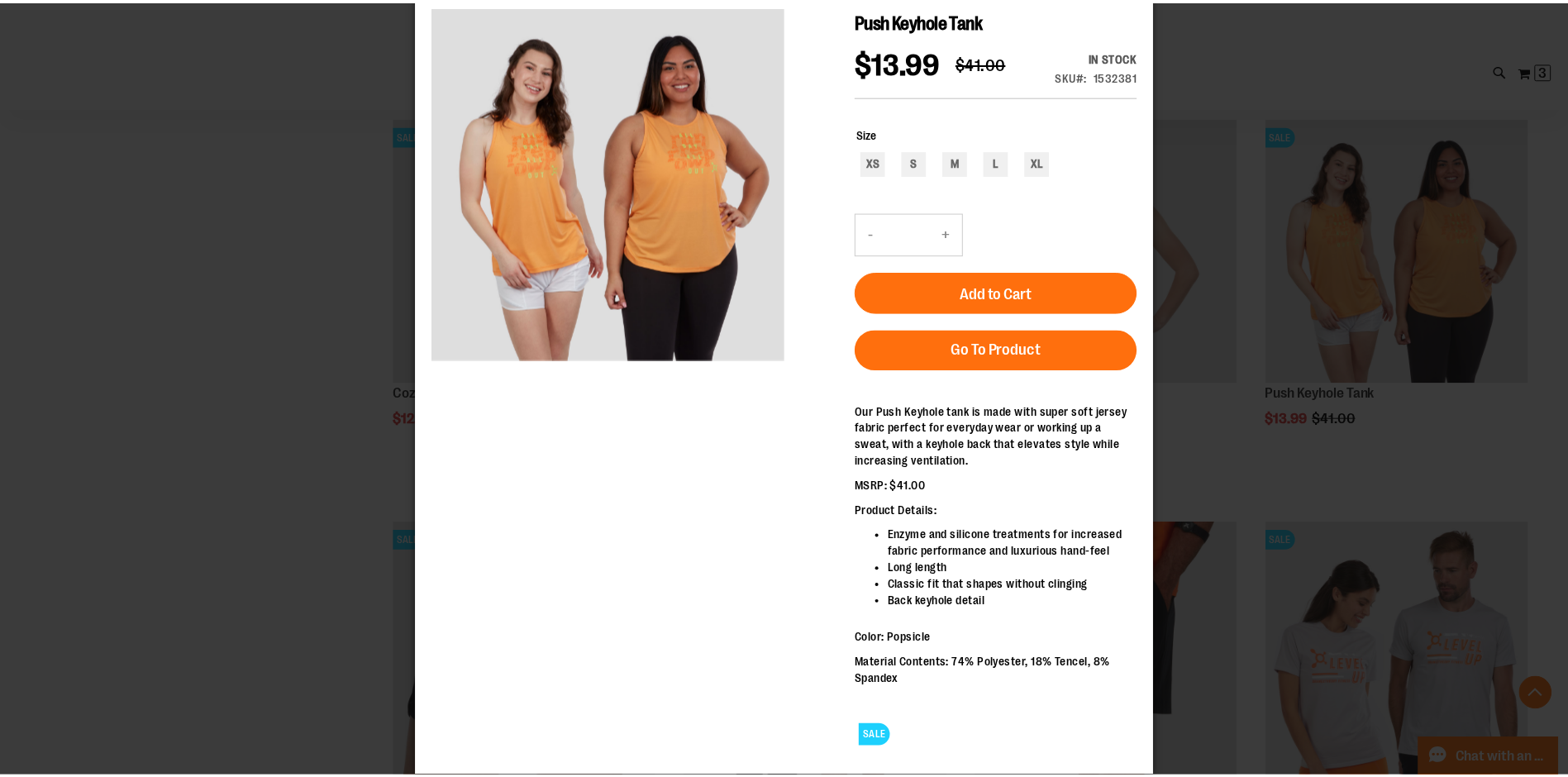
scroll to position [0, 0]
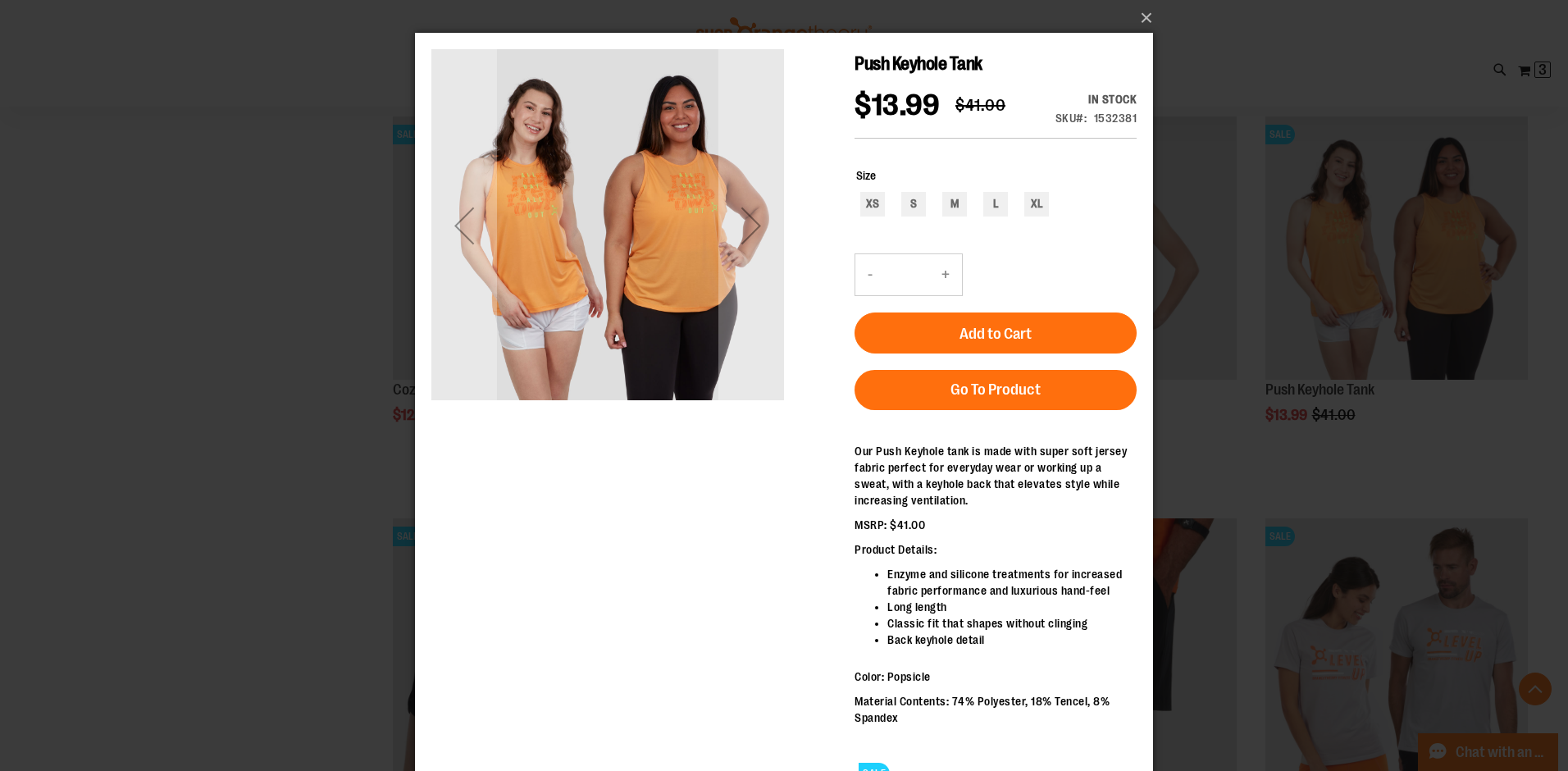
click at [514, 202] on div "carousel" at bounding box center [608, 225] width 353 height 353
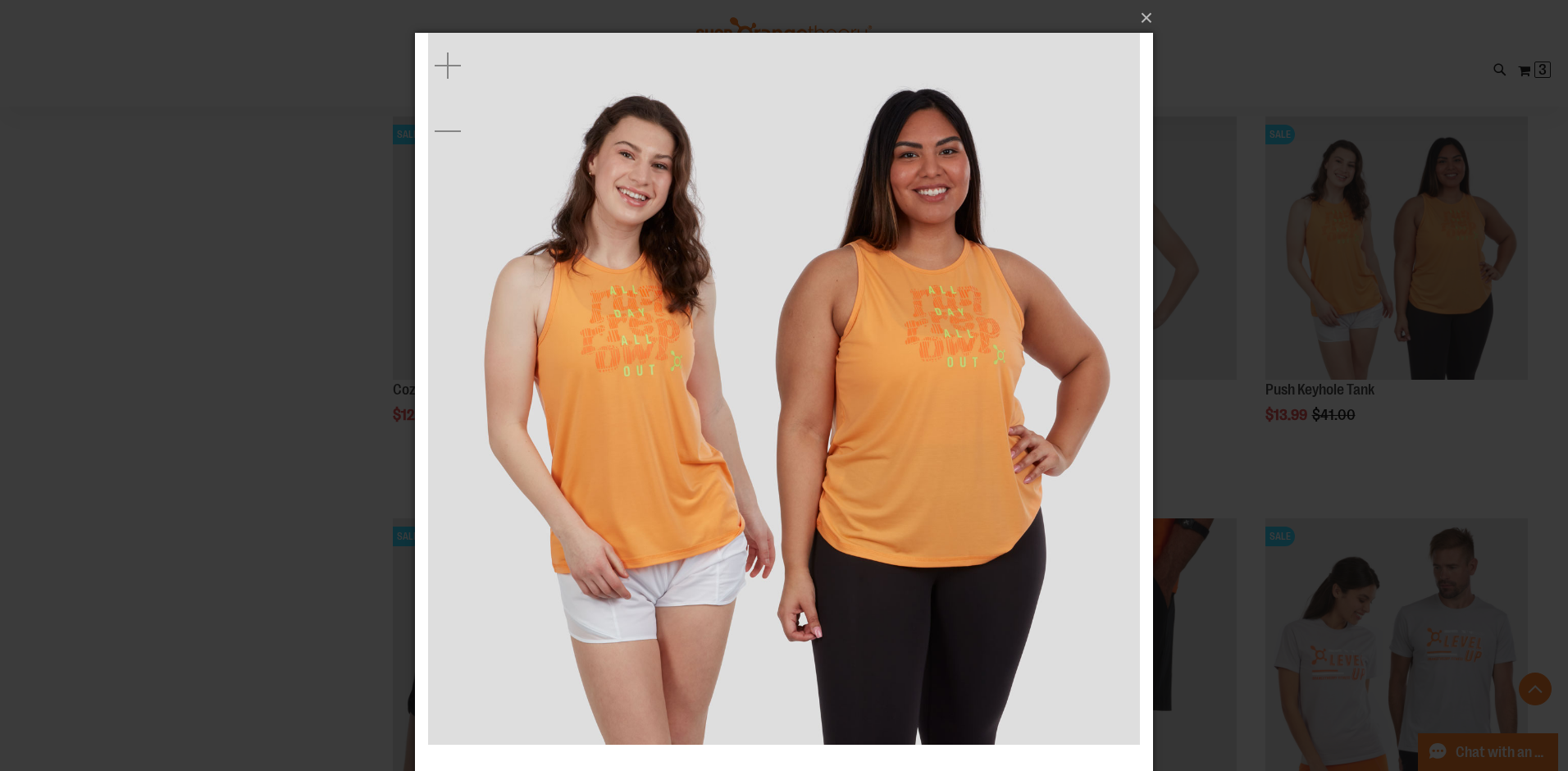
click at [140, 237] on div "×" at bounding box center [784, 386] width 1568 height 771
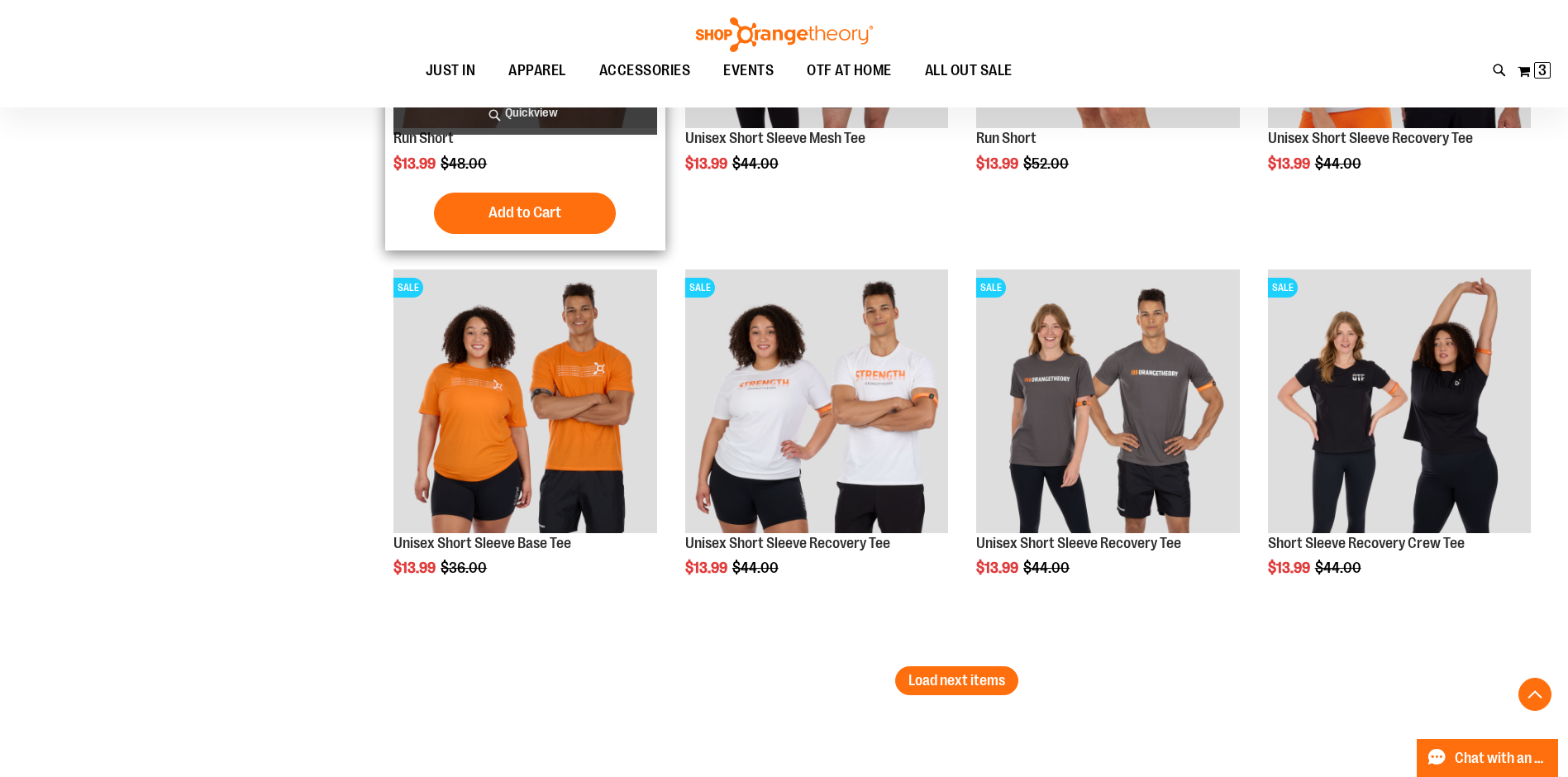
scroll to position [3203, 0]
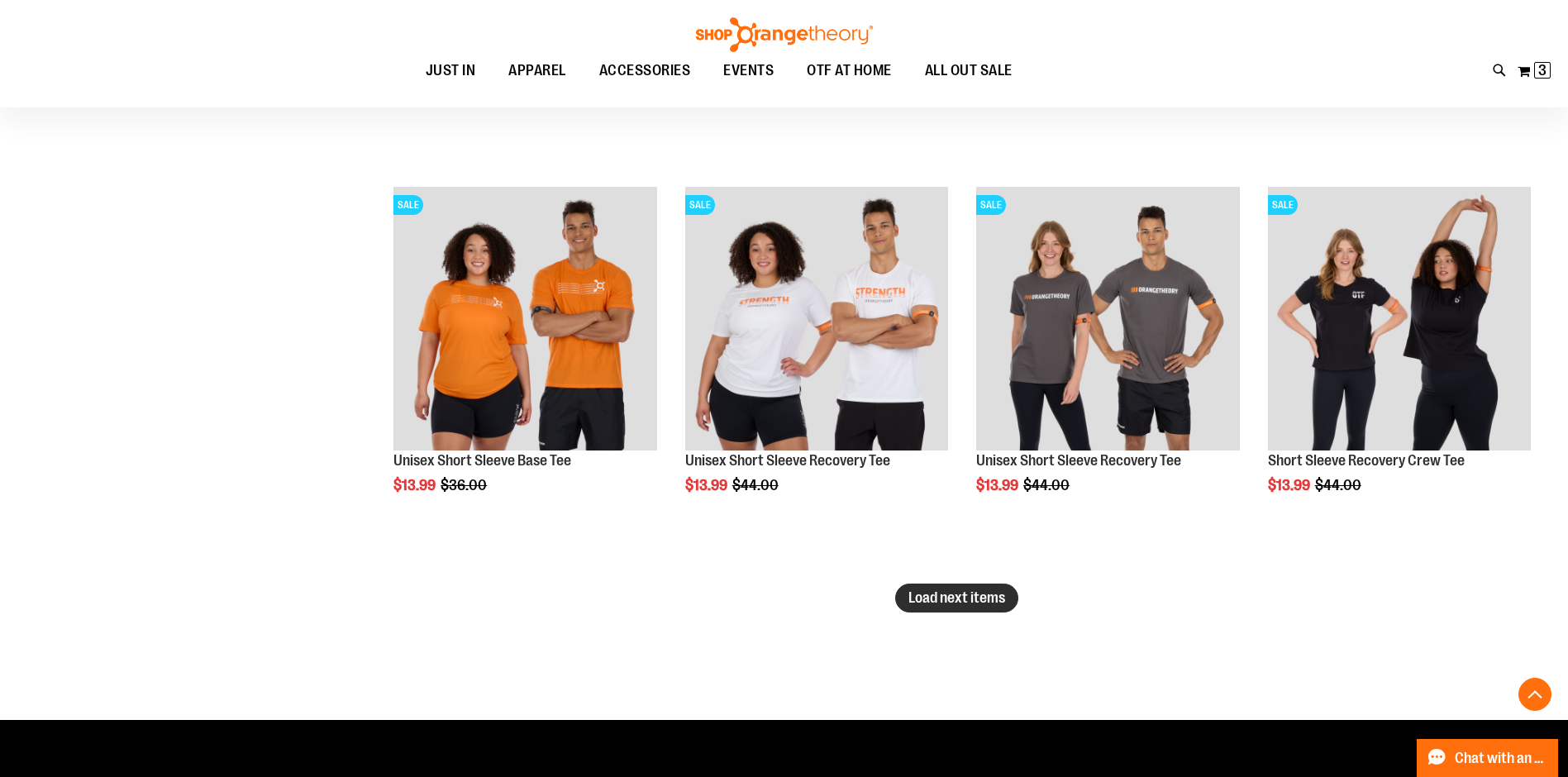
click at [962, 598] on span "Load next items" at bounding box center [957, 597] width 97 height 16
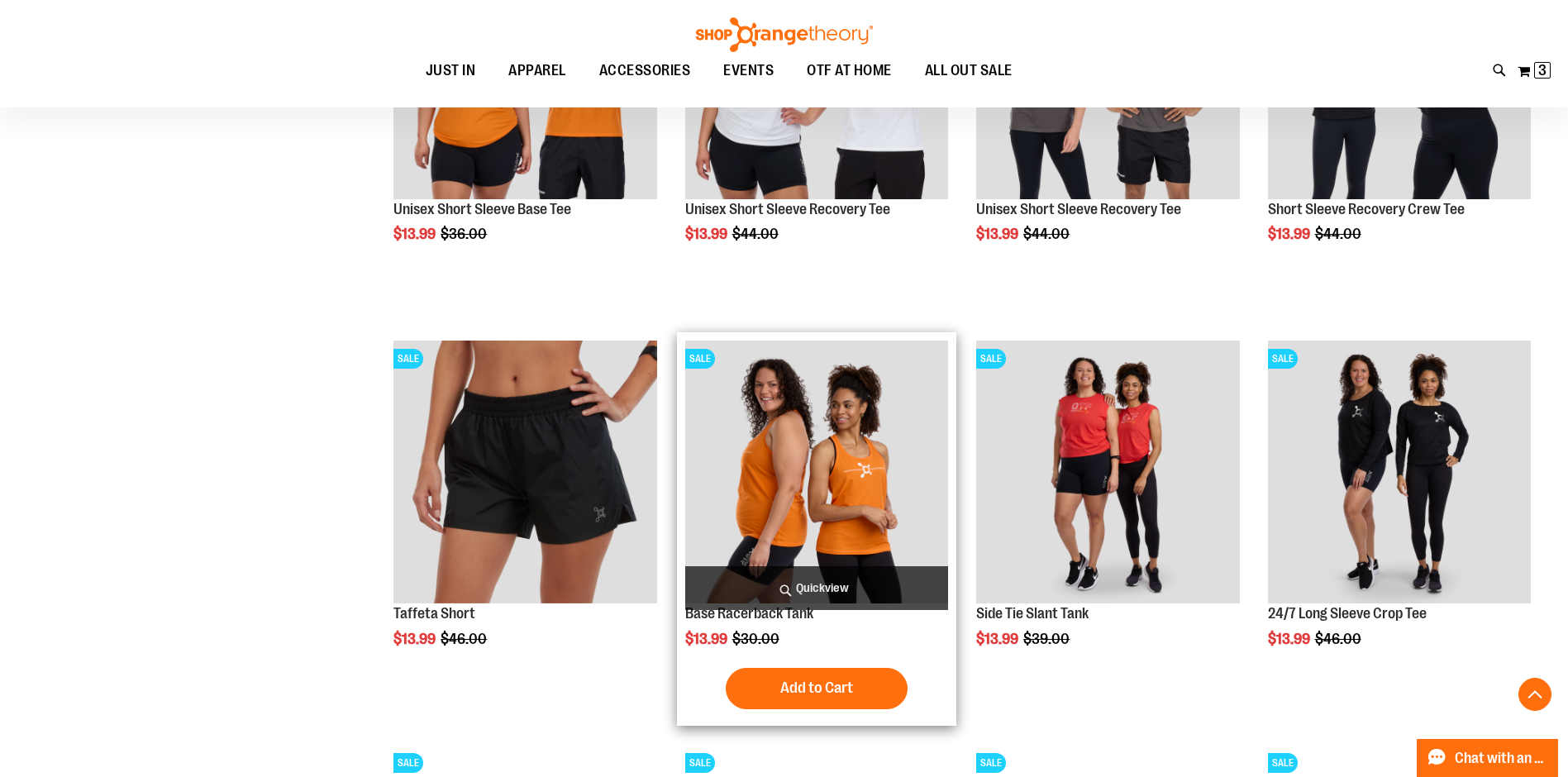
scroll to position [3537, 0]
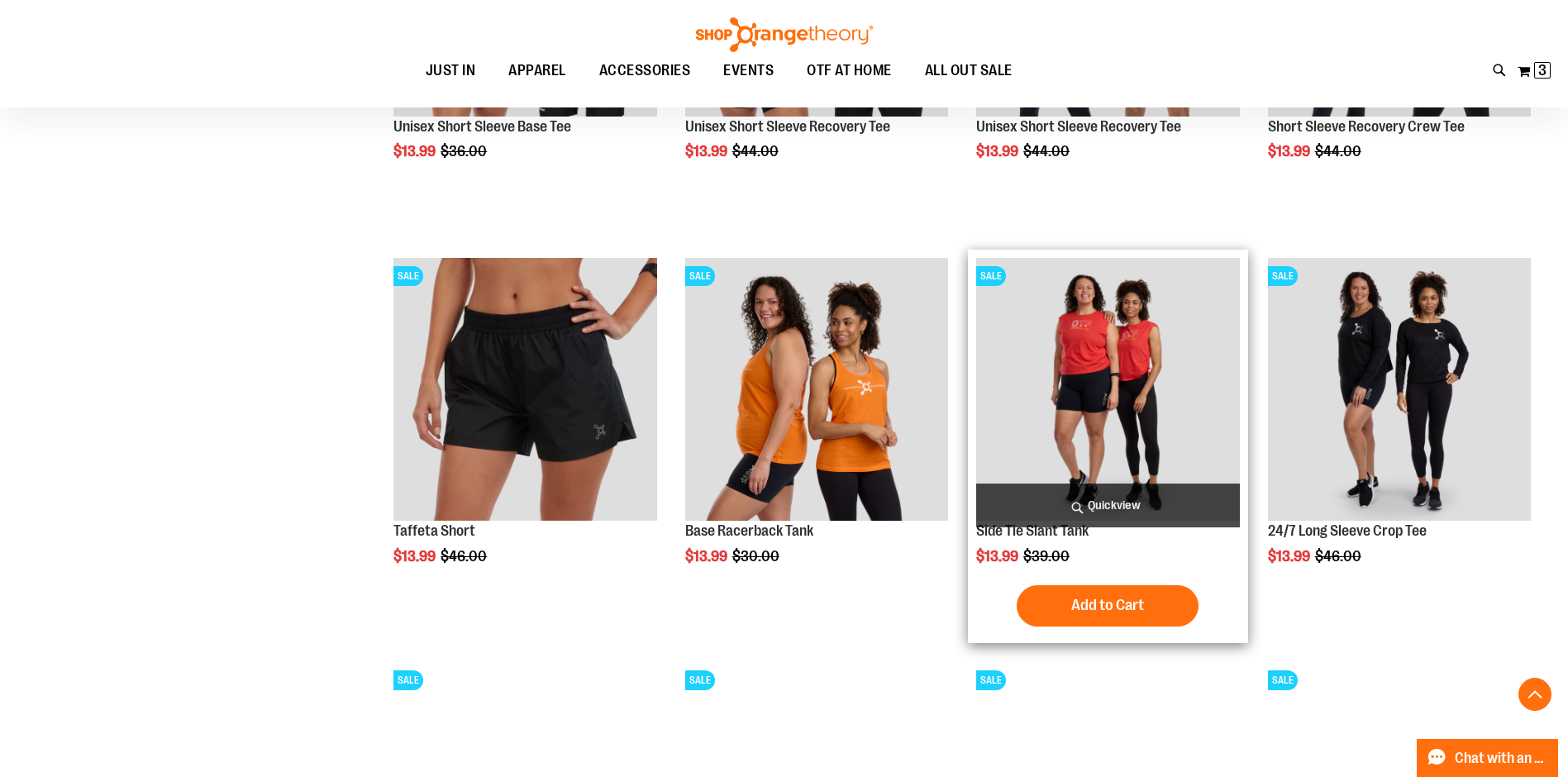
click at [1117, 378] on img "product" at bounding box center [1107, 388] width 263 height 263
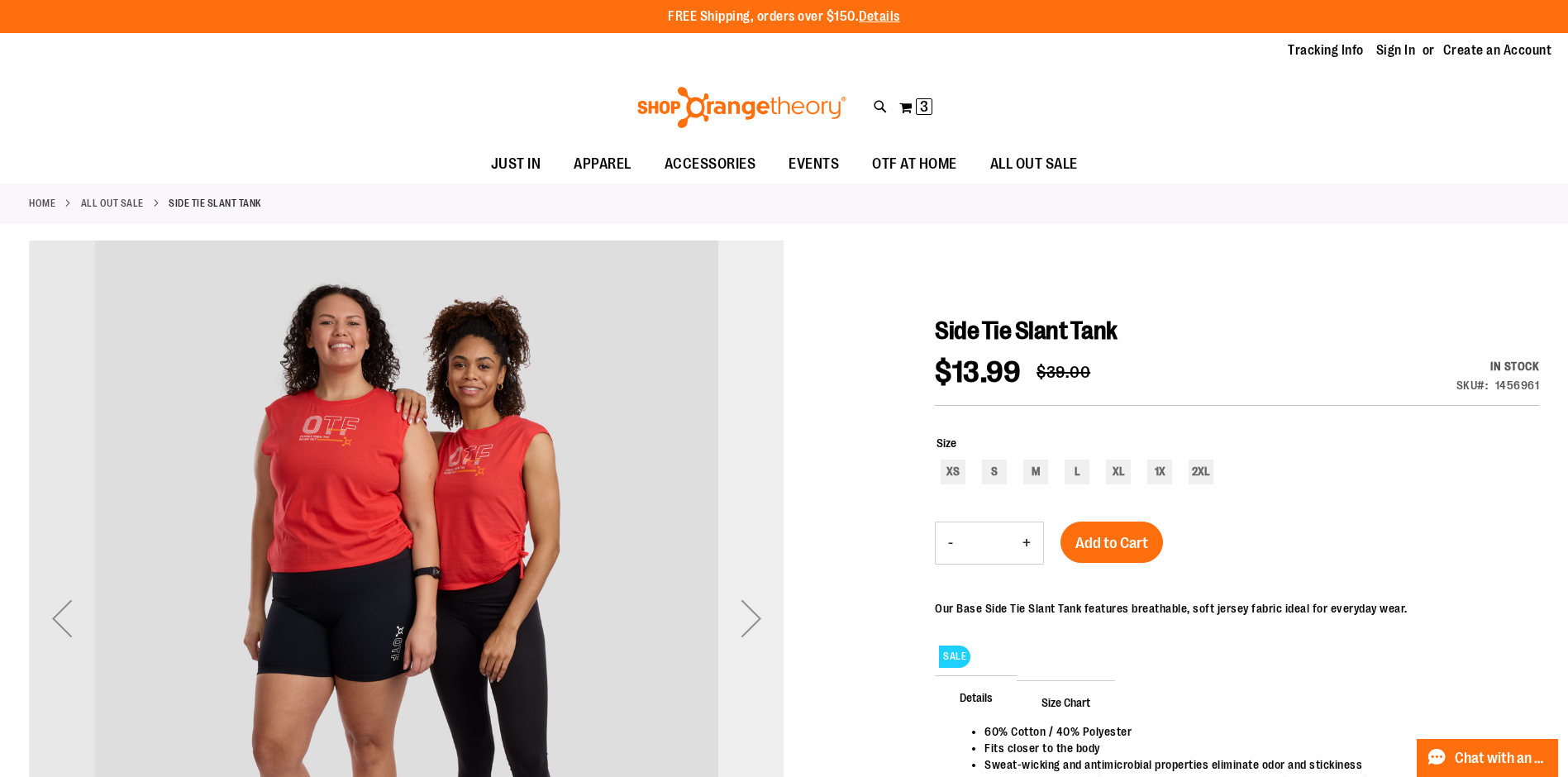
click at [754, 614] on div "Next" at bounding box center [751, 618] width 66 height 756
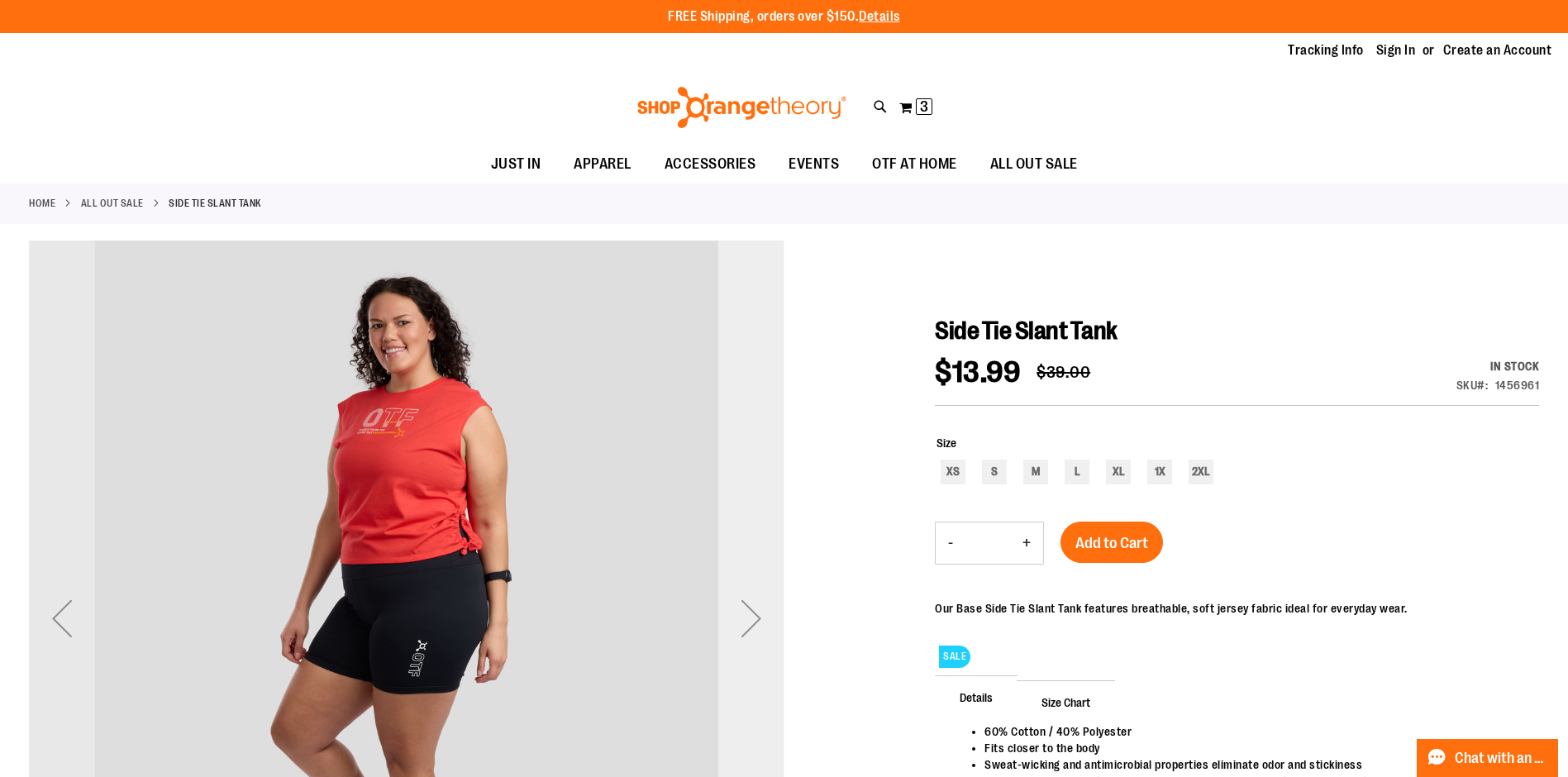
click at [754, 613] on div "Next" at bounding box center [751, 618] width 66 height 756
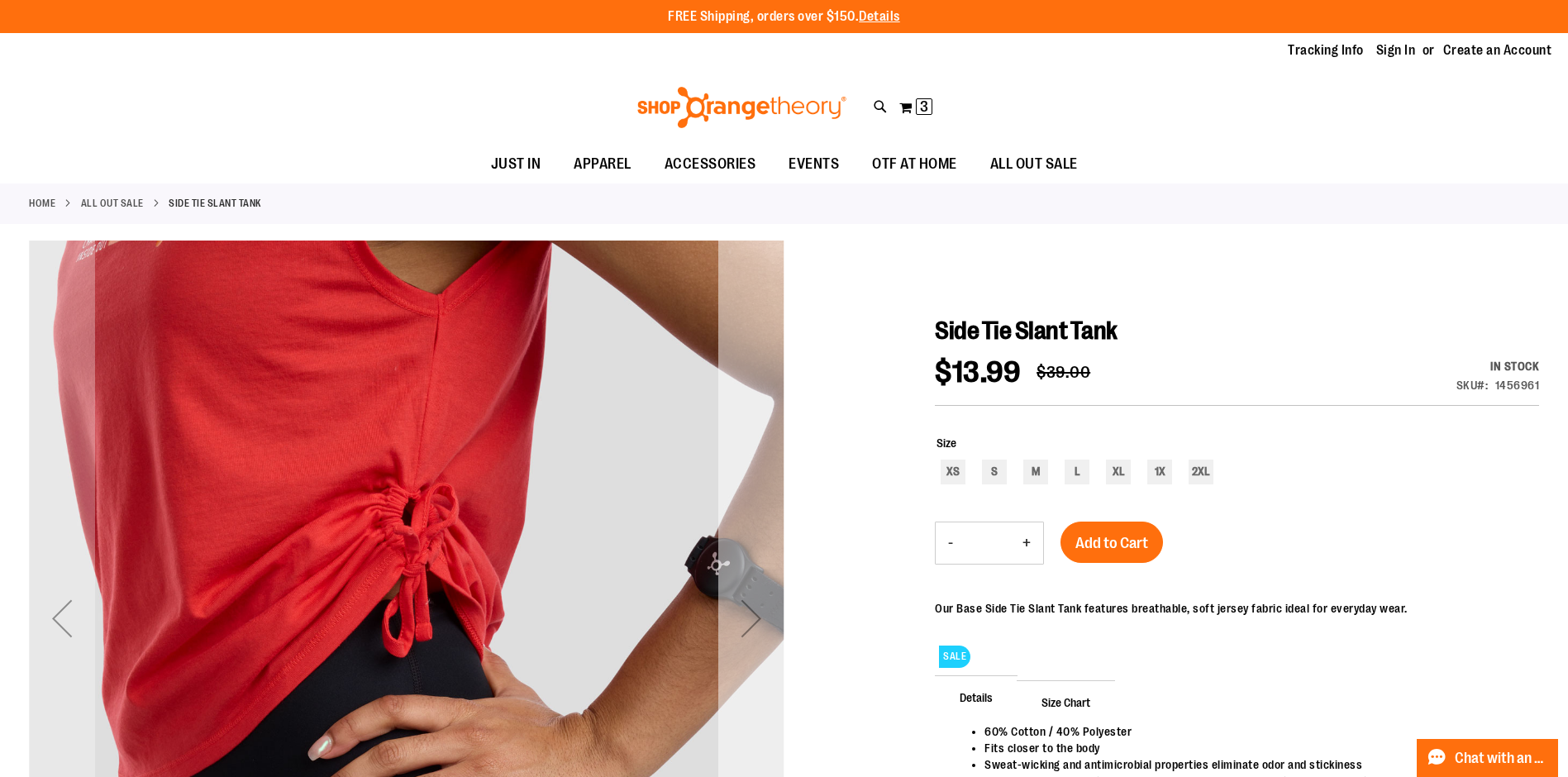
click at [754, 613] on div "Next" at bounding box center [751, 618] width 66 height 756
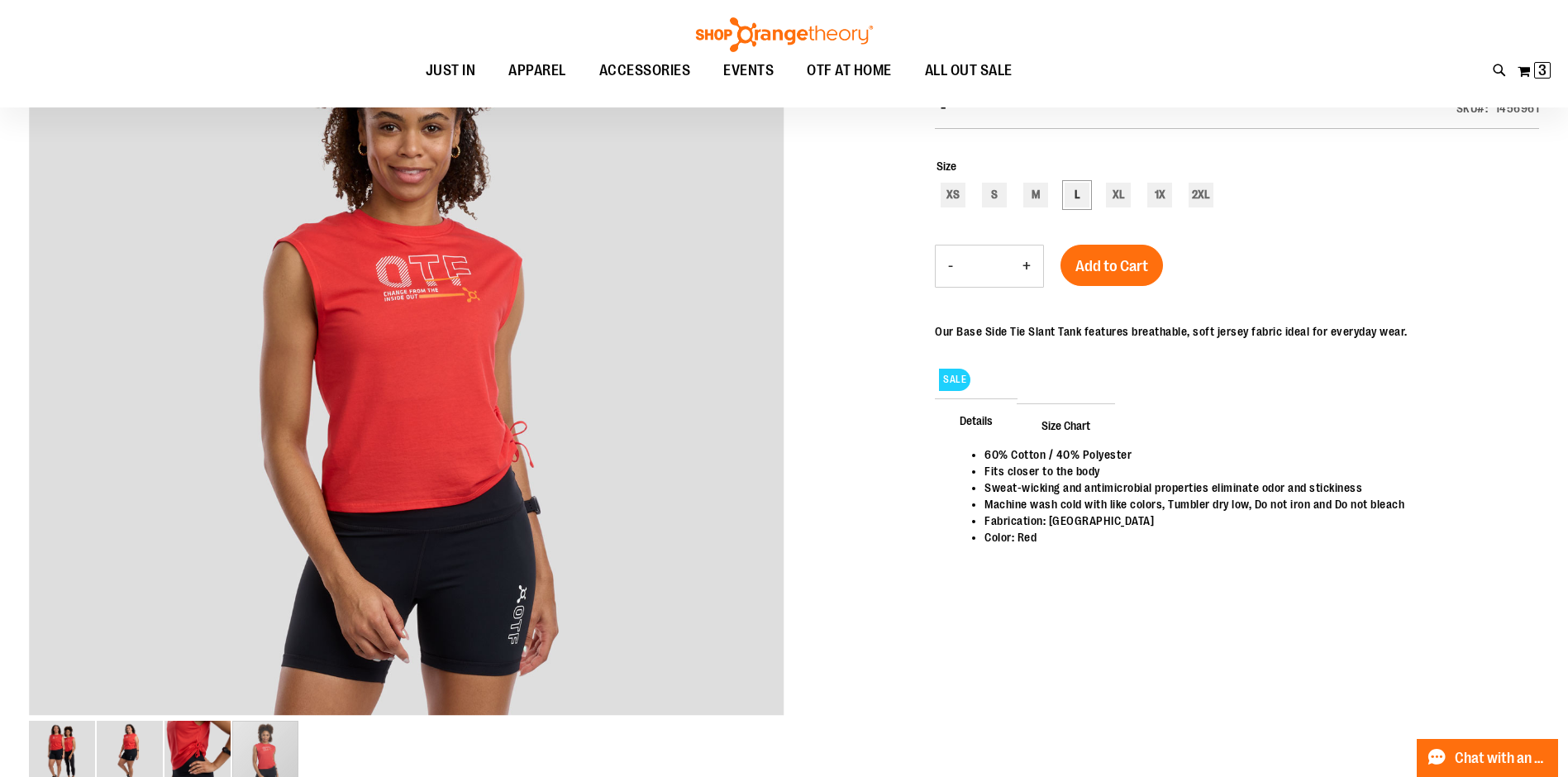
scroll to position [108, 0]
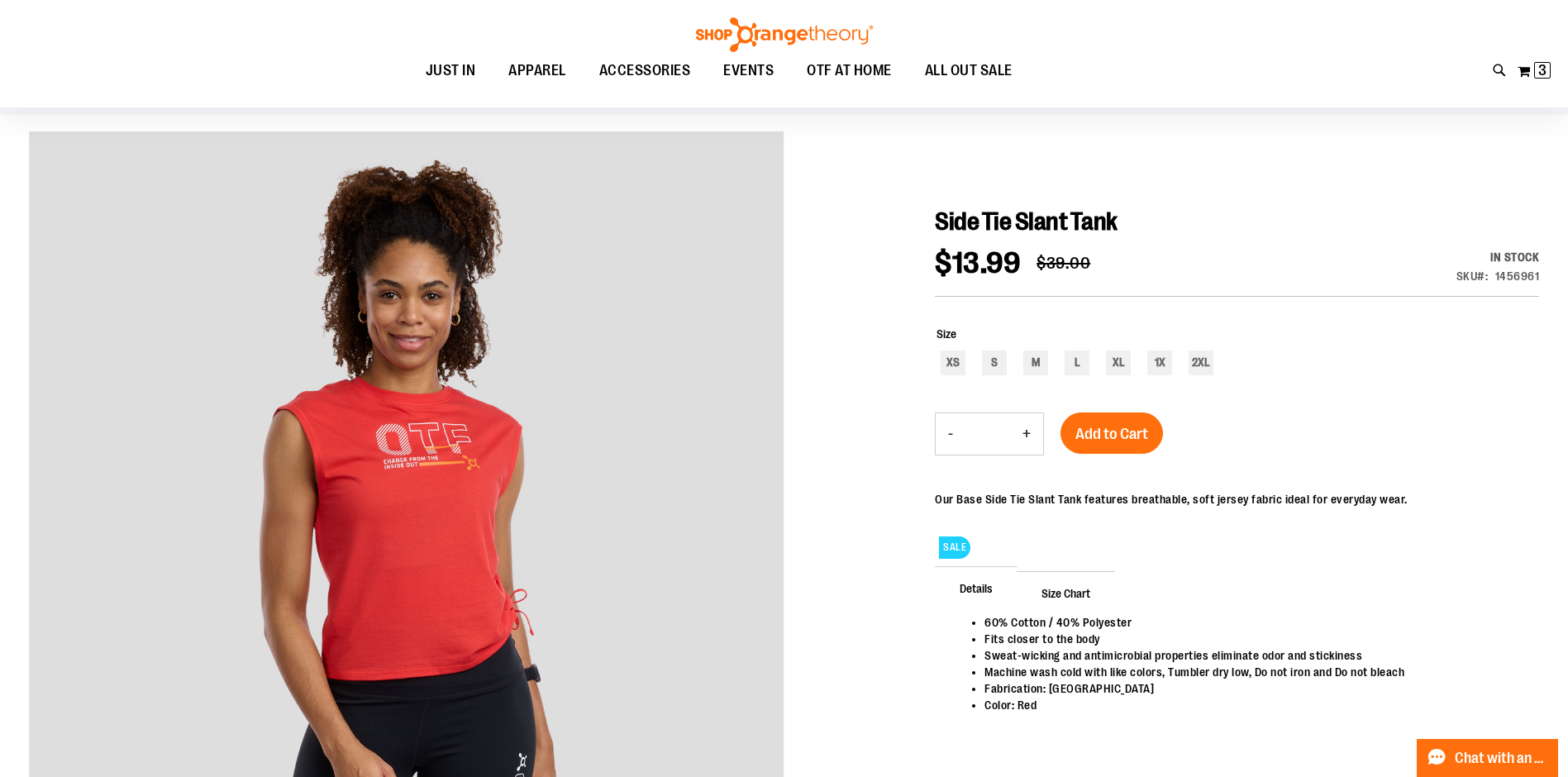
click at [1096, 368] on div "XS S M L XL 1X 2XL" at bounding box center [1237, 365] width 603 height 29
click at [1078, 366] on div "L" at bounding box center [1077, 362] width 25 height 25
type input "***"
click at [1108, 439] on span "Add to Cart" at bounding box center [1112, 434] width 73 height 18
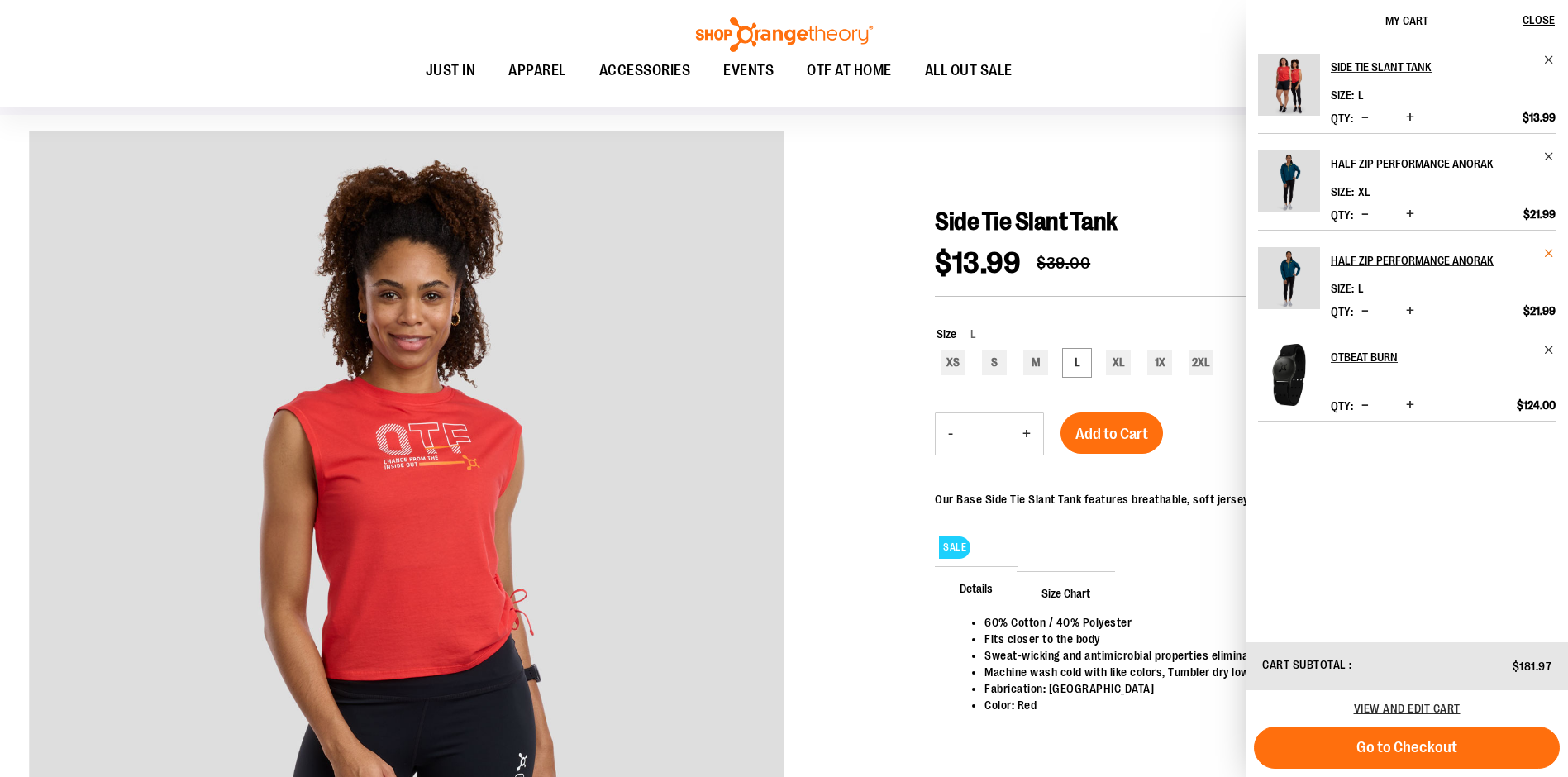
click at [1553, 257] on span "Remove item" at bounding box center [1549, 253] width 13 height 13
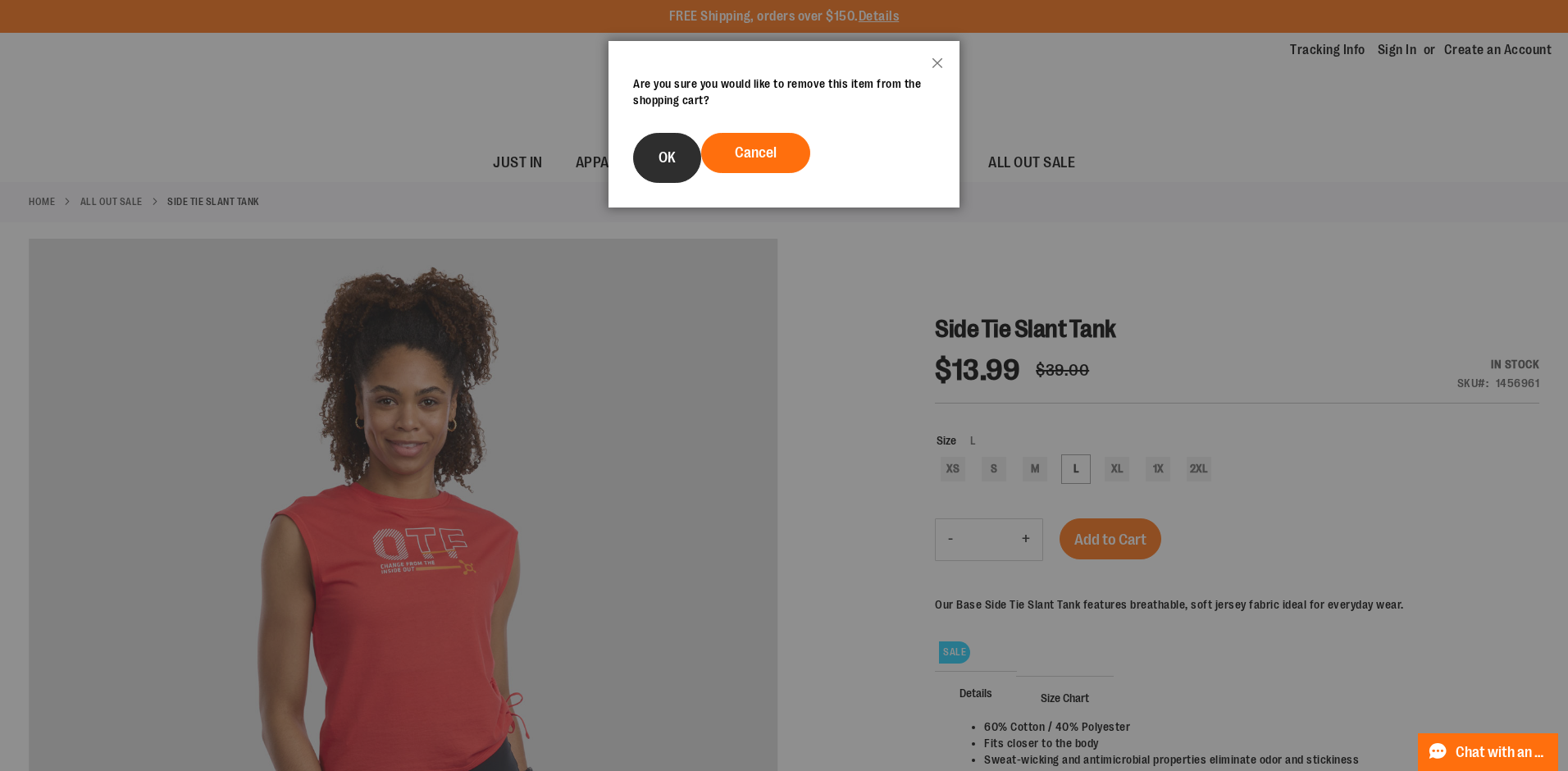
click at [672, 170] on button "OK" at bounding box center [667, 158] width 68 height 50
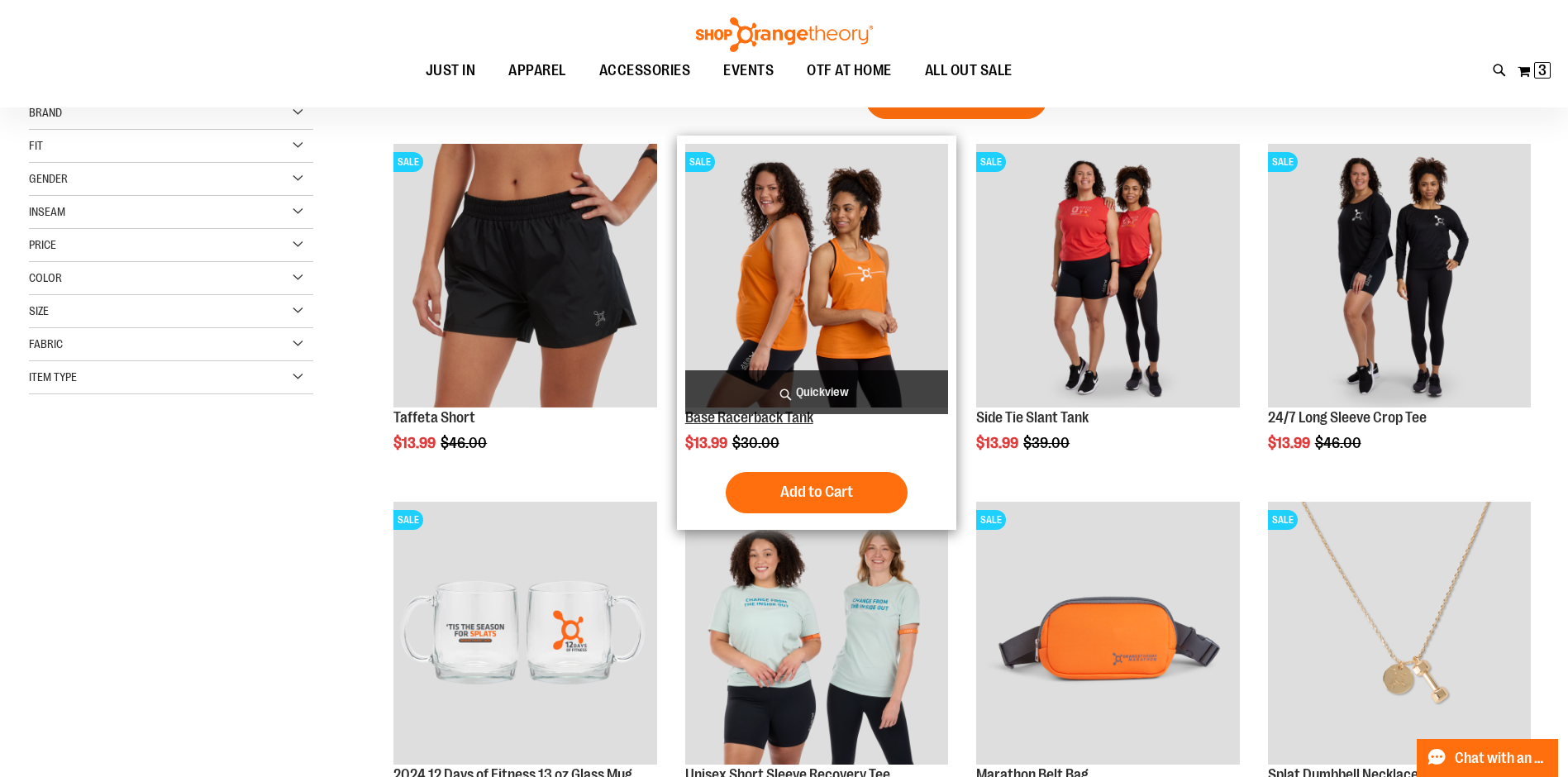
scroll to position [207, 0]
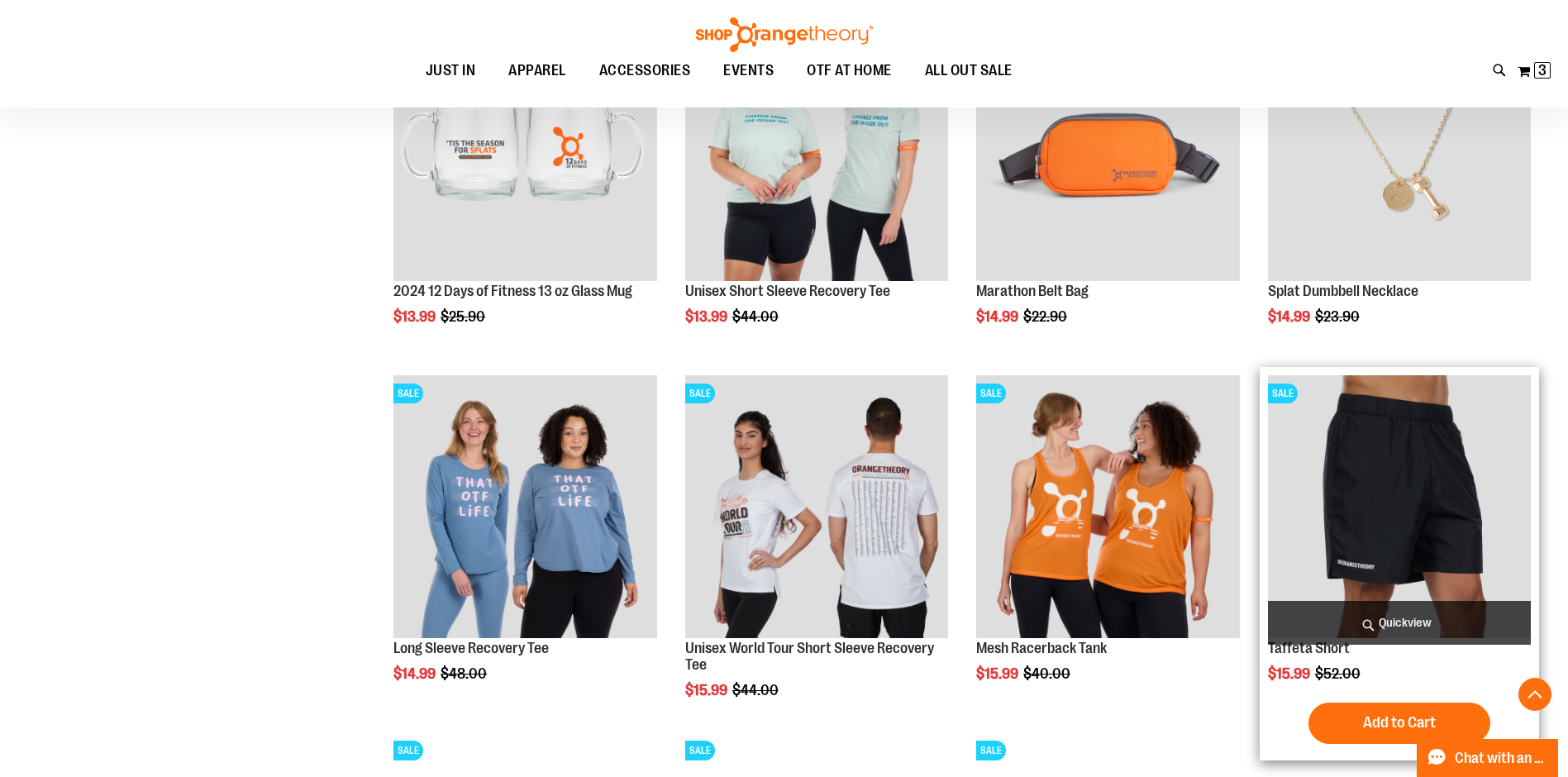
scroll to position [294, 0]
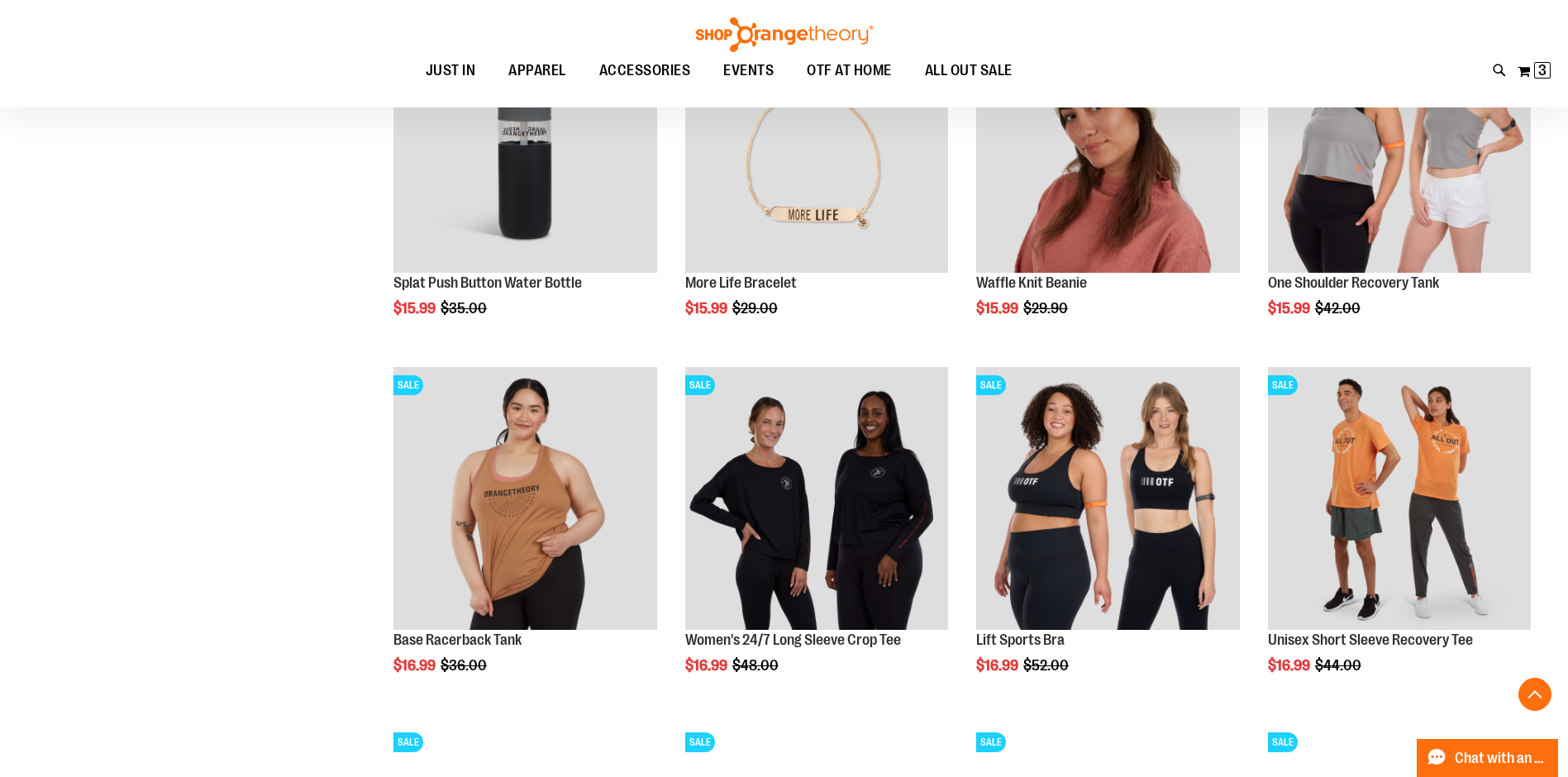
scroll to position [1418, 0]
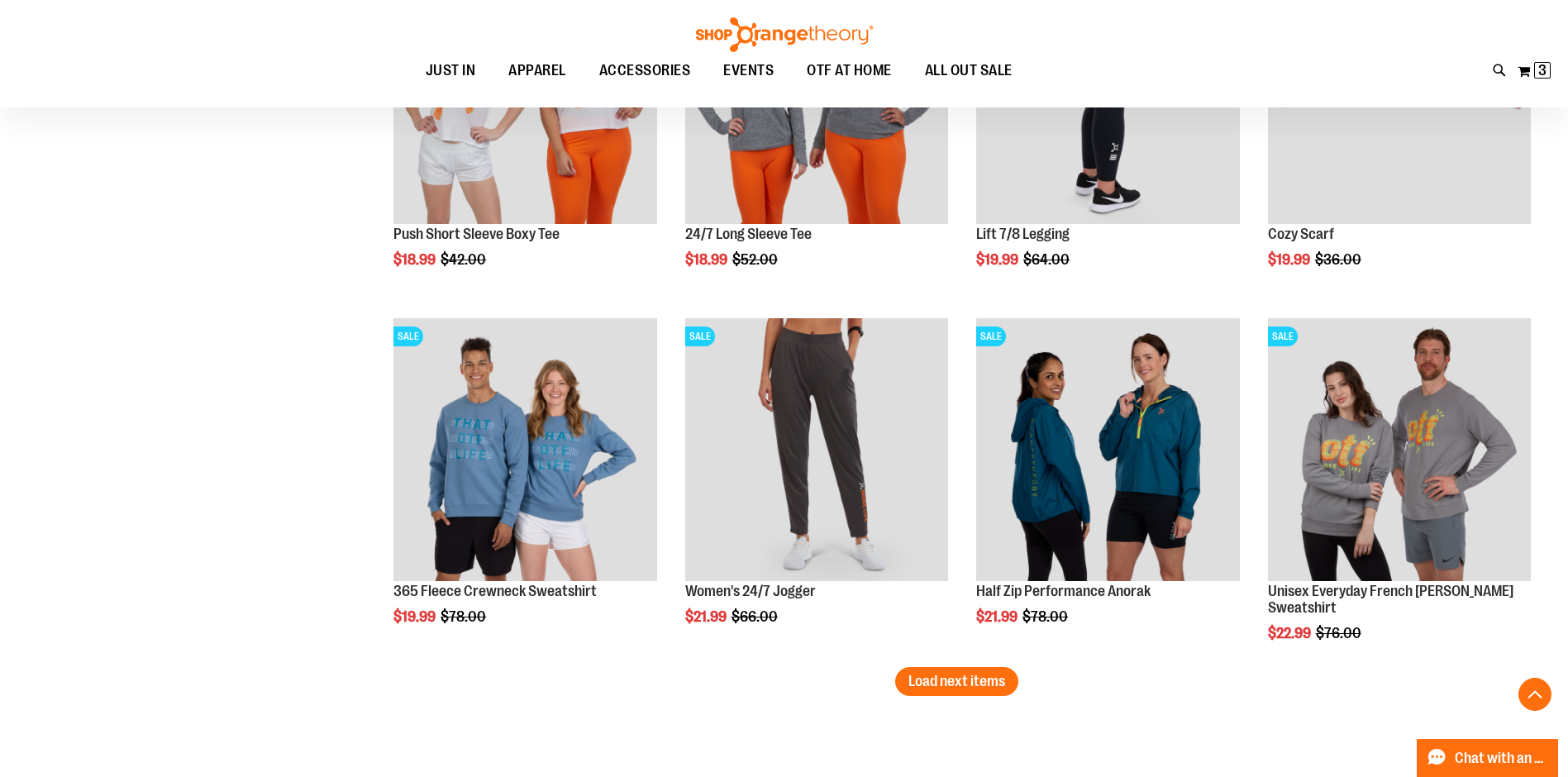
scroll to position [2893, 0]
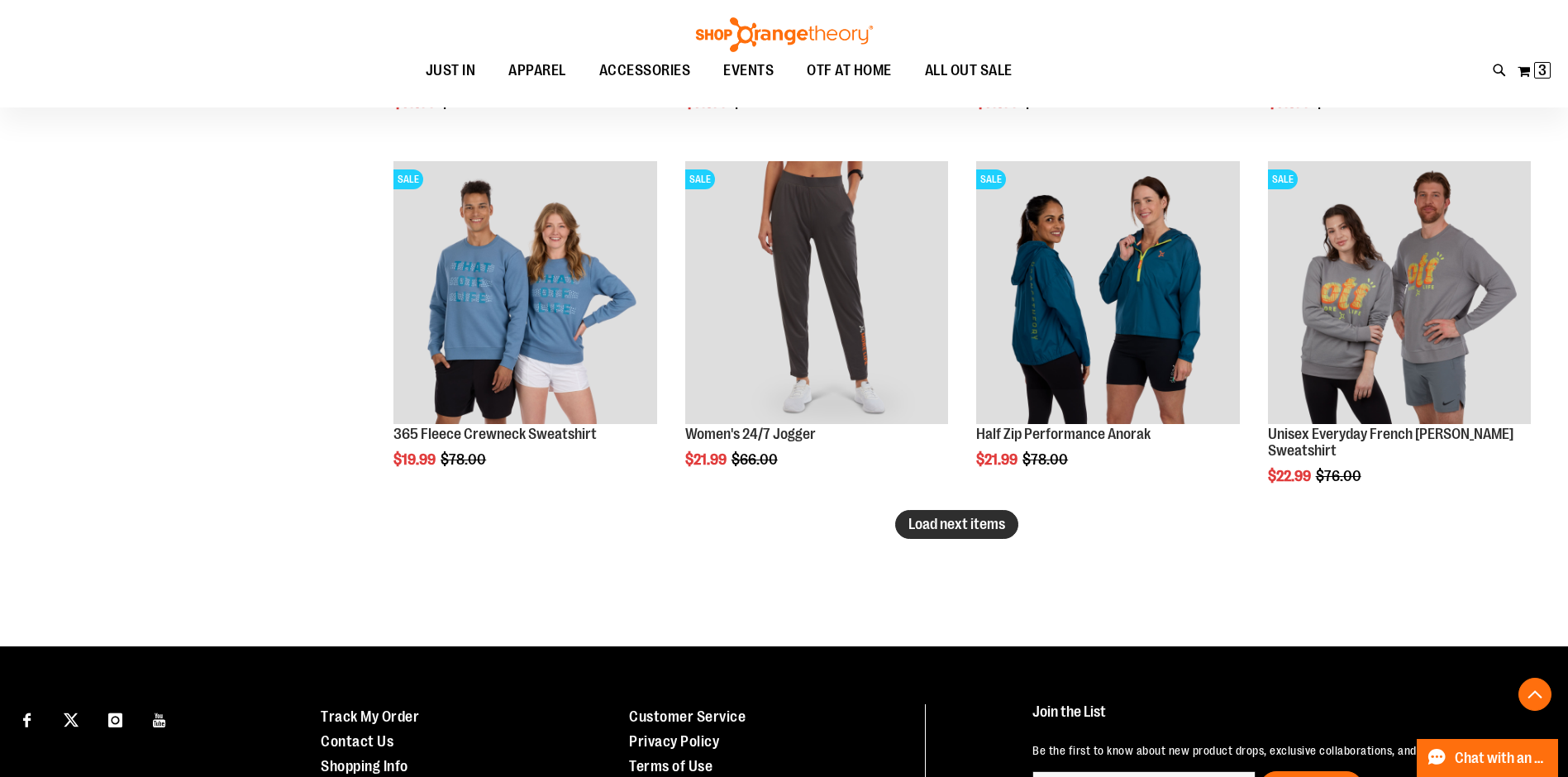
click at [985, 528] on span "Load next items" at bounding box center [957, 524] width 97 height 16
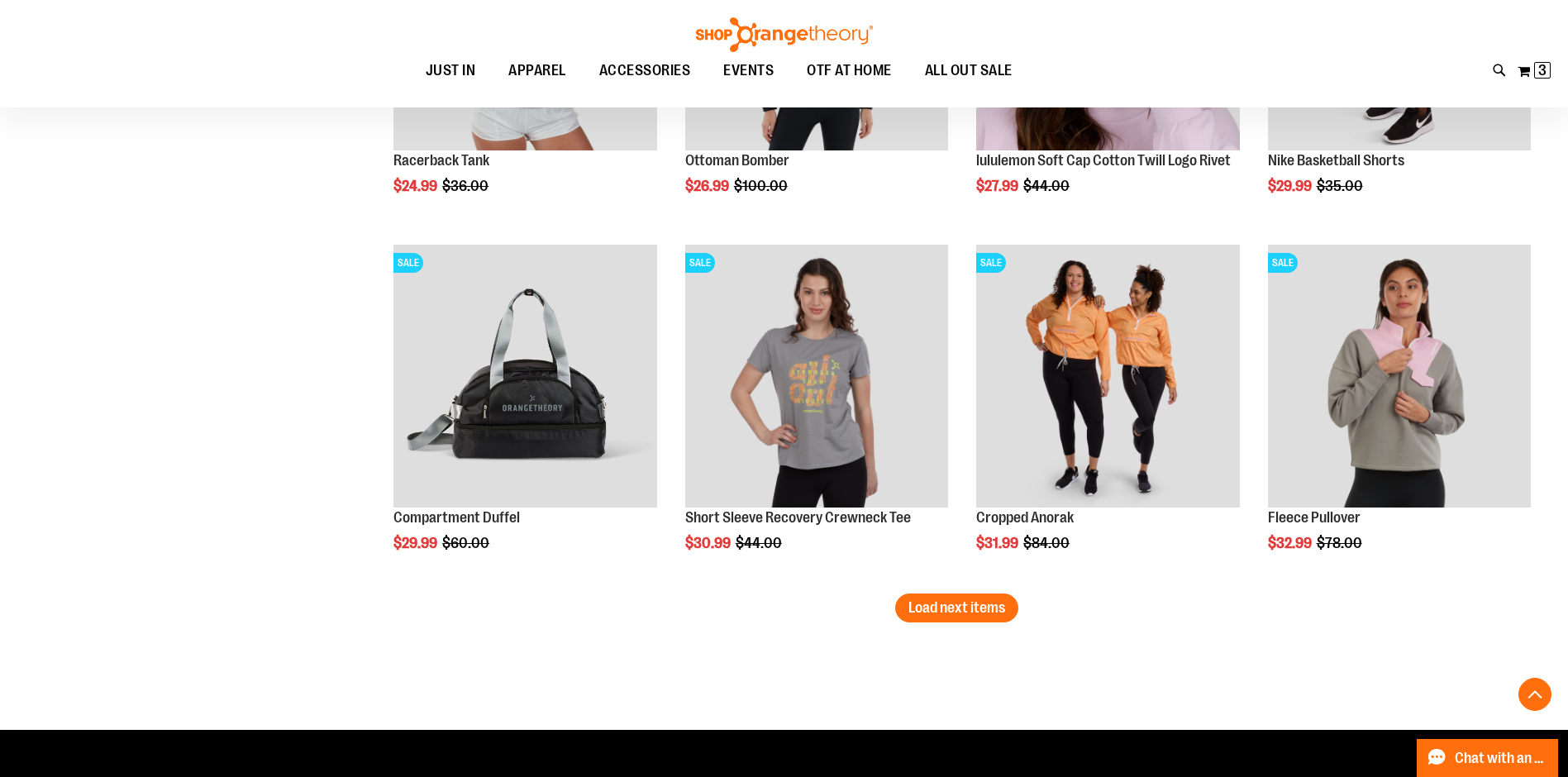
scroll to position [3885, 0]
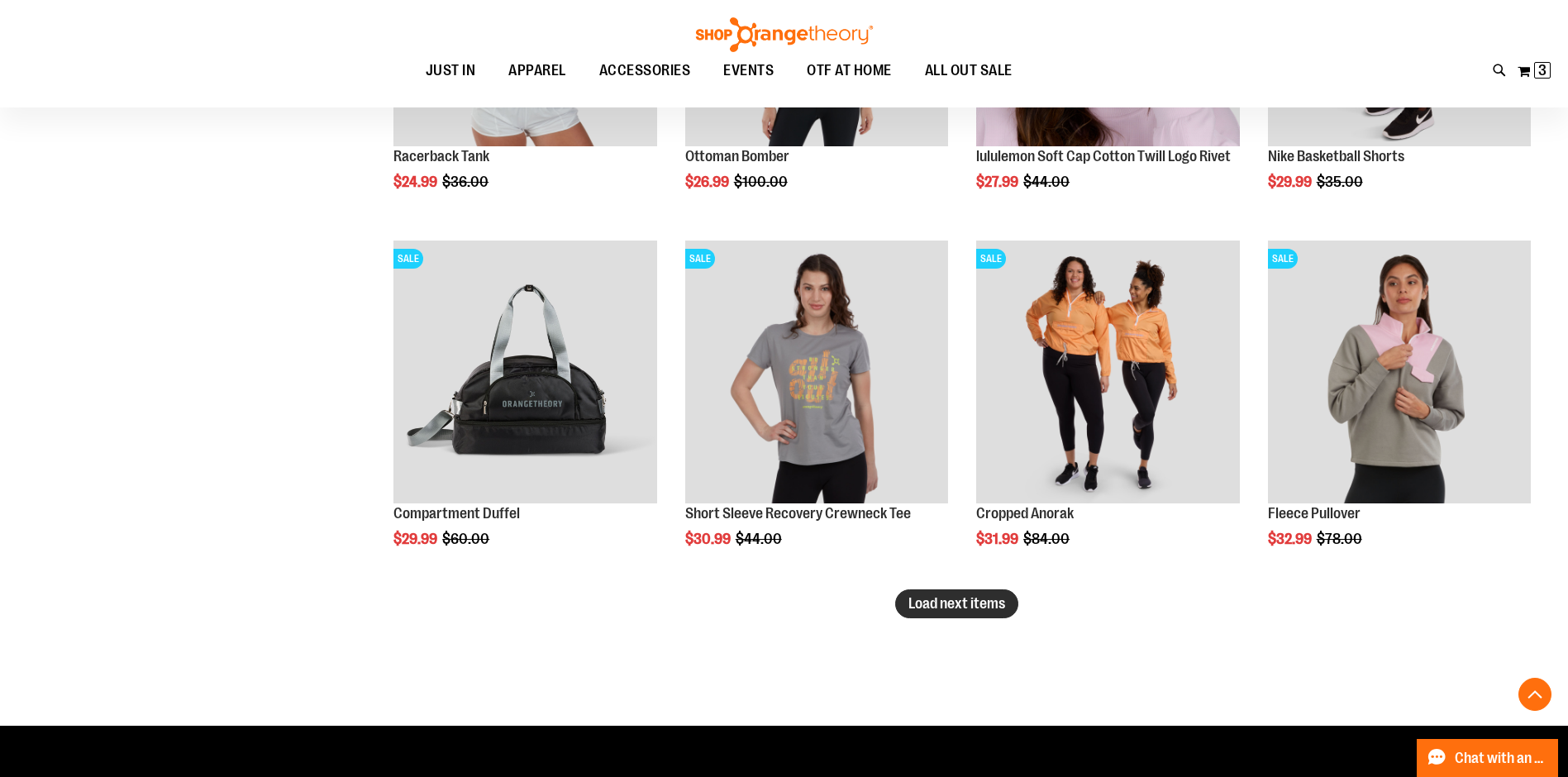
click at [988, 610] on span "Load next items" at bounding box center [957, 603] width 97 height 16
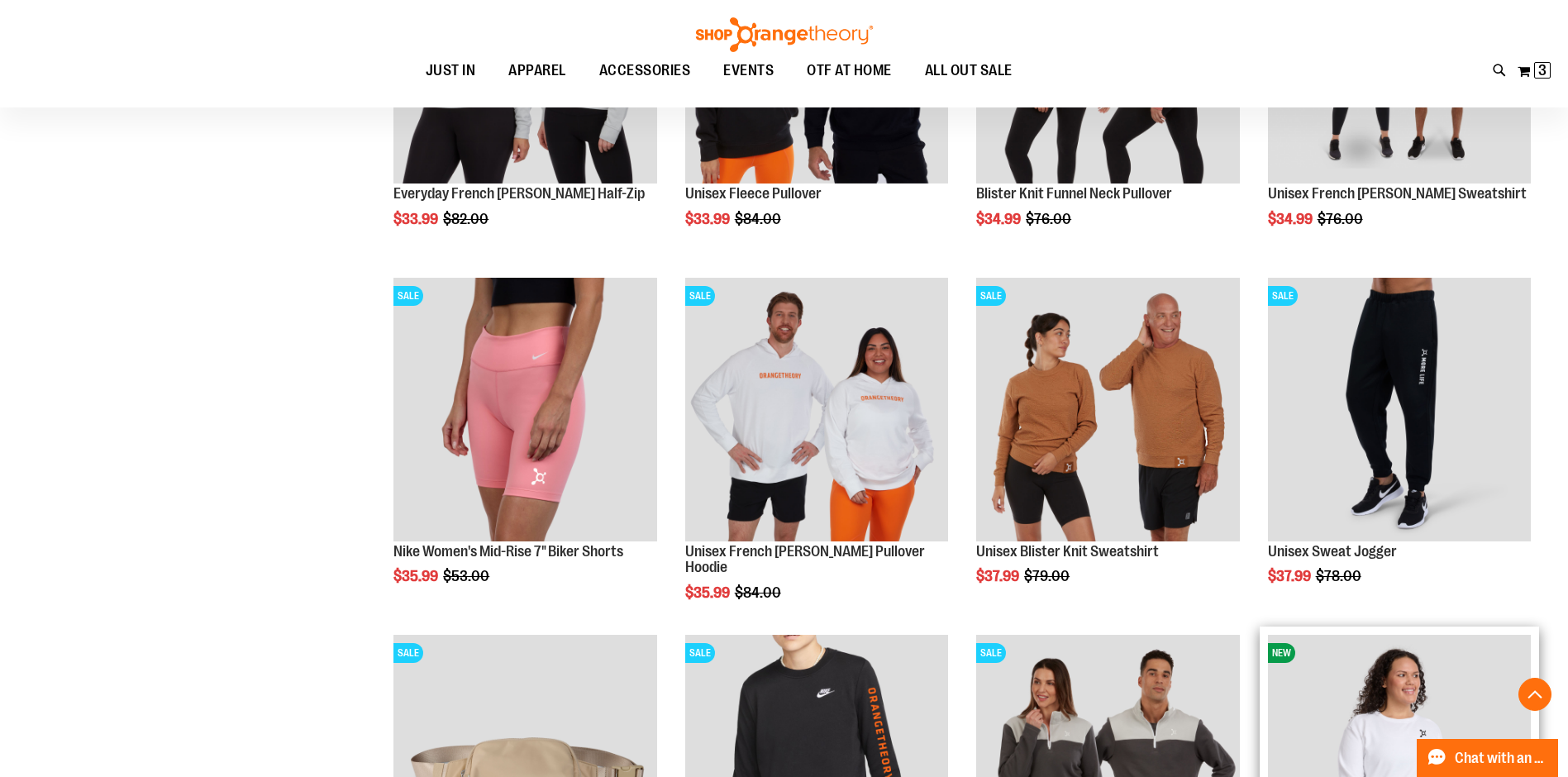
scroll to position [4959, 0]
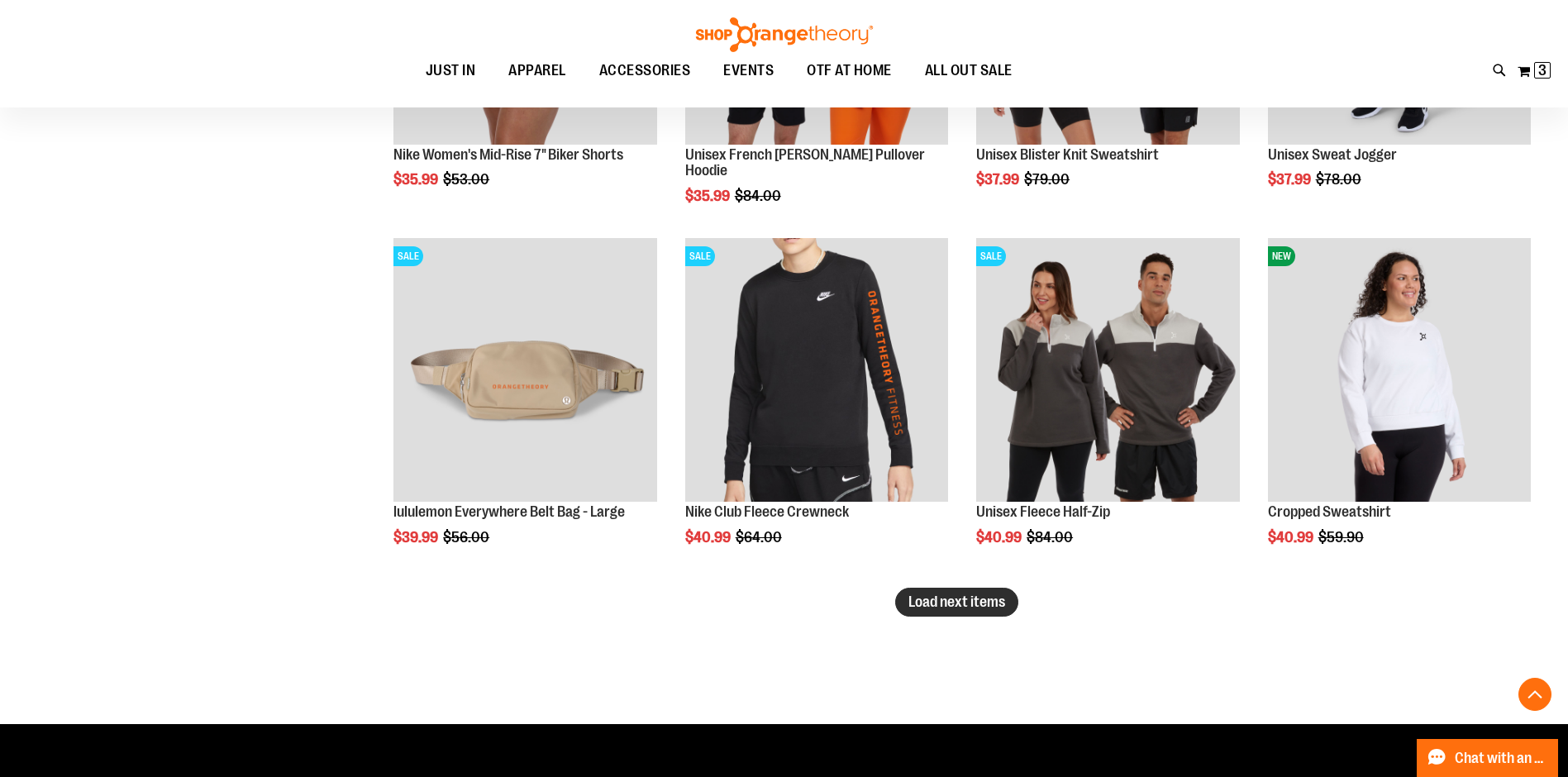
click at [954, 604] on span "Load next items" at bounding box center [957, 601] width 97 height 16
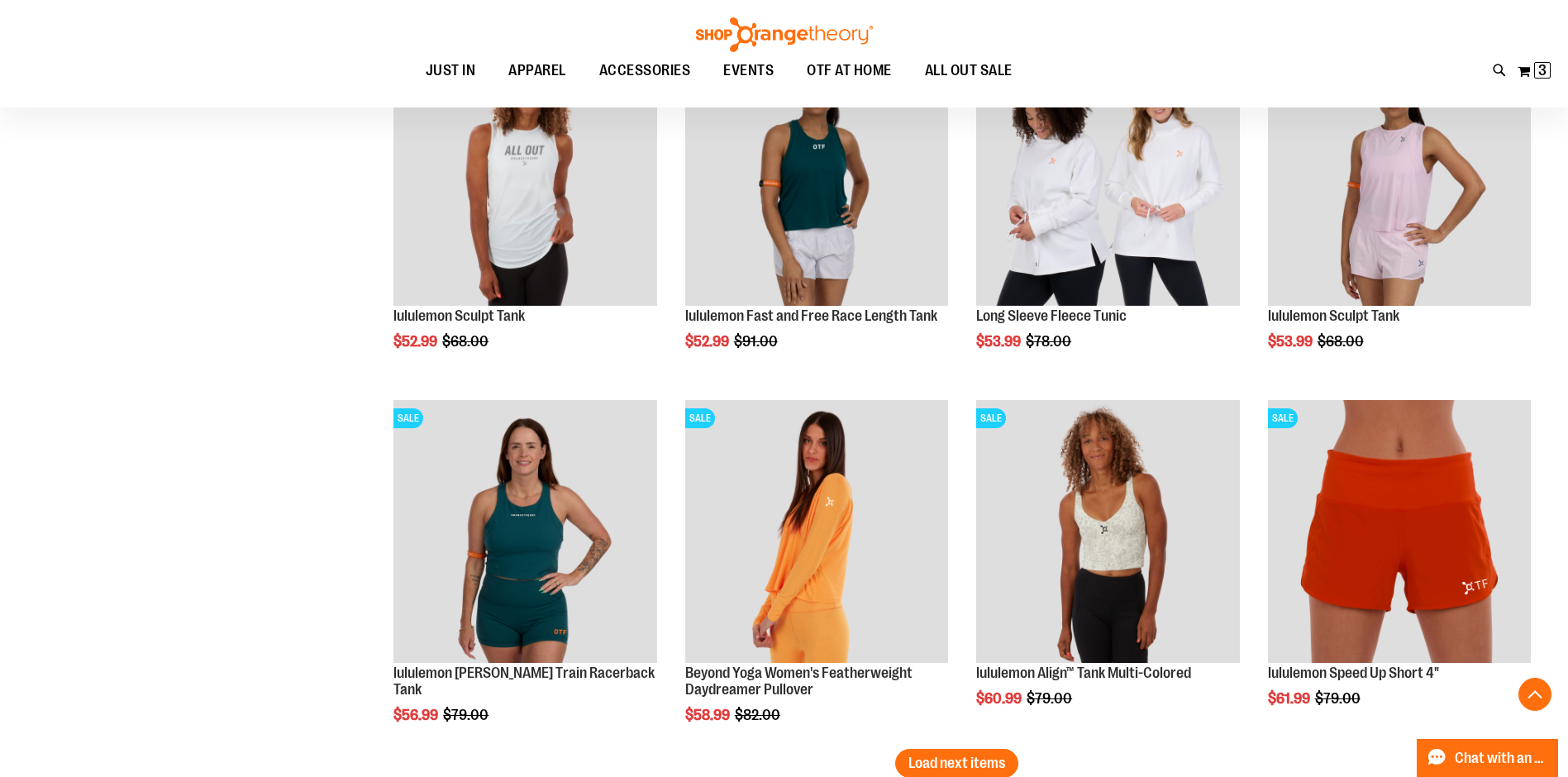
scroll to position [6033, 0]
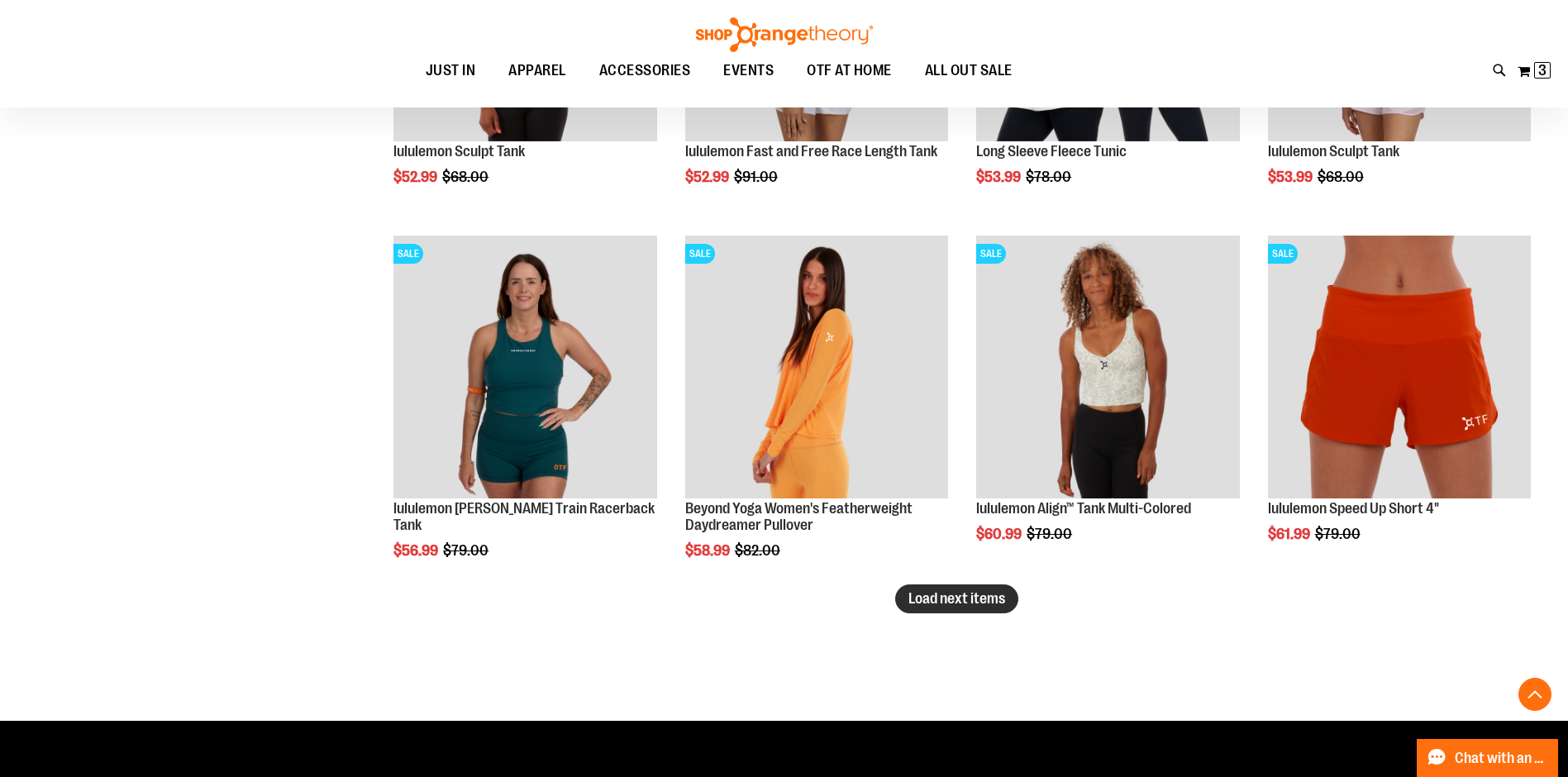
click at [987, 598] on span "Load next items" at bounding box center [957, 598] width 97 height 16
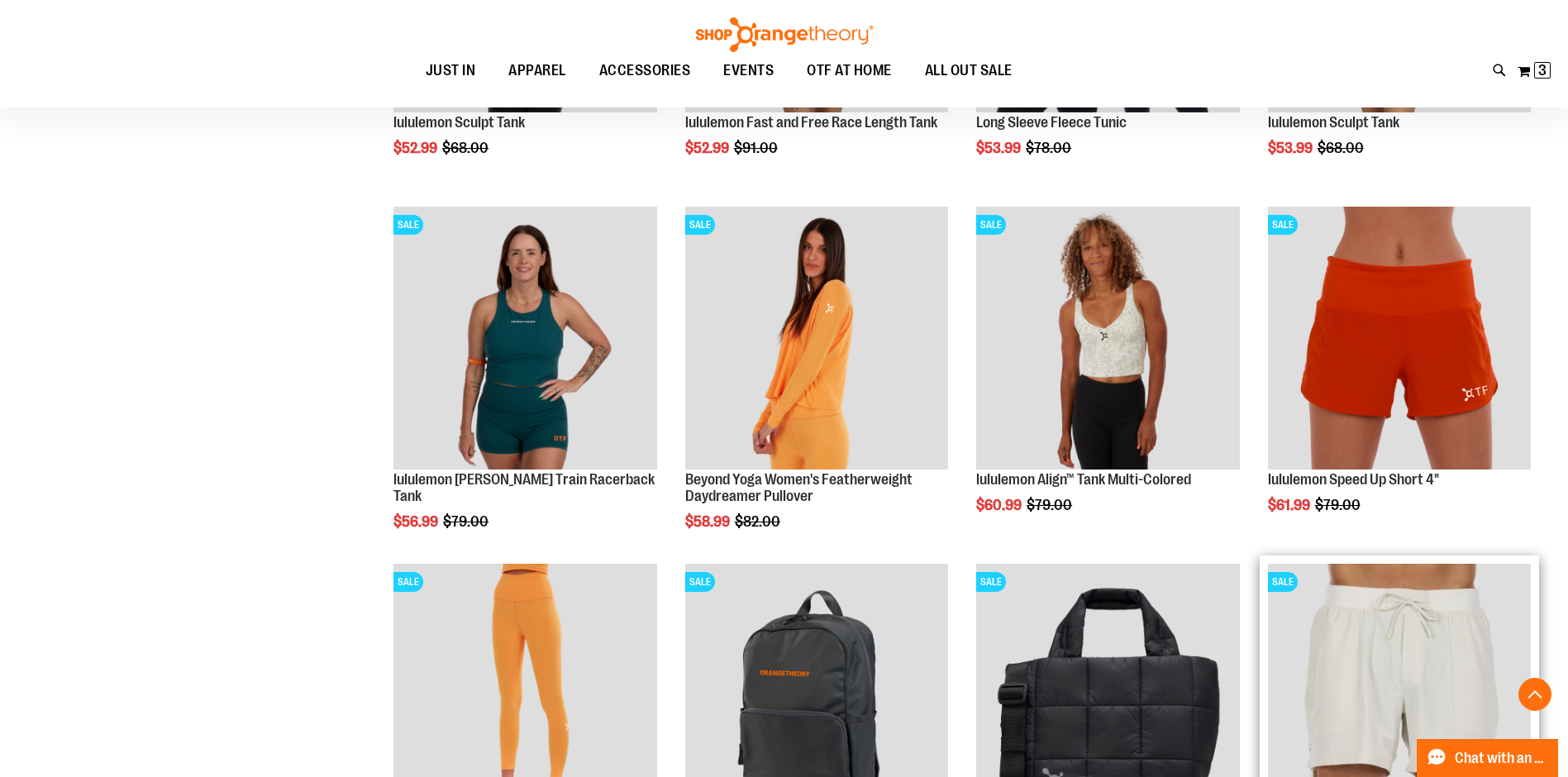
scroll to position [6041, 0]
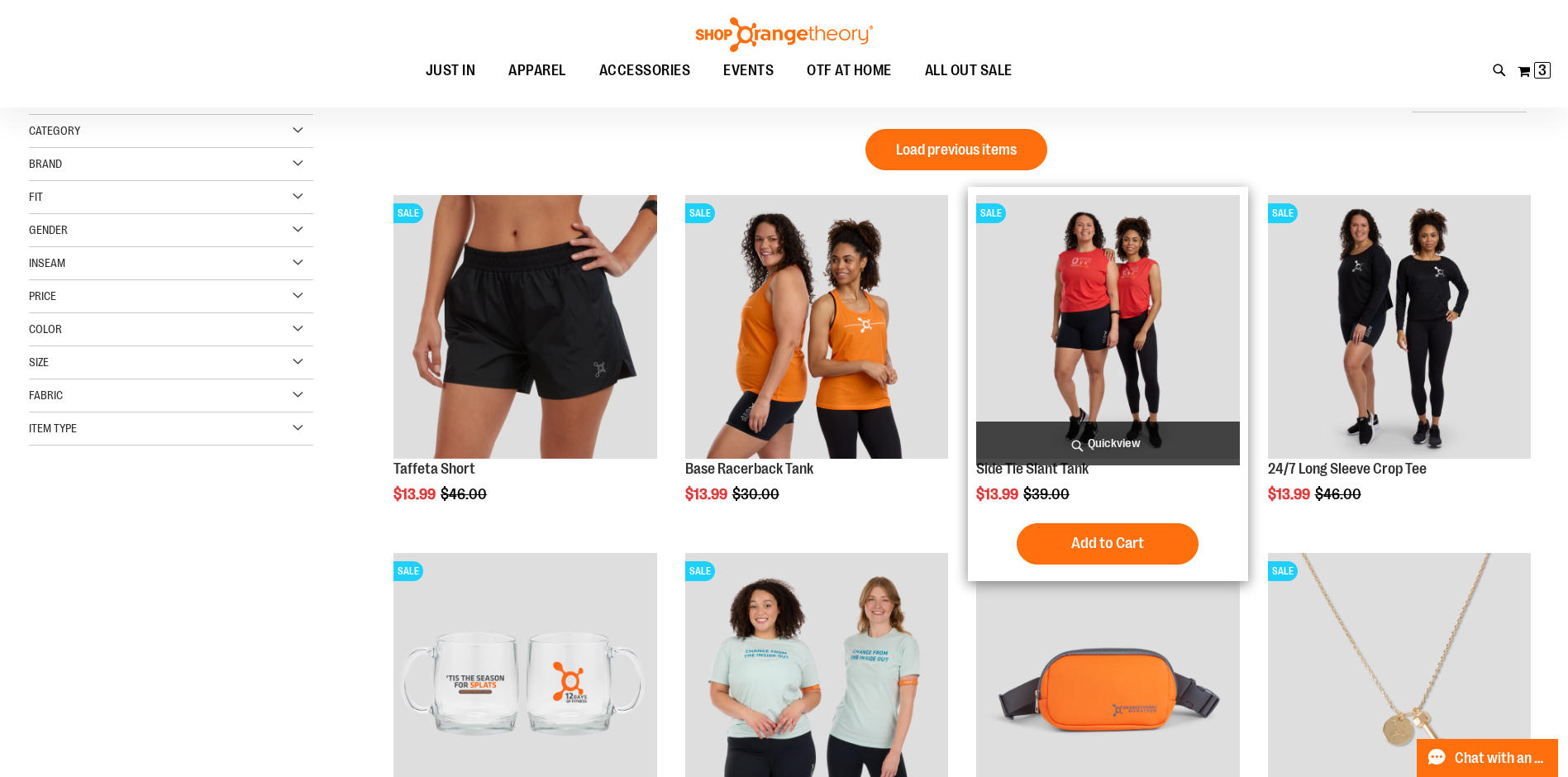
scroll to position [19, 0]
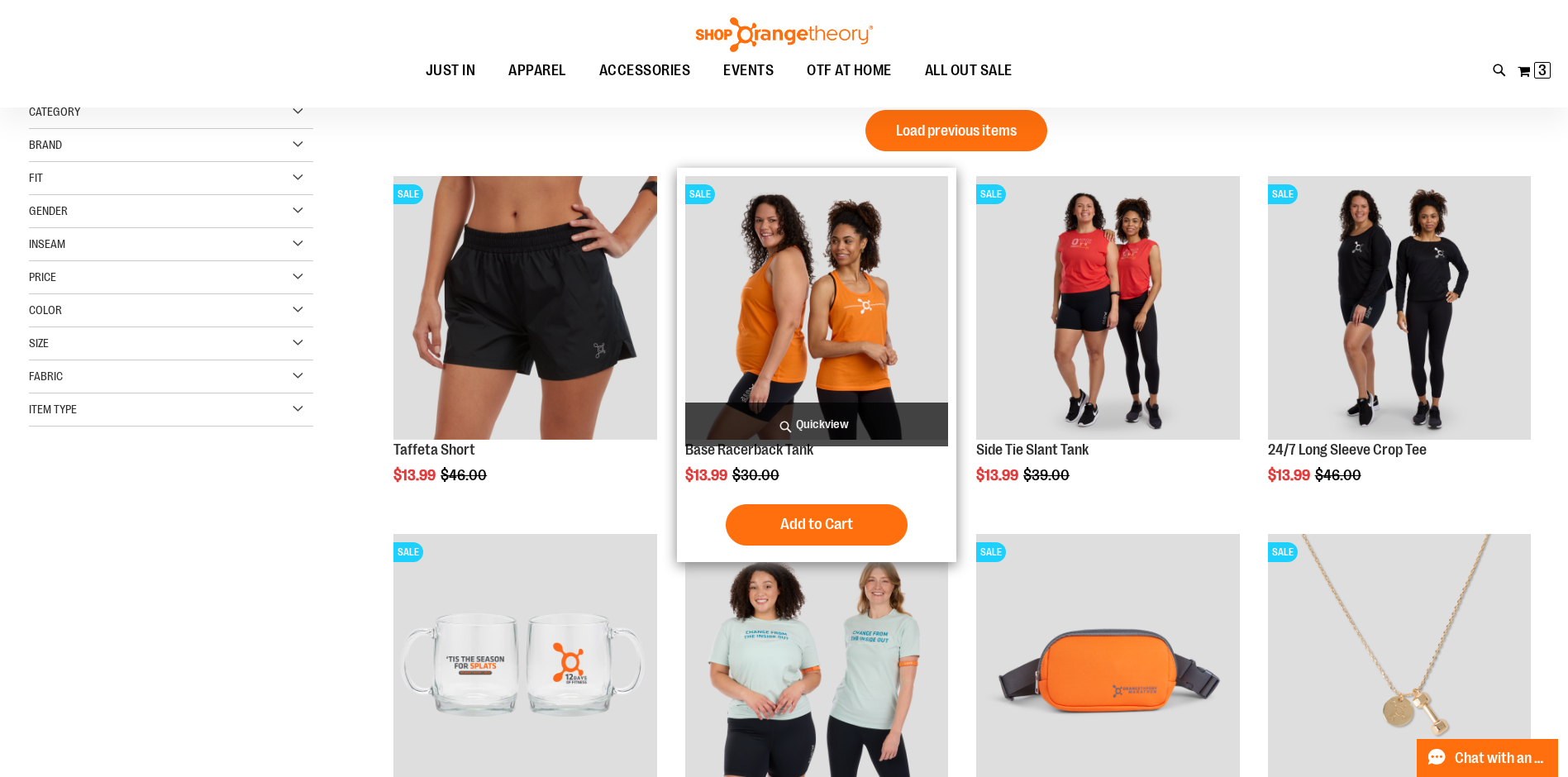
click at [807, 318] on img "product" at bounding box center [816, 307] width 263 height 263
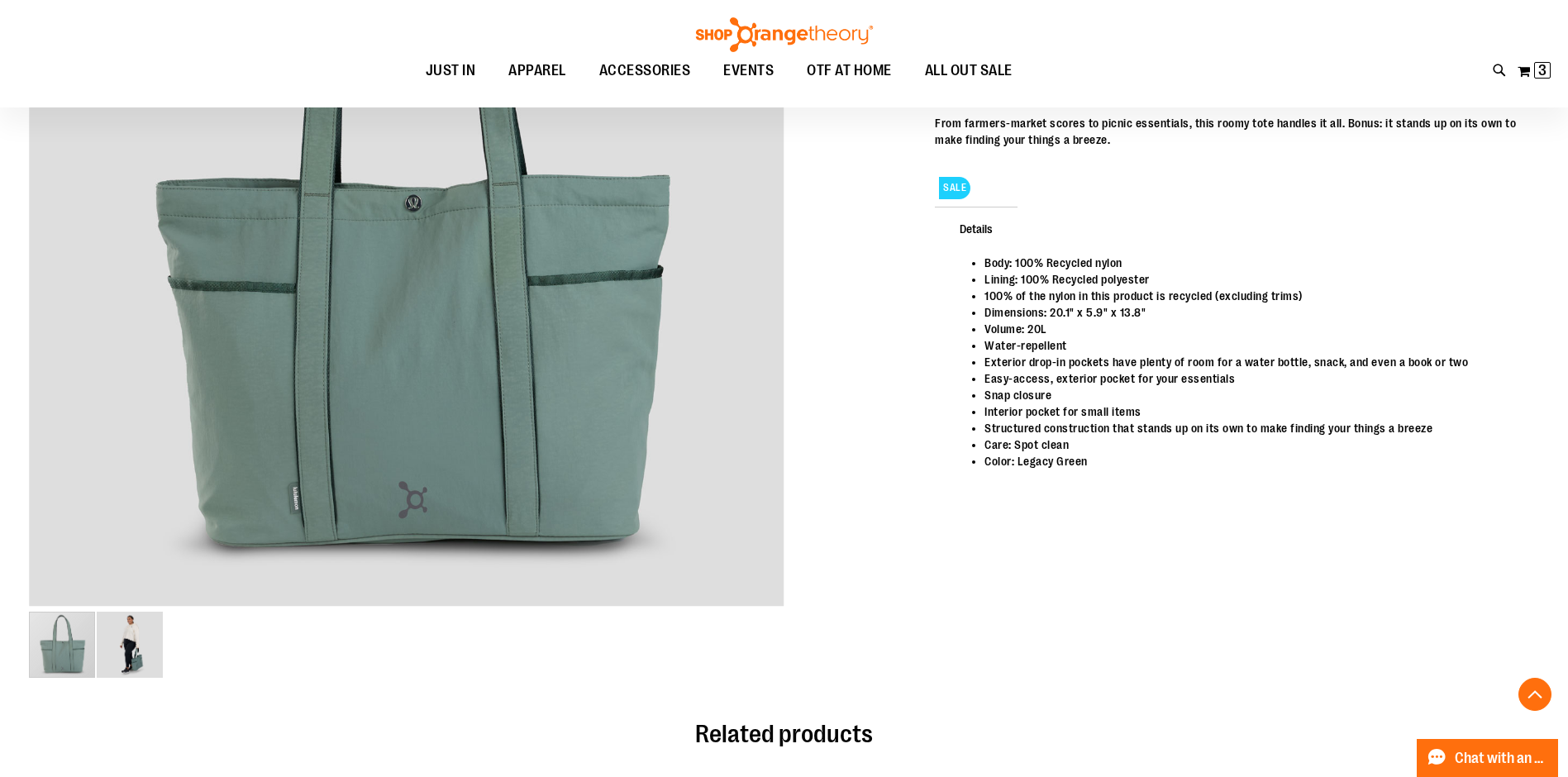
scroll to position [417, 0]
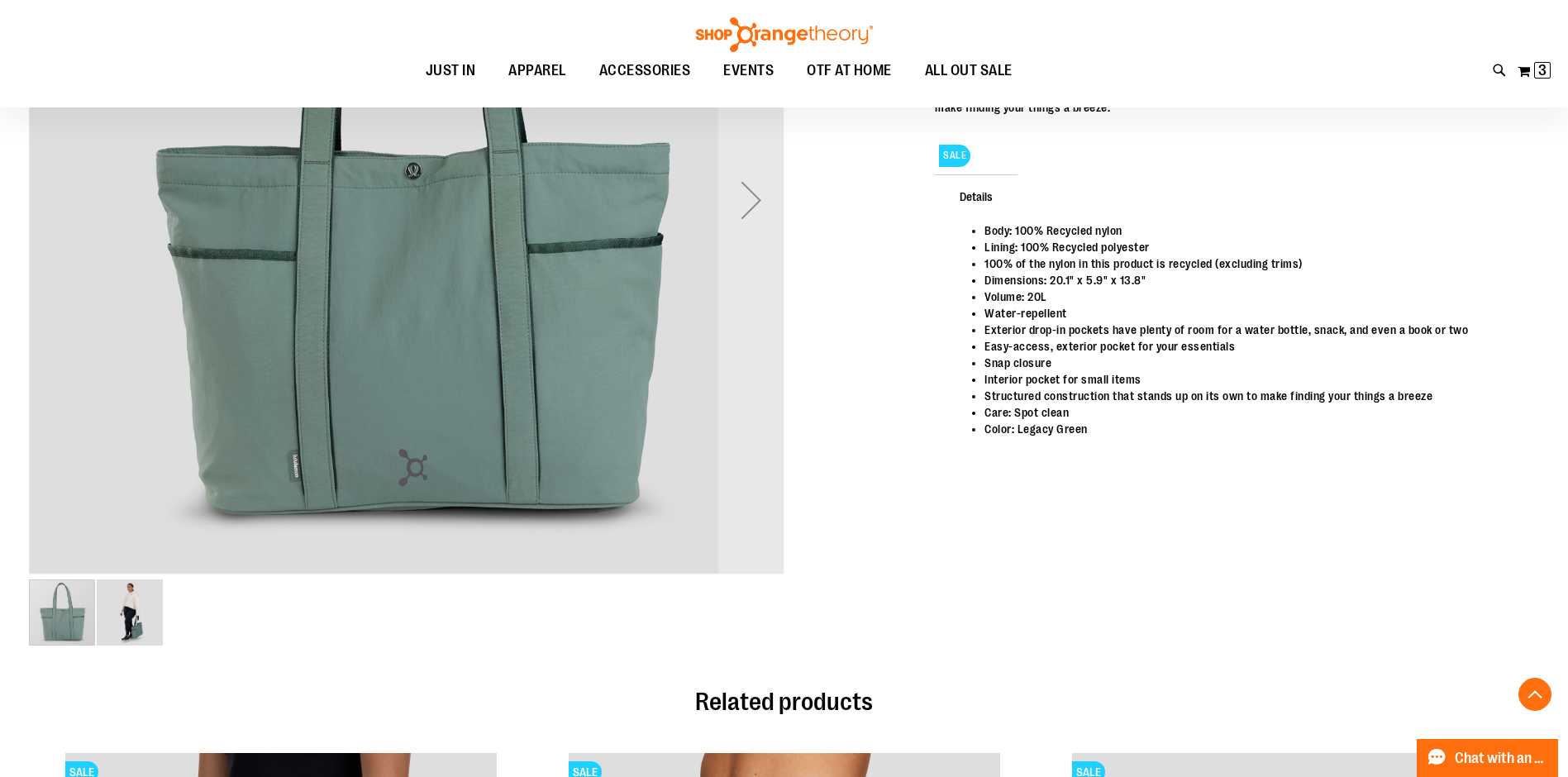
click at [139, 615] on div "image 2 of 2" at bounding box center [130, 613] width 66 height 66
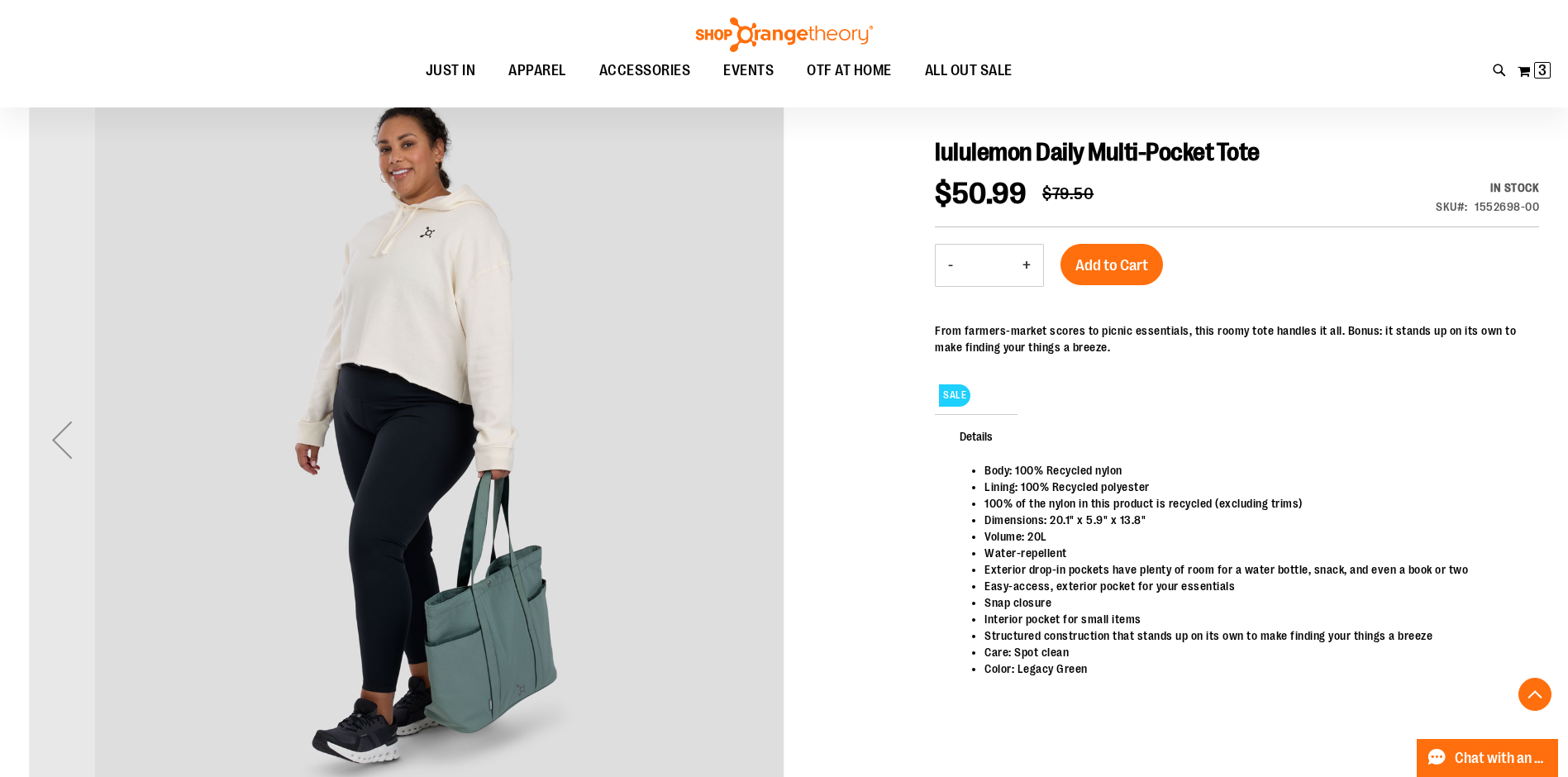
scroll to position [345, 0]
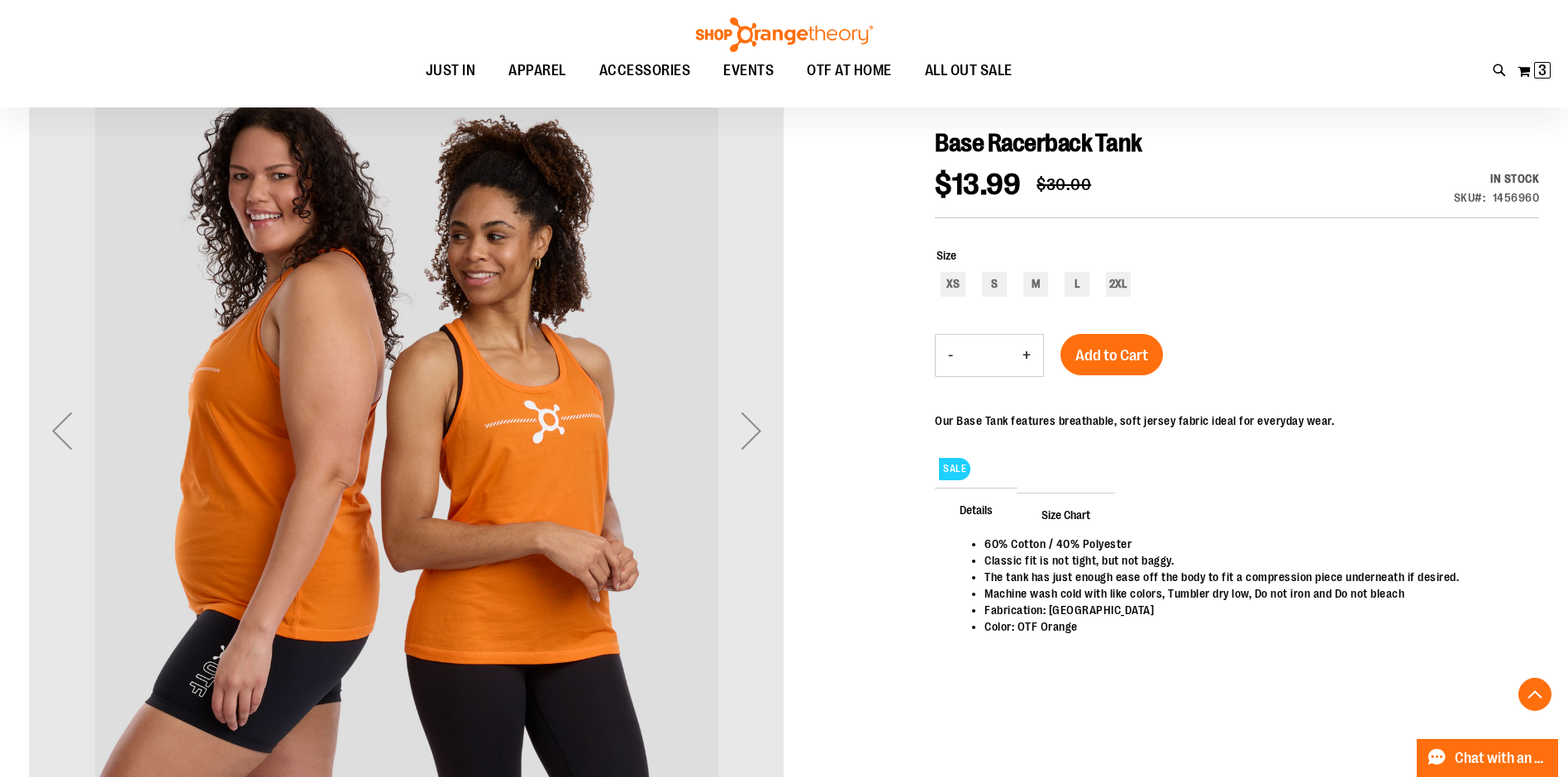
scroll to position [354, 0]
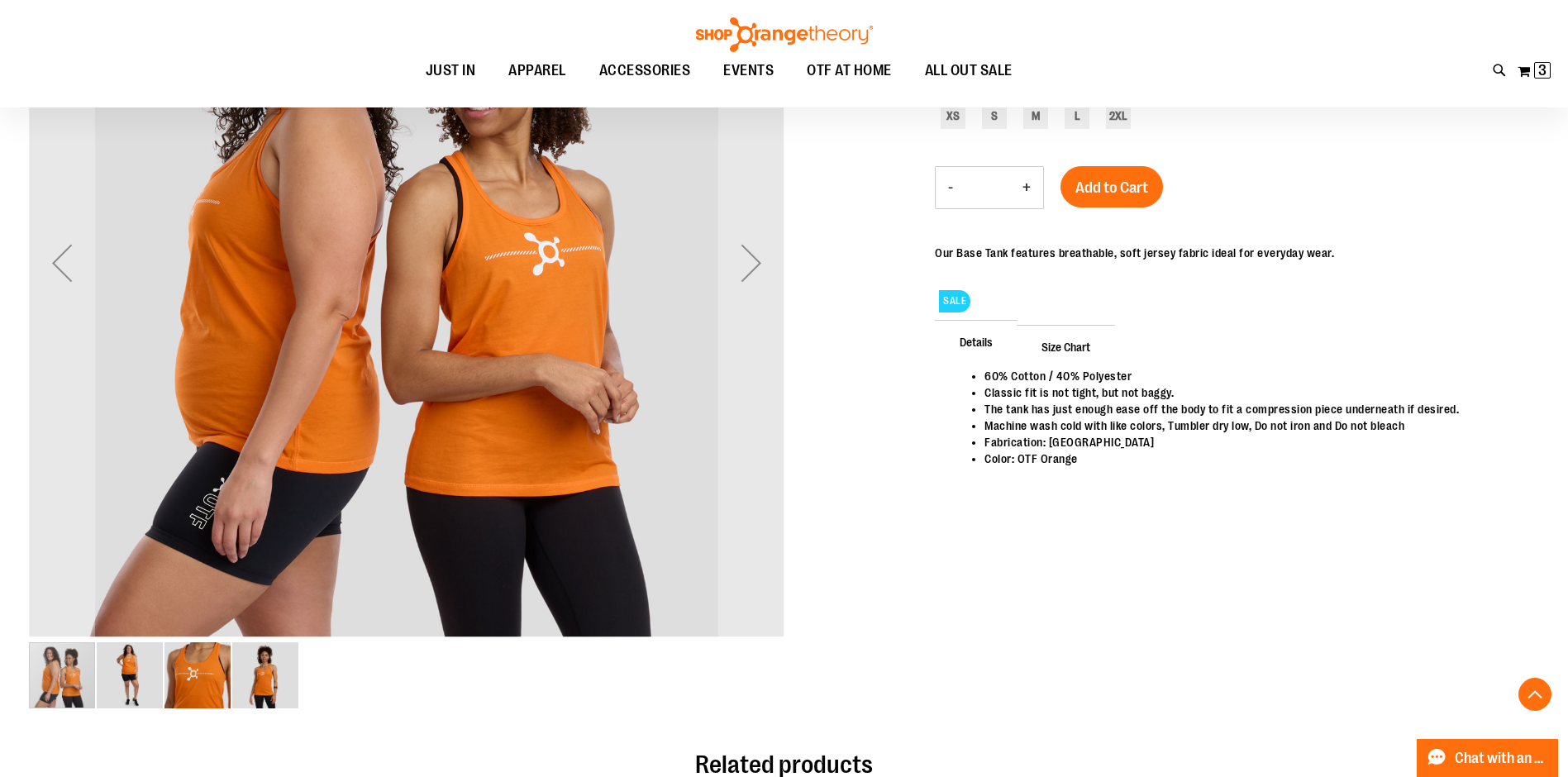
click at [120, 673] on div "image 2 of 4" at bounding box center [130, 676] width 66 height 66
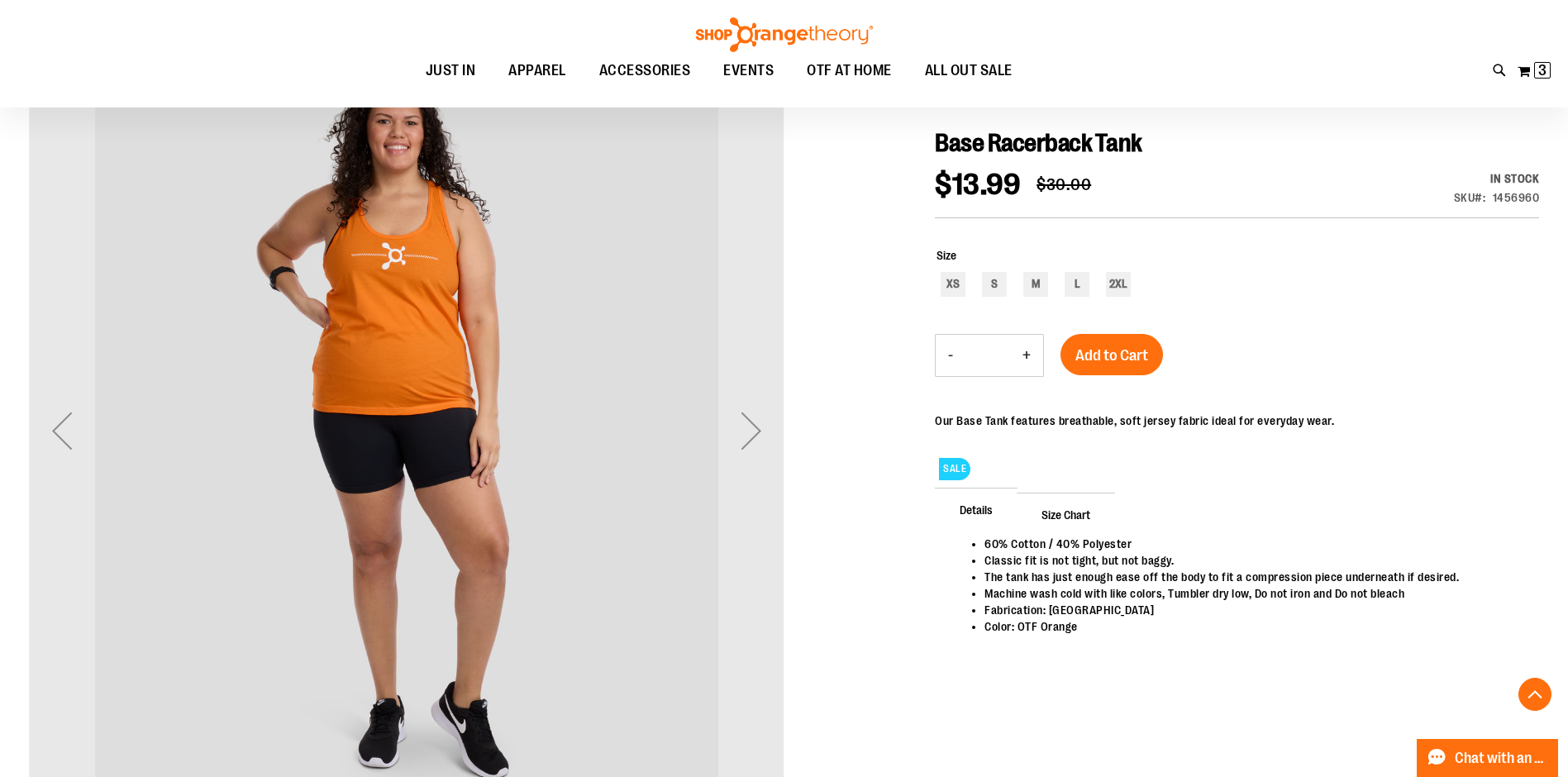
scroll to position [271, 0]
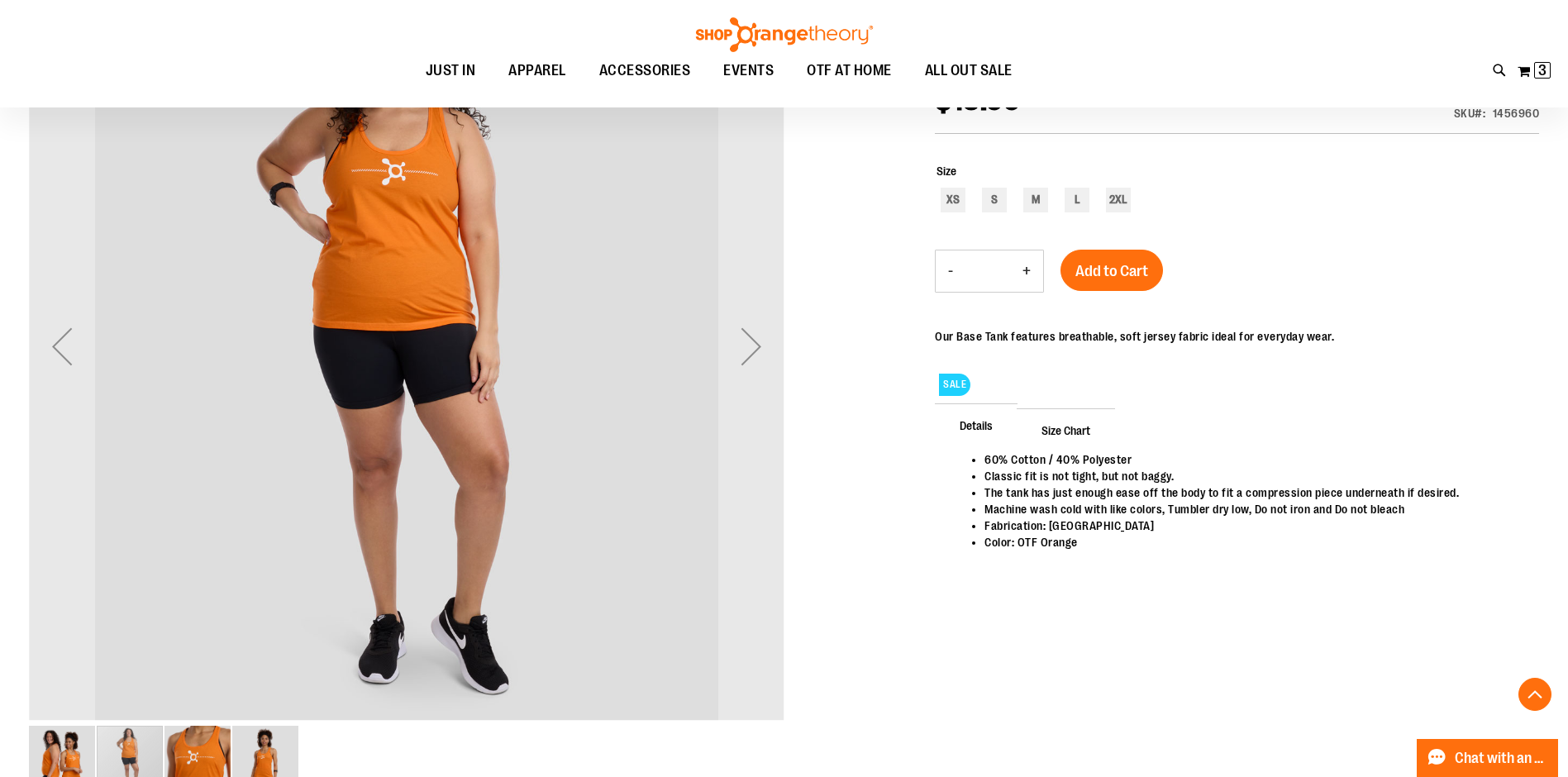
click at [205, 759] on div "image 3 of 4" at bounding box center [198, 759] width 66 height 66
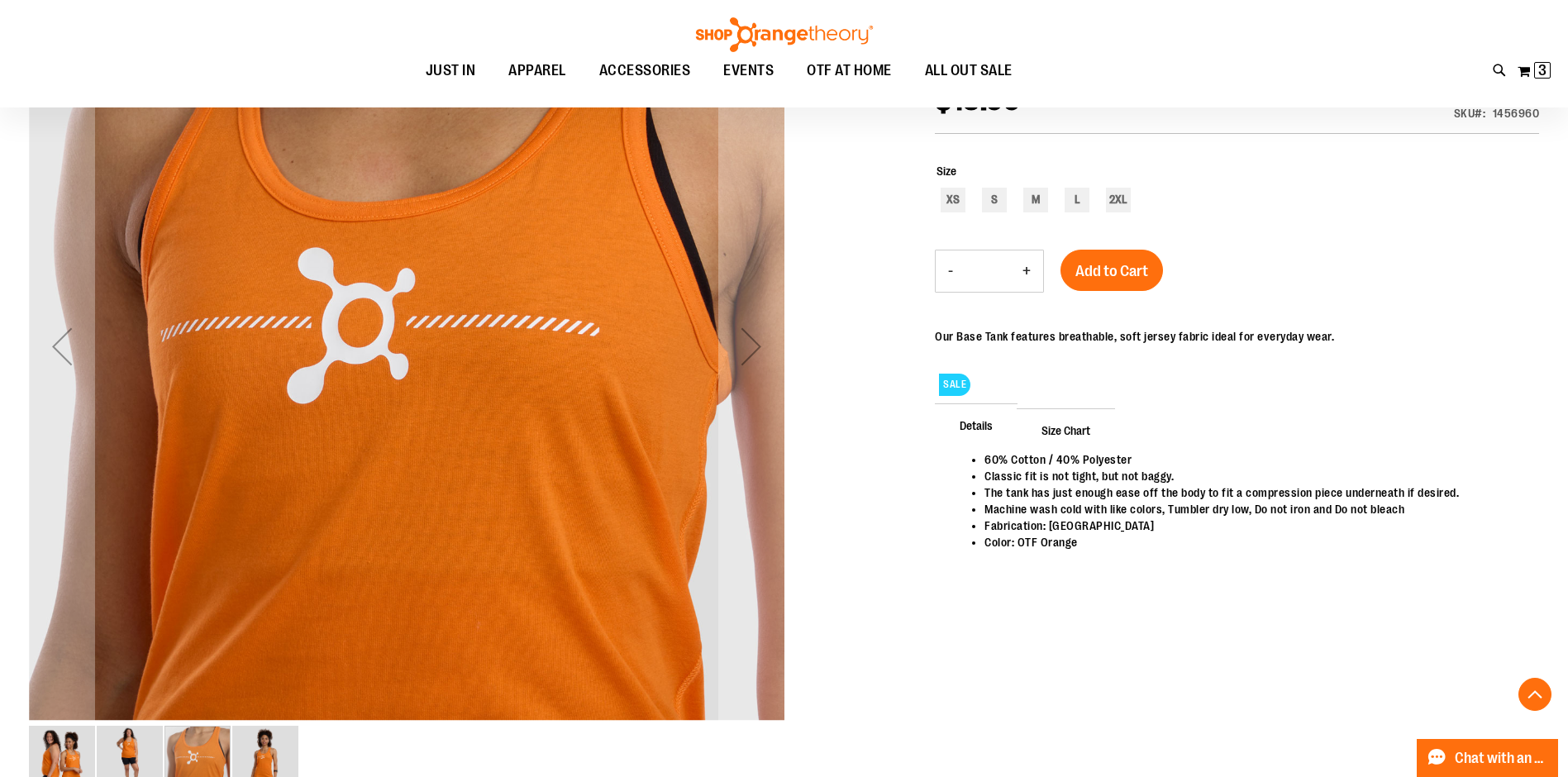
click at [258, 763] on div "image 4 of 4" at bounding box center [265, 759] width 66 height 66
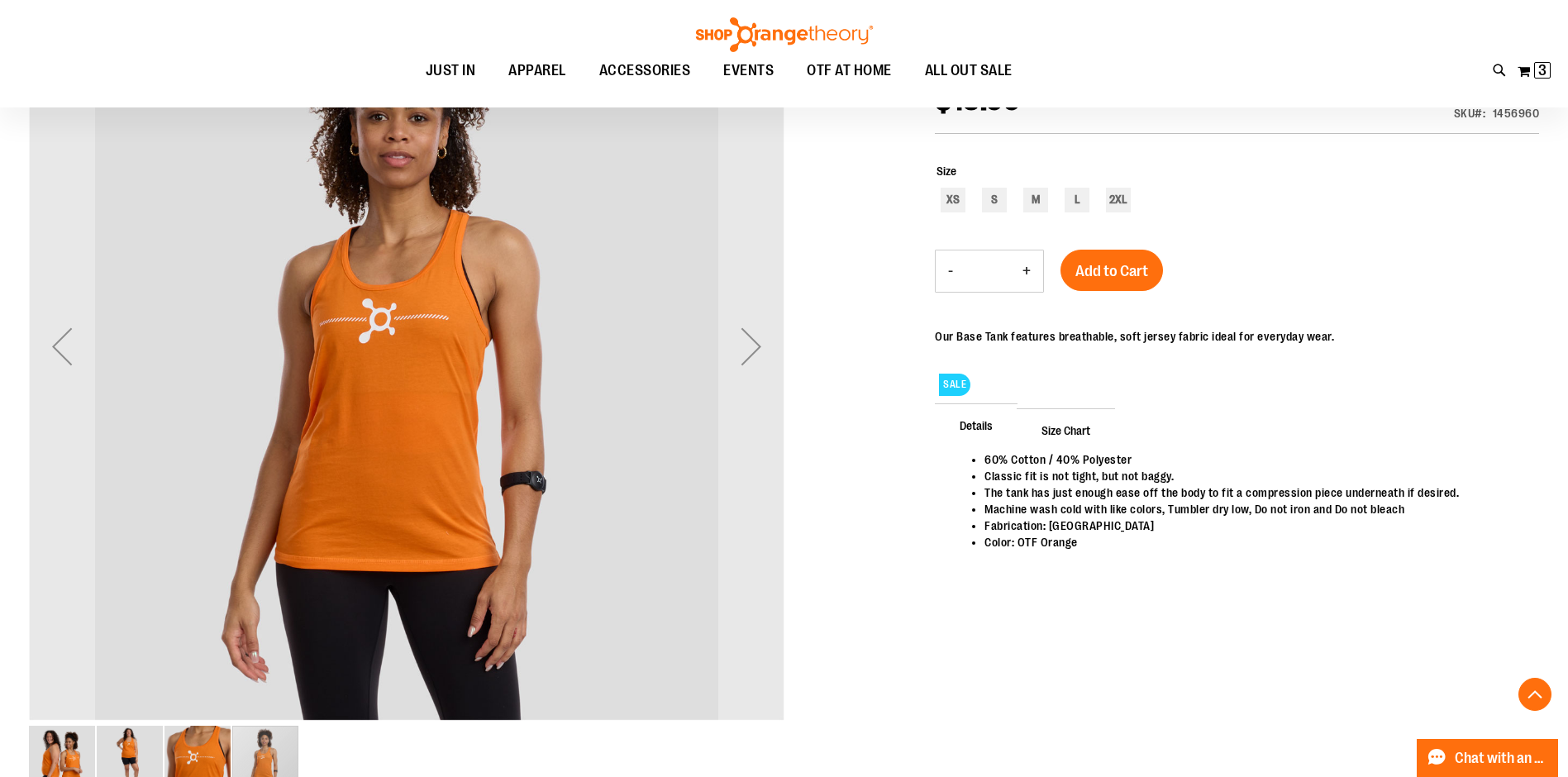
click at [55, 757] on div "image 1 of 4" at bounding box center [62, 759] width 66 height 66
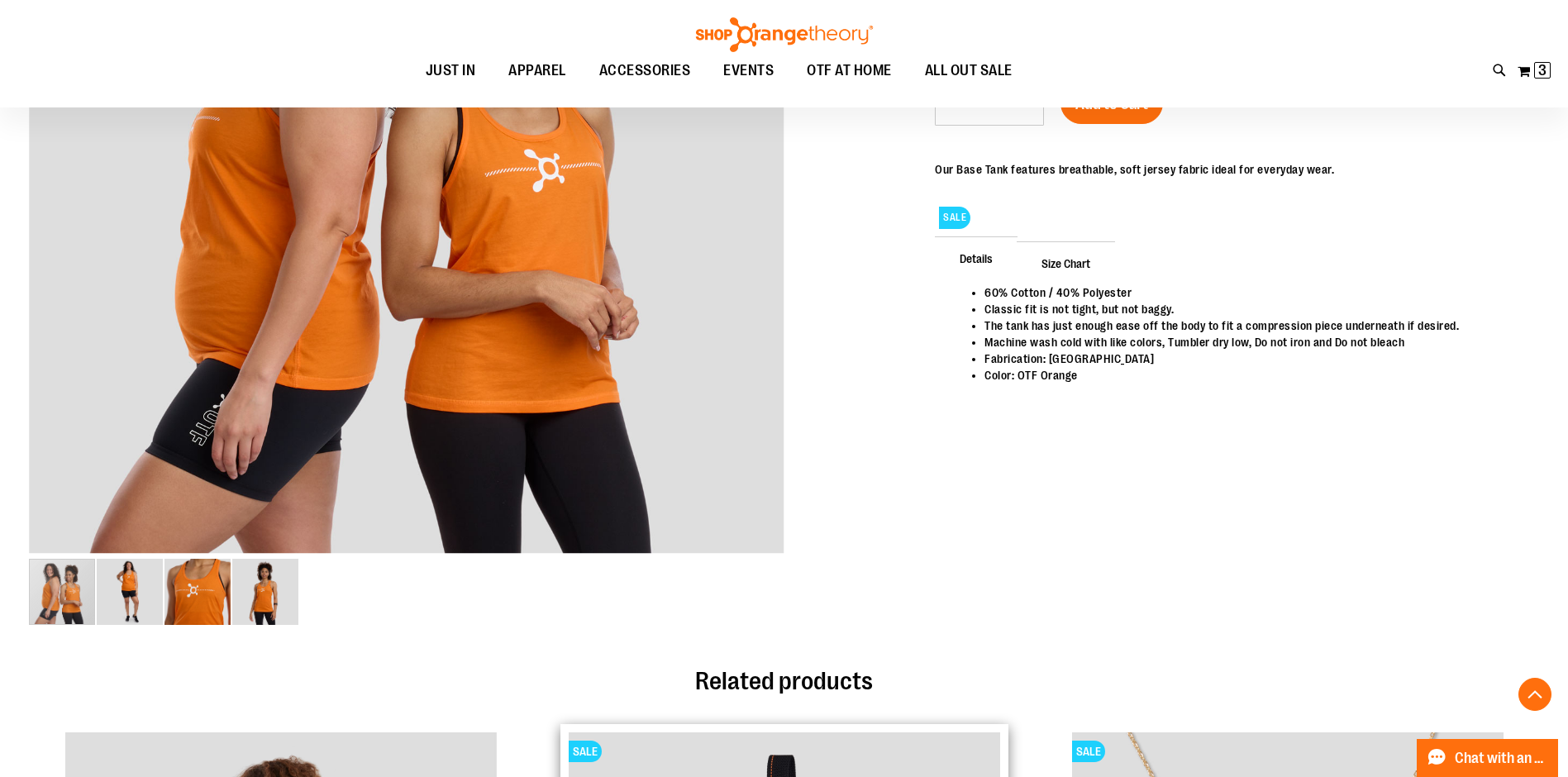
scroll to position [0, 0]
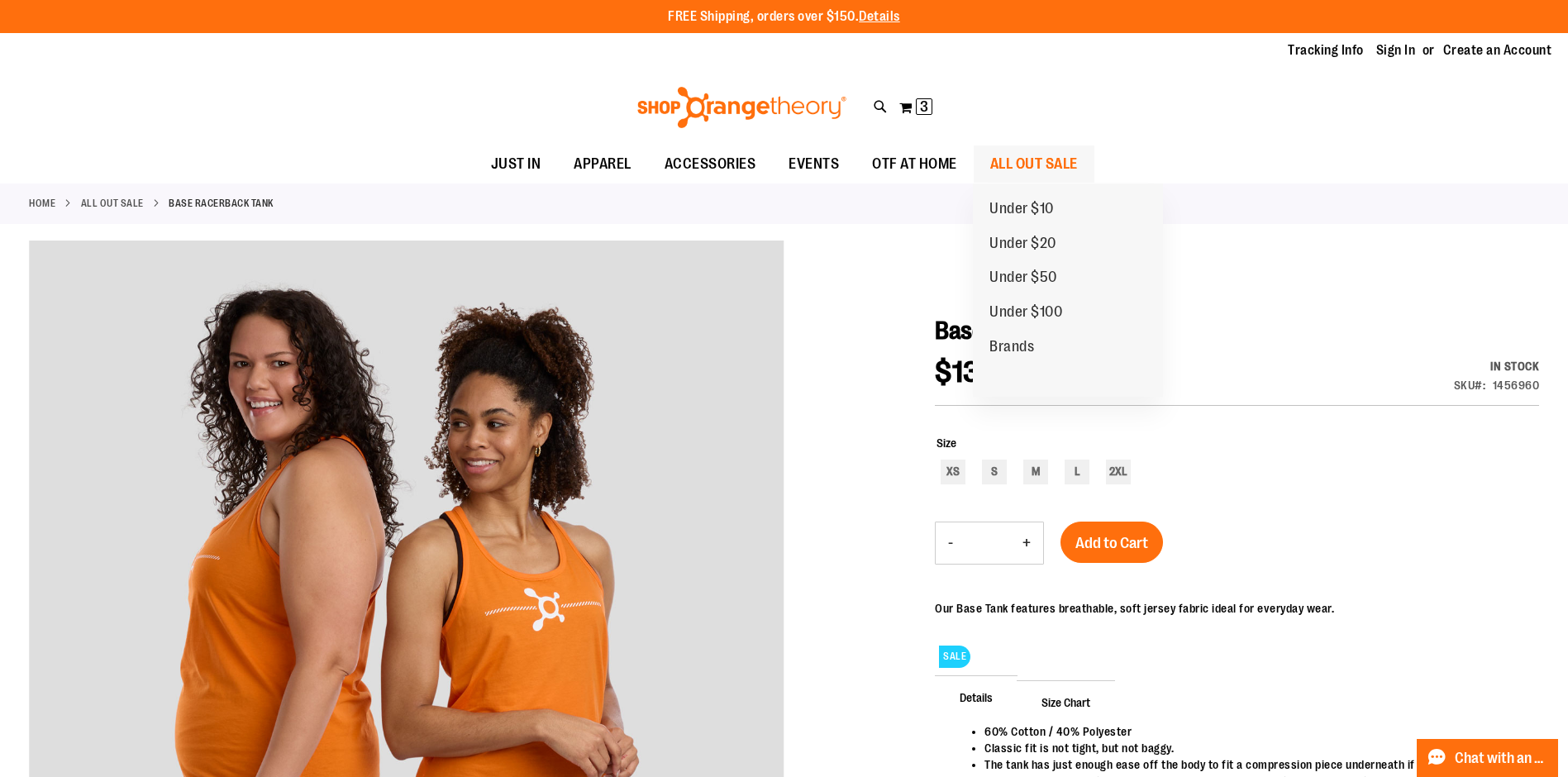
click at [1073, 167] on span "ALL OUT SALE" at bounding box center [1033, 164] width 88 height 37
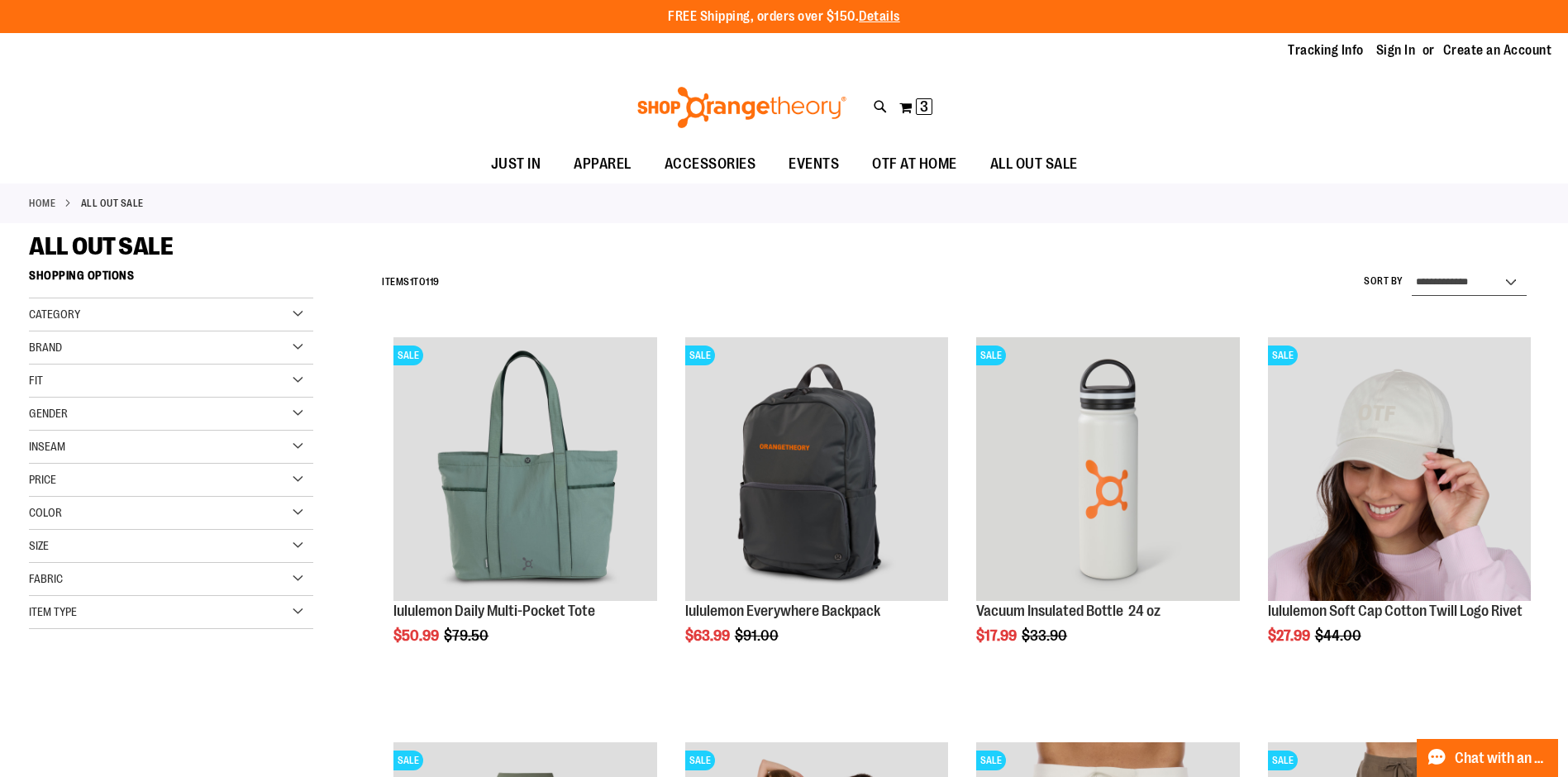
select select "*********"
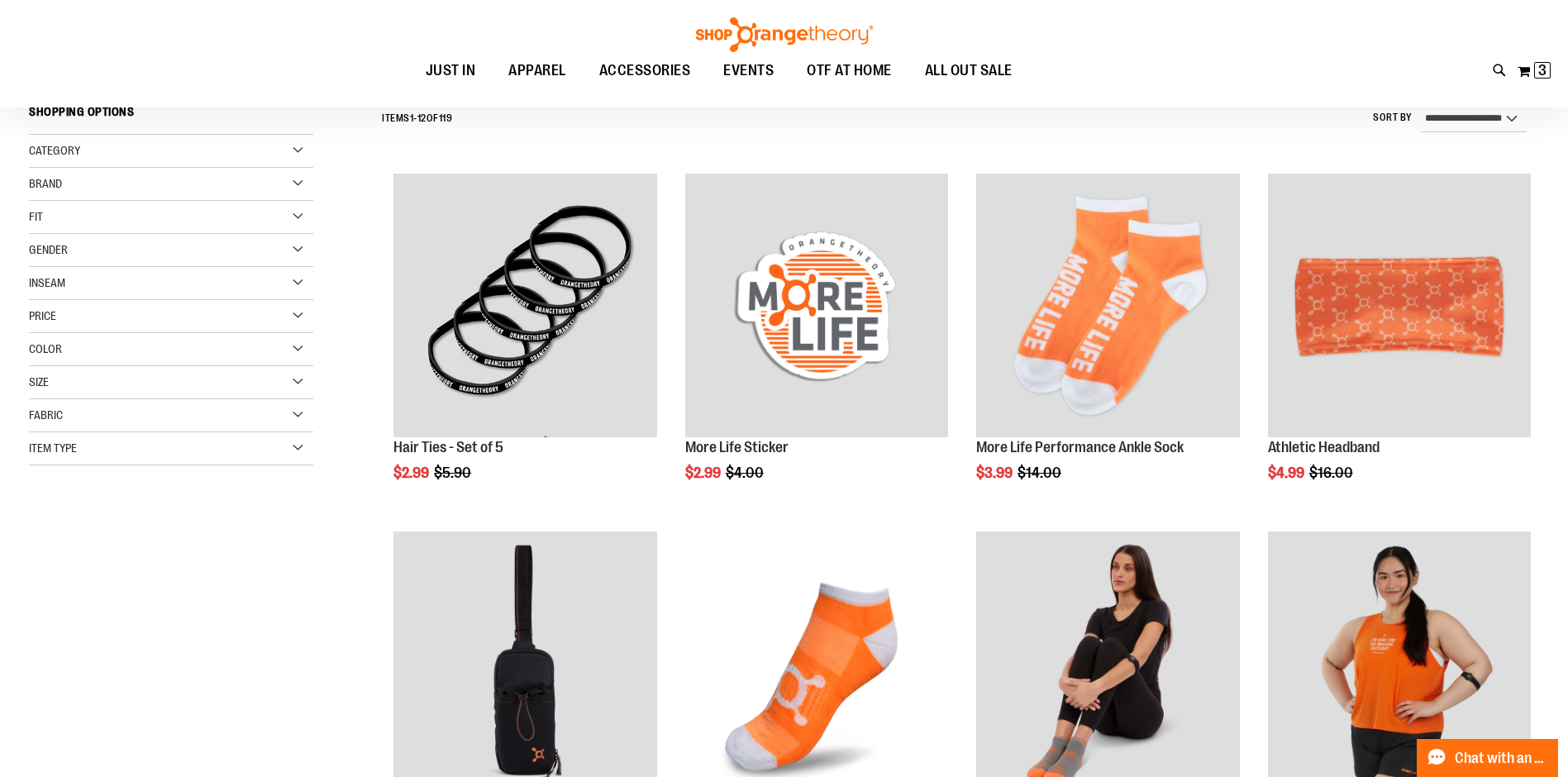
scroll to position [261, 0]
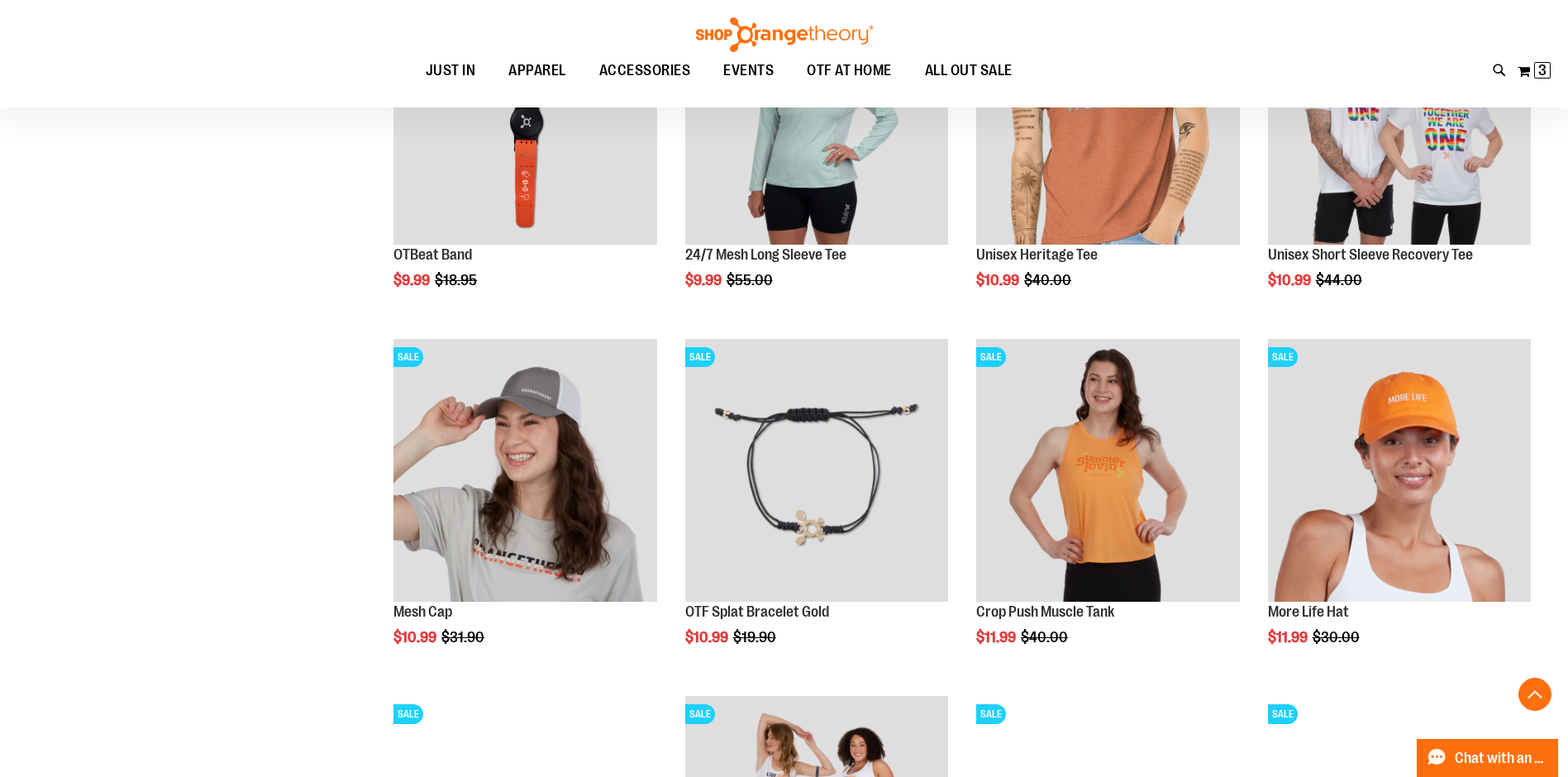
scroll to position [1511, 0]
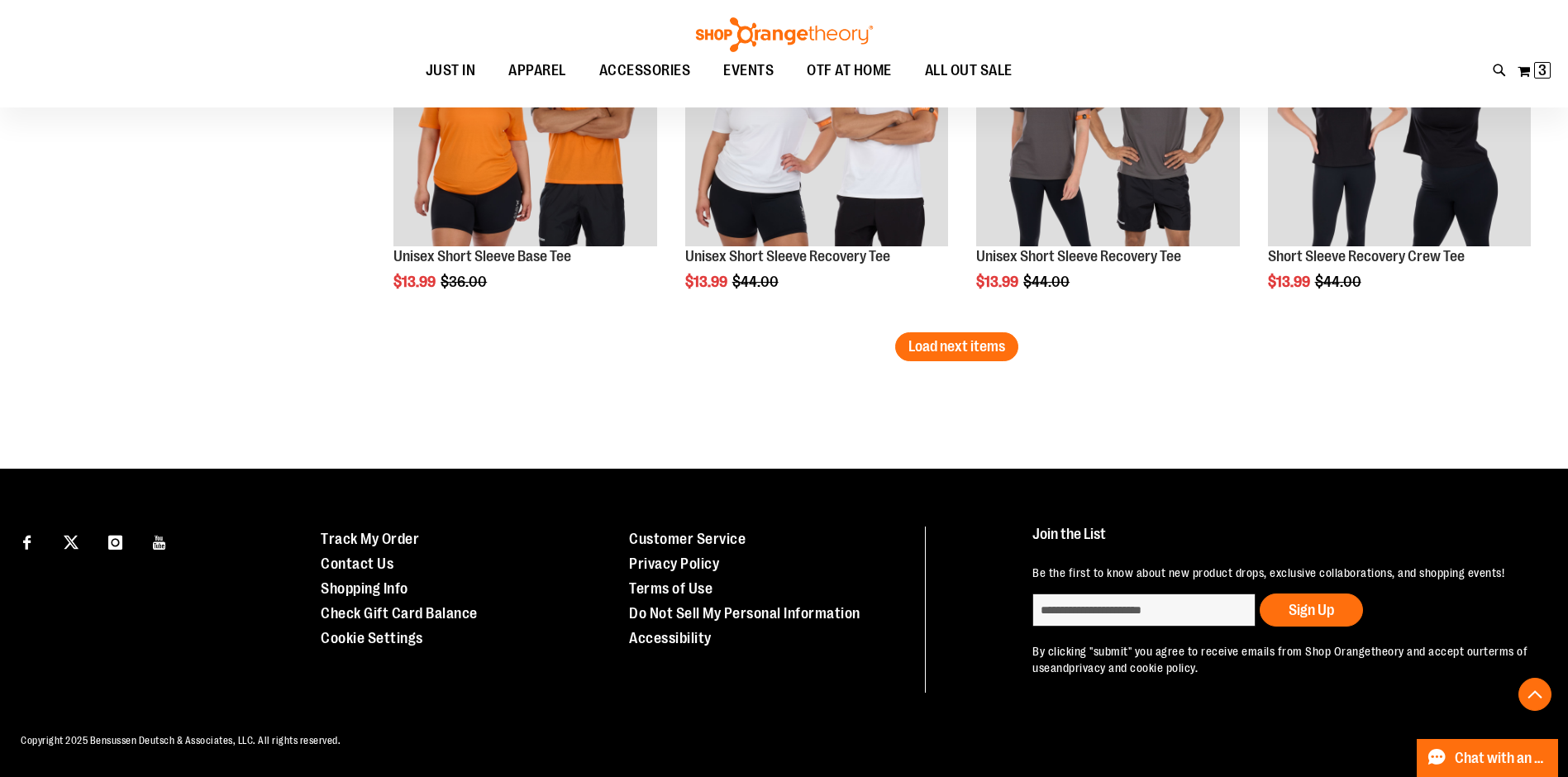
scroll to position [3061, 0]
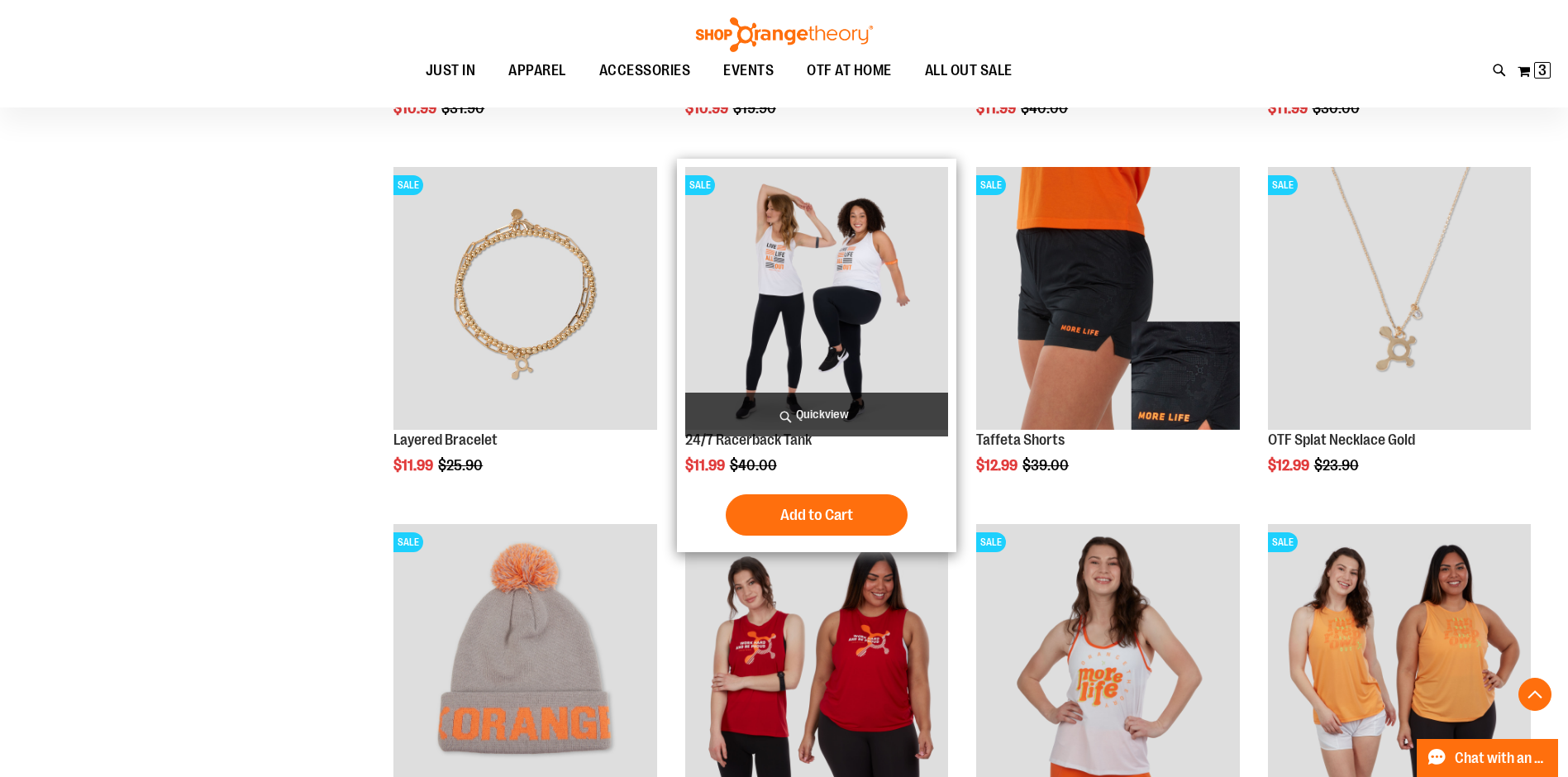
scroll to position [2039, 0]
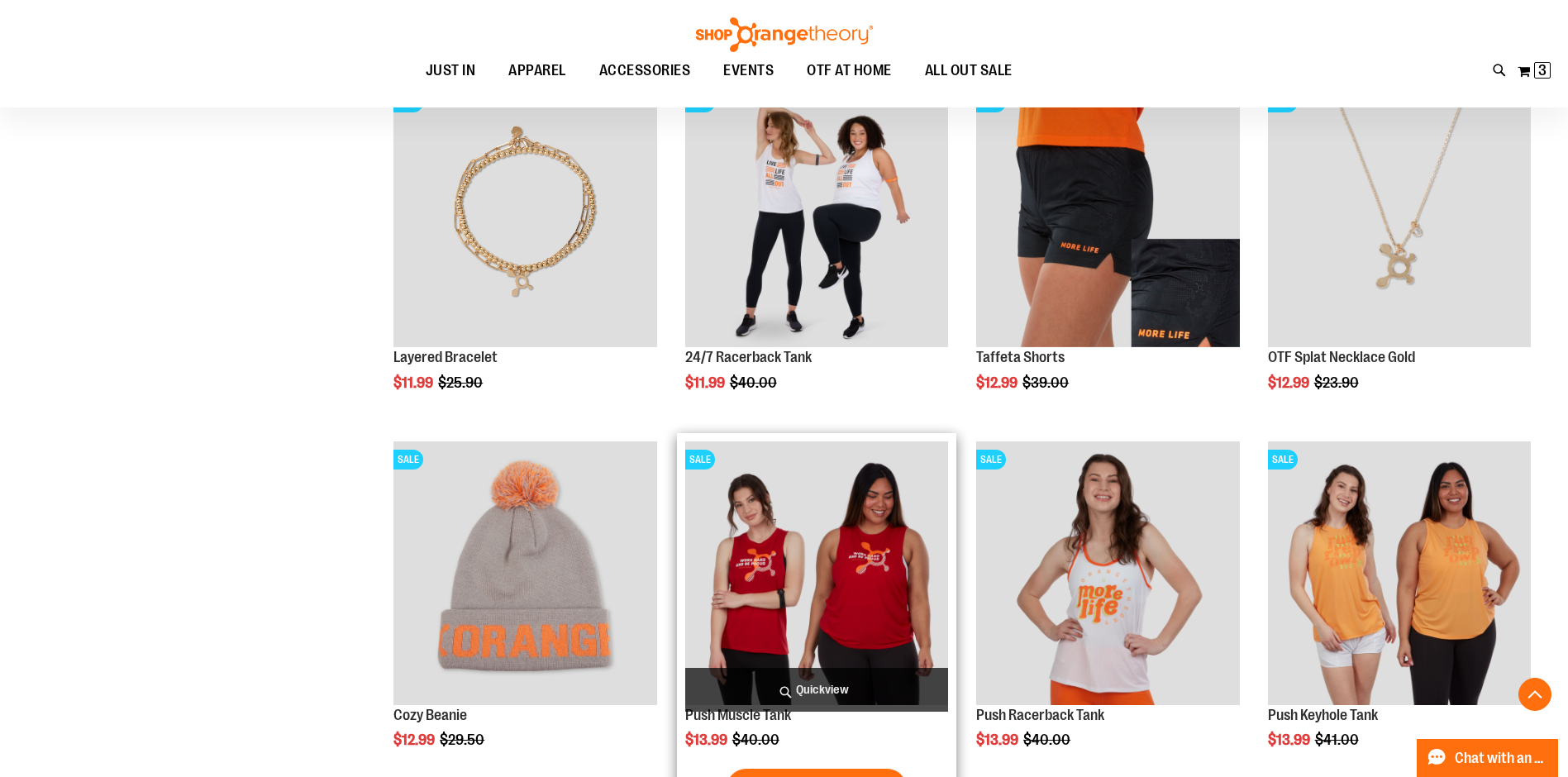
click at [853, 503] on img "product" at bounding box center [816, 572] width 263 height 263
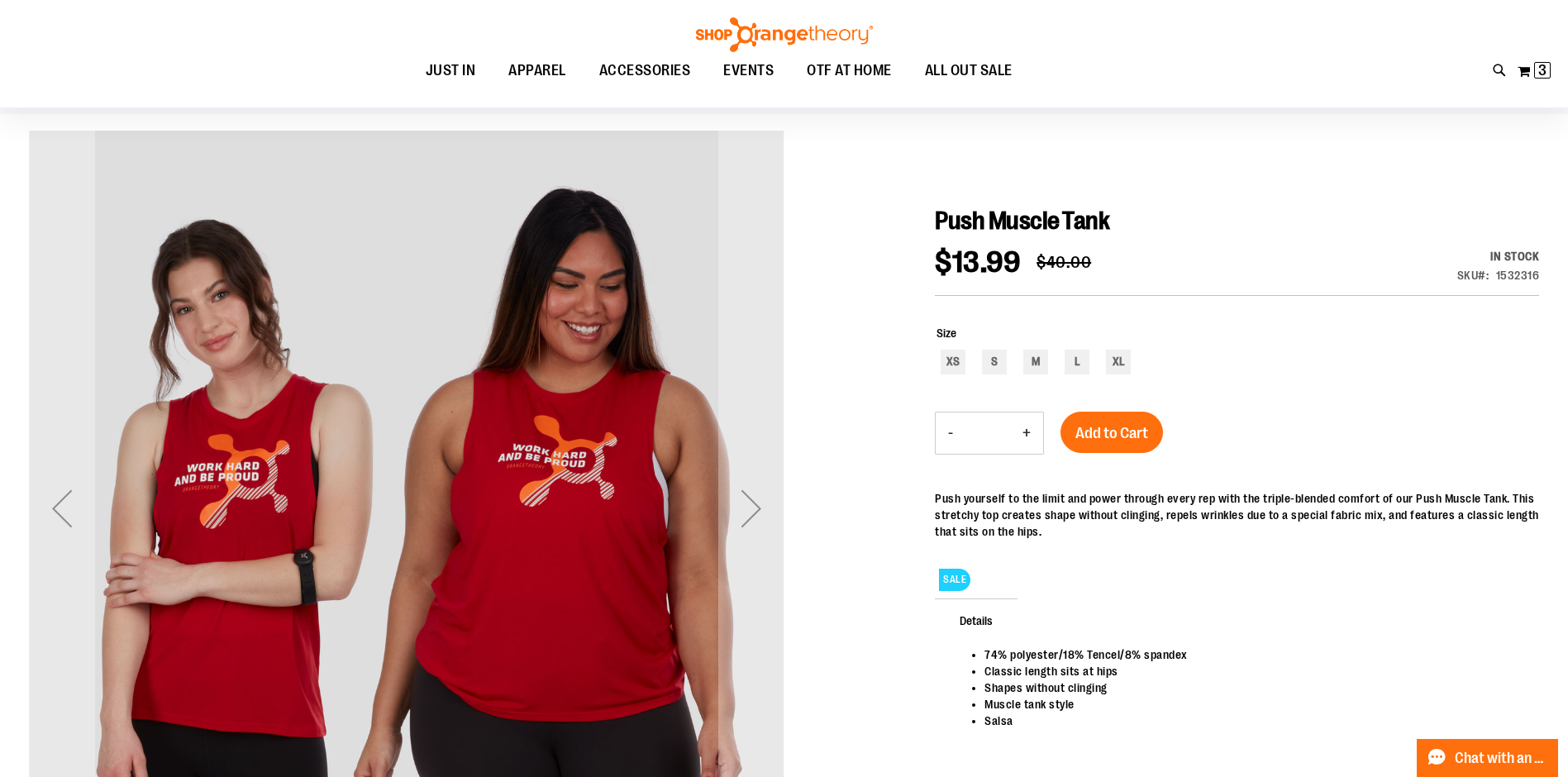
scroll to position [438, 0]
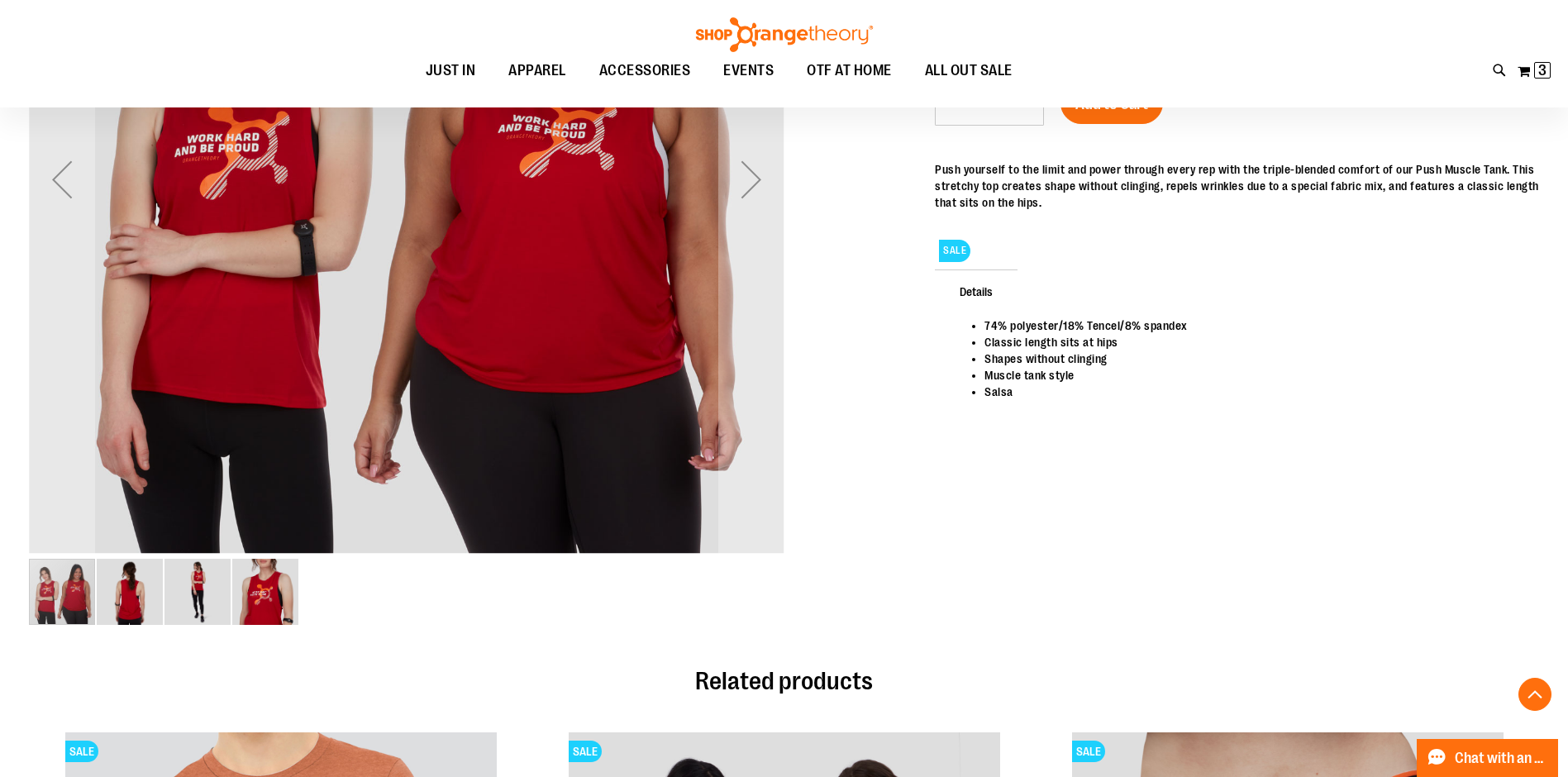
click at [128, 596] on div "image 2 of 4" at bounding box center [130, 592] width 66 height 66
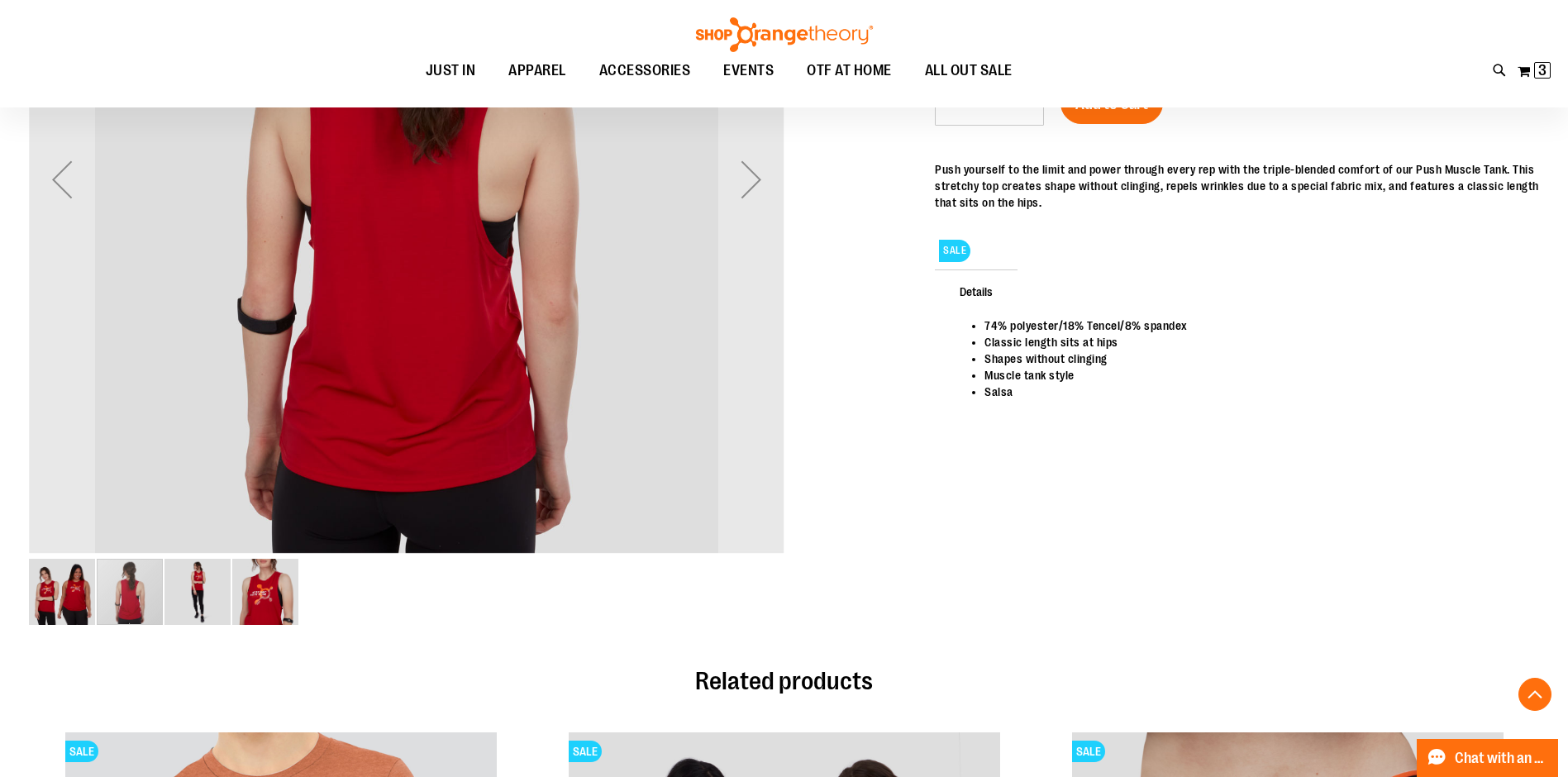
click at [211, 605] on div "image 3 of 4" at bounding box center [198, 592] width 66 height 66
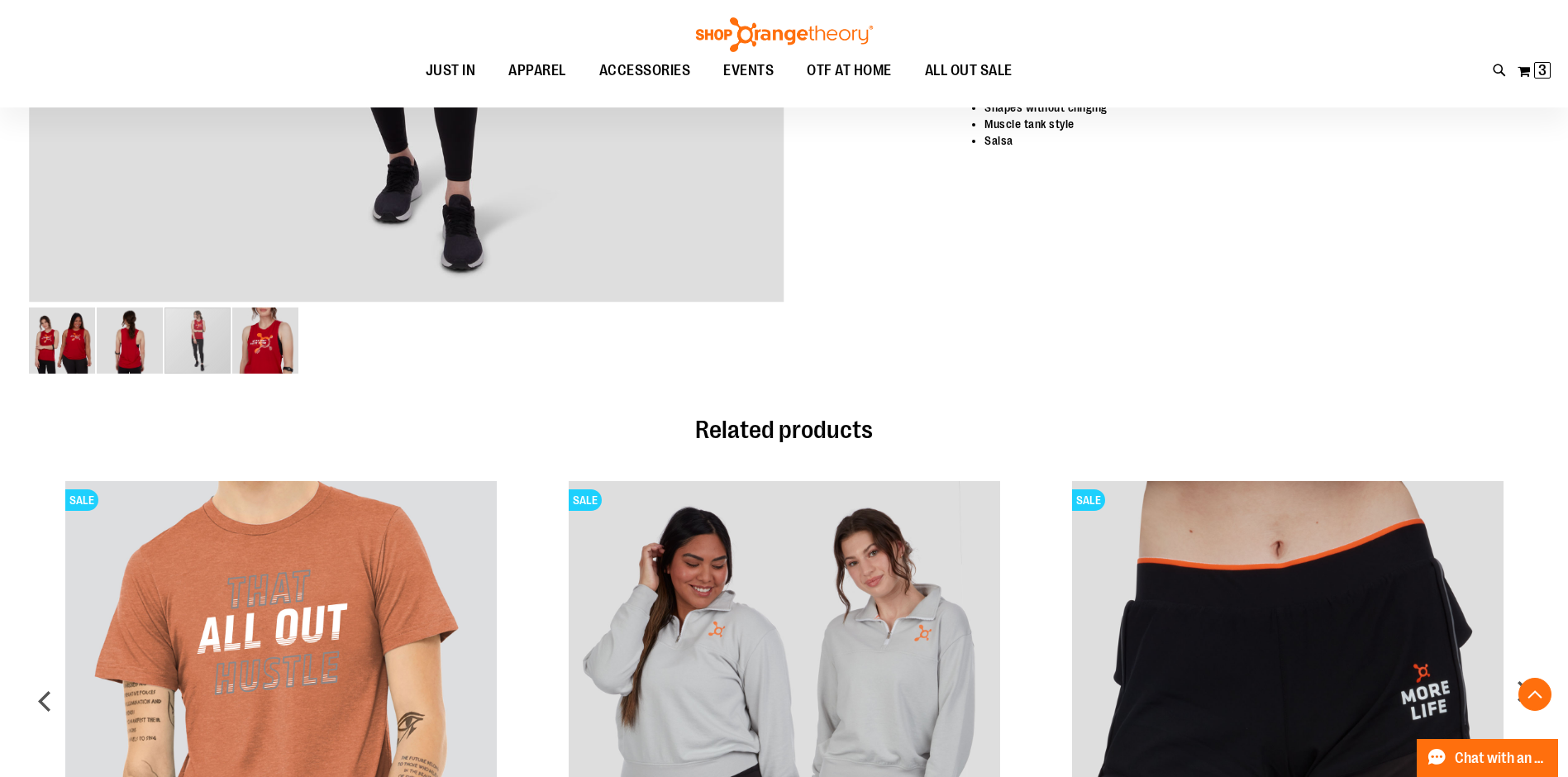
scroll to position [271, 0]
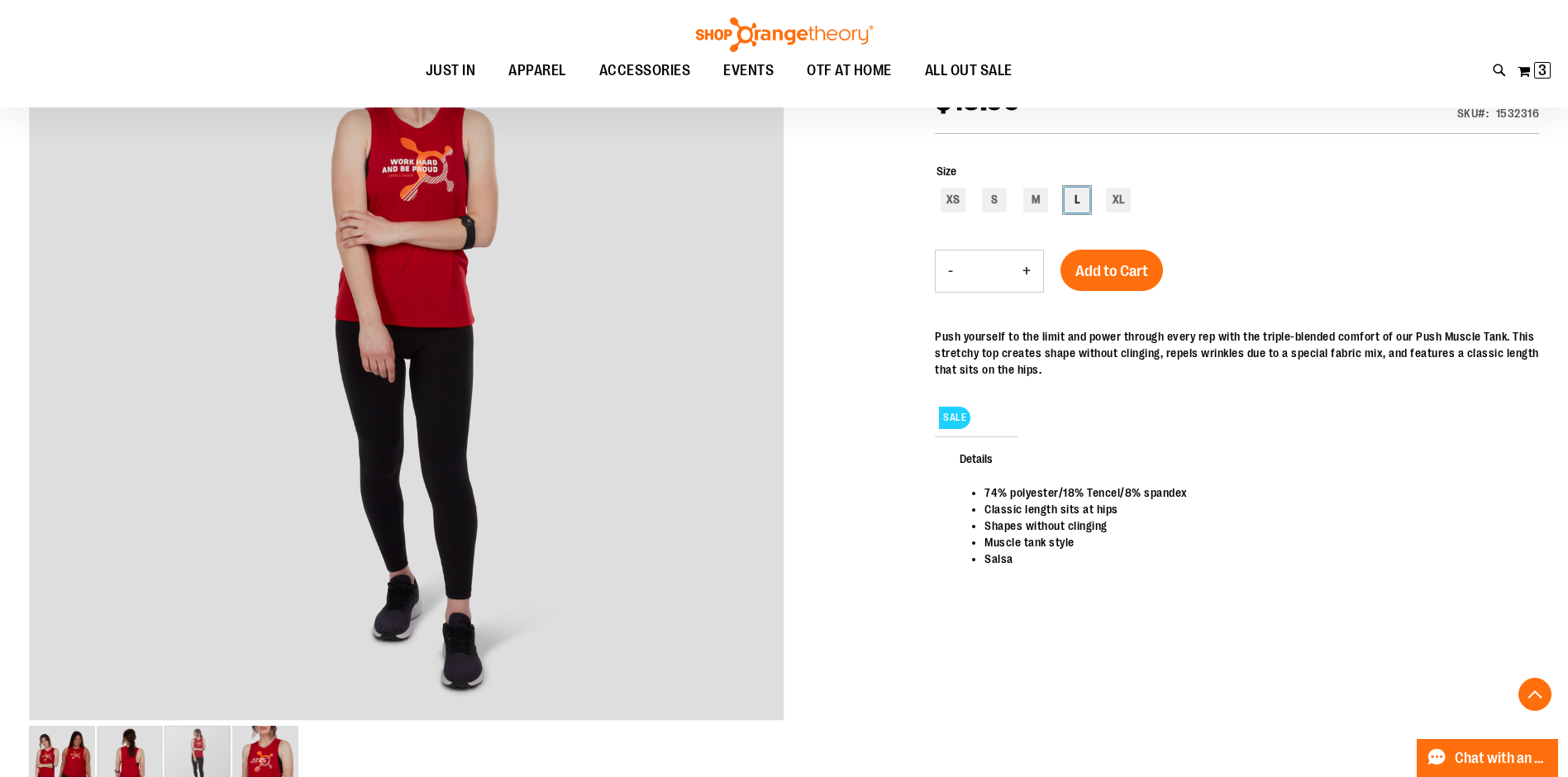
click at [1070, 197] on div "L" at bounding box center [1077, 200] width 25 height 25
type input "***"
click at [1125, 277] on span "Add to Cart" at bounding box center [1112, 270] width 73 height 18
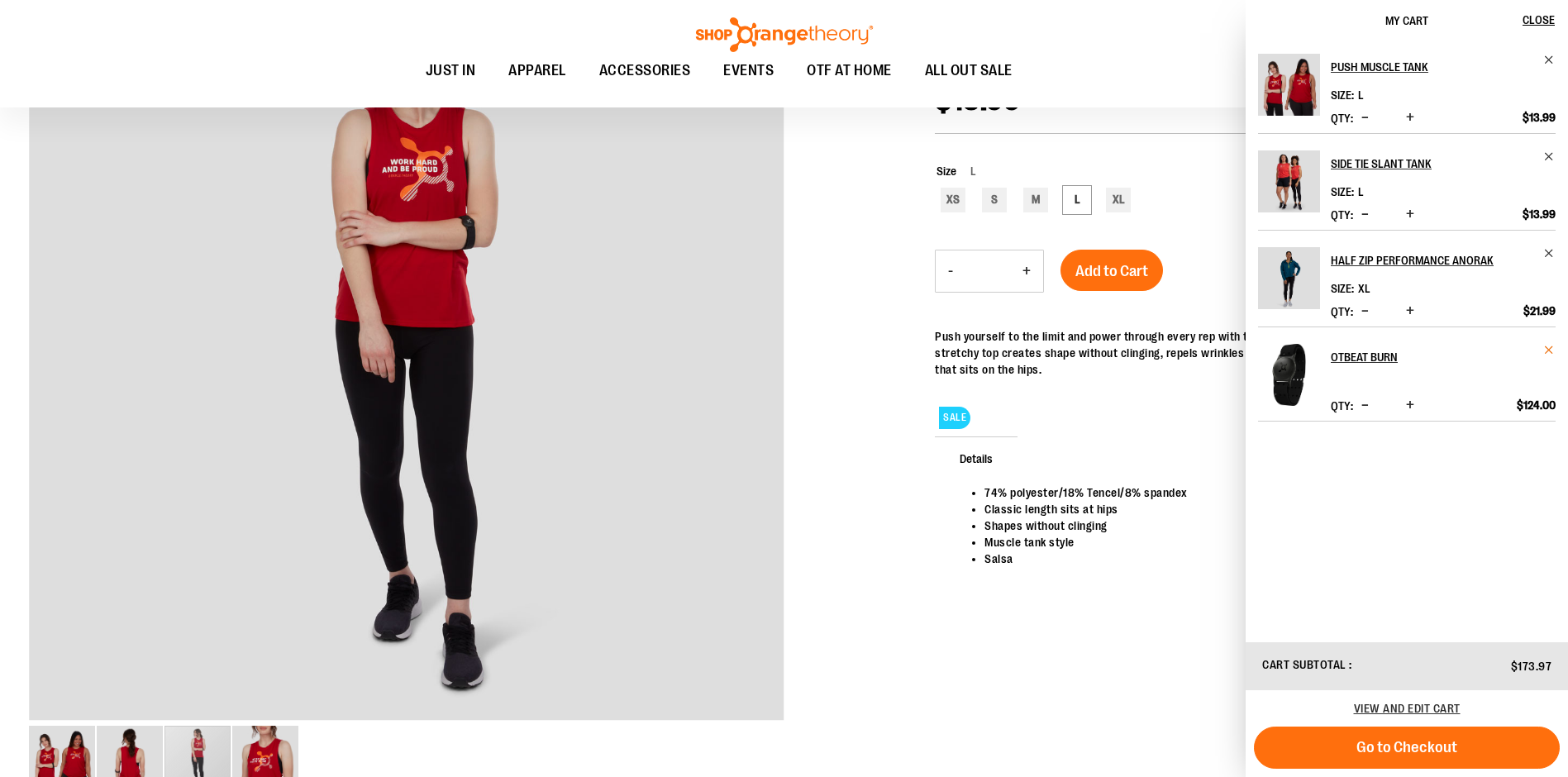
click at [1548, 349] on span "Remove item" at bounding box center [1549, 350] width 13 height 13
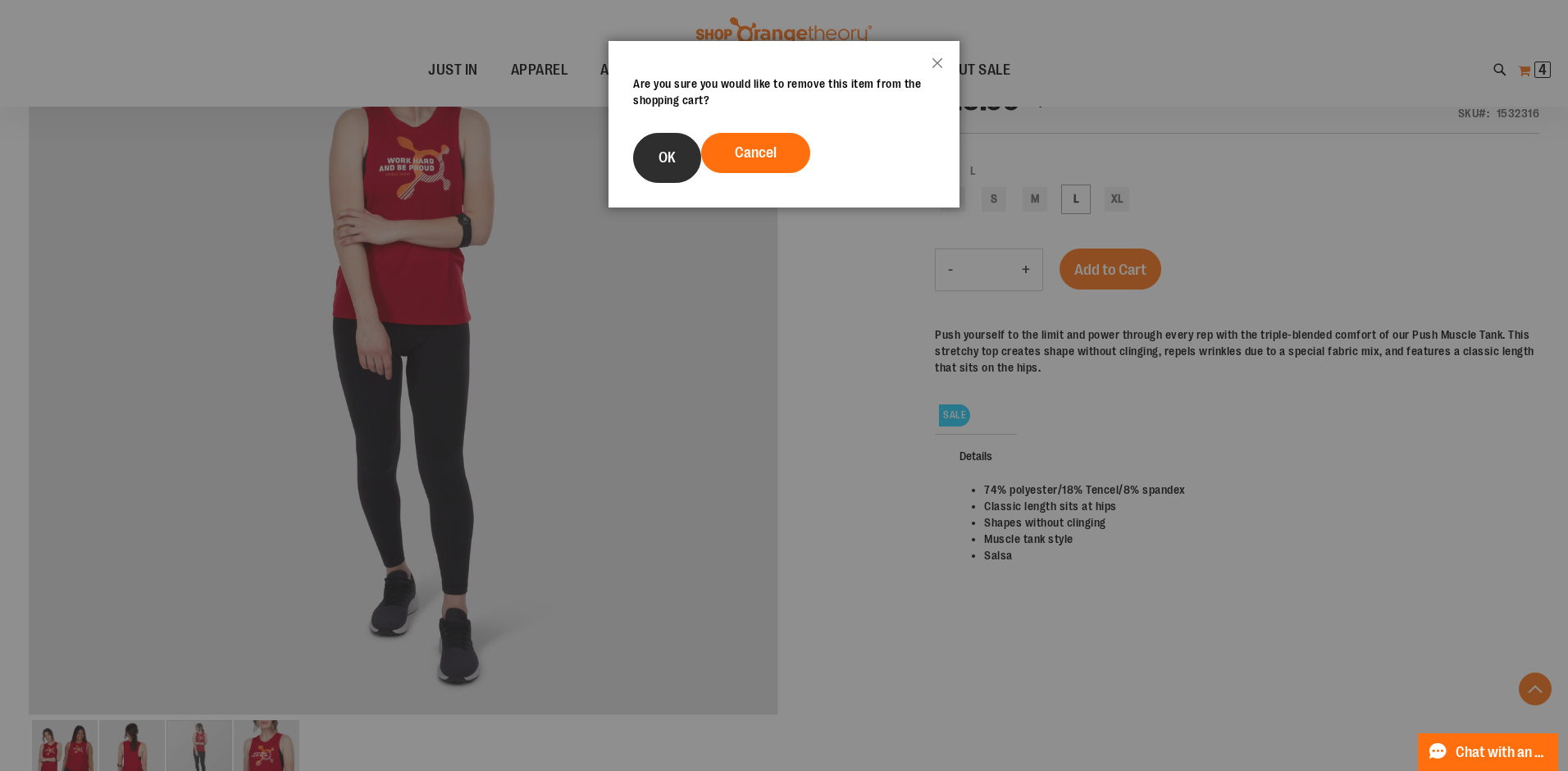
click at [655, 143] on button "OK" at bounding box center [667, 158] width 68 height 50
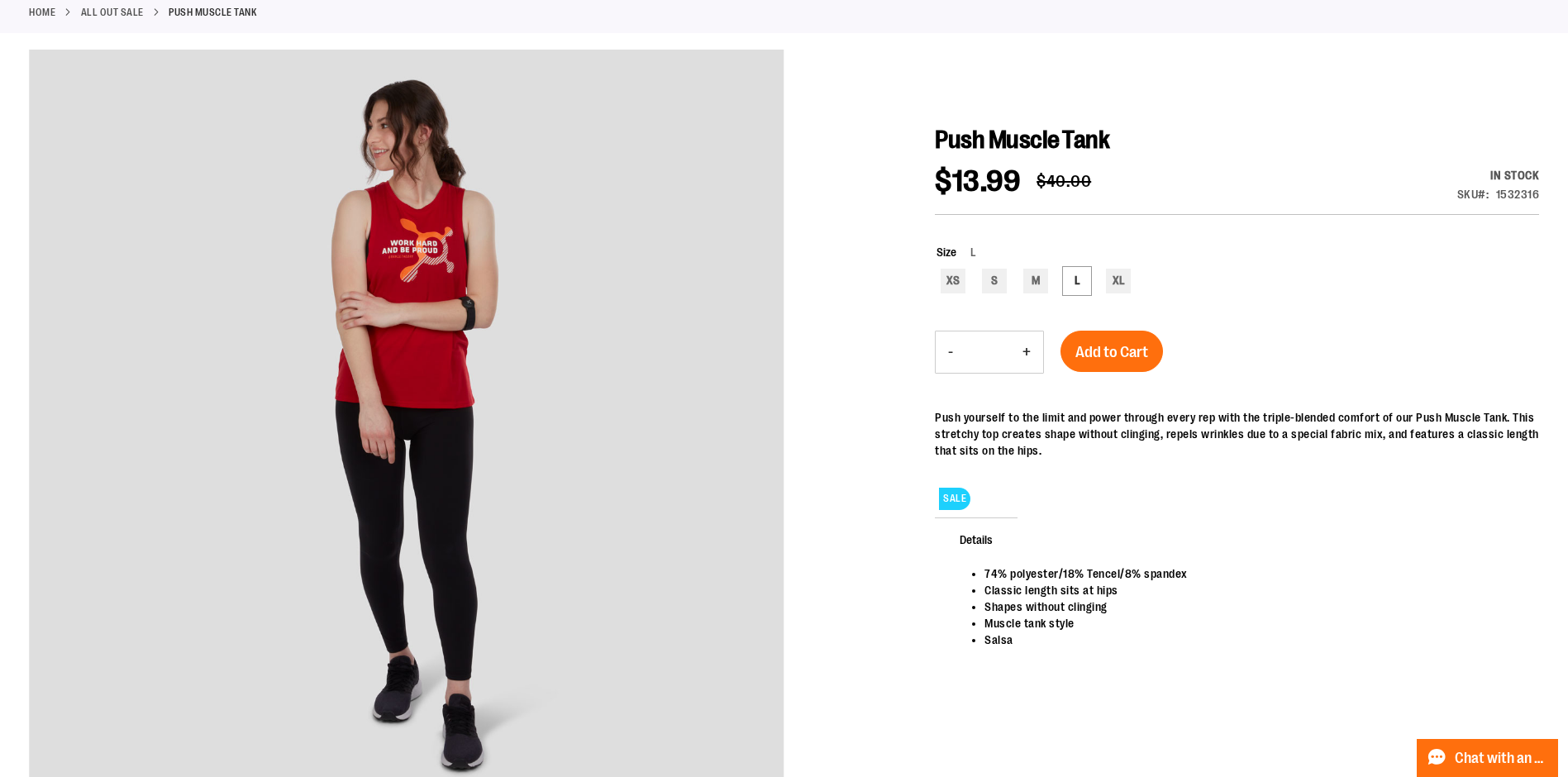
scroll to position [0, 0]
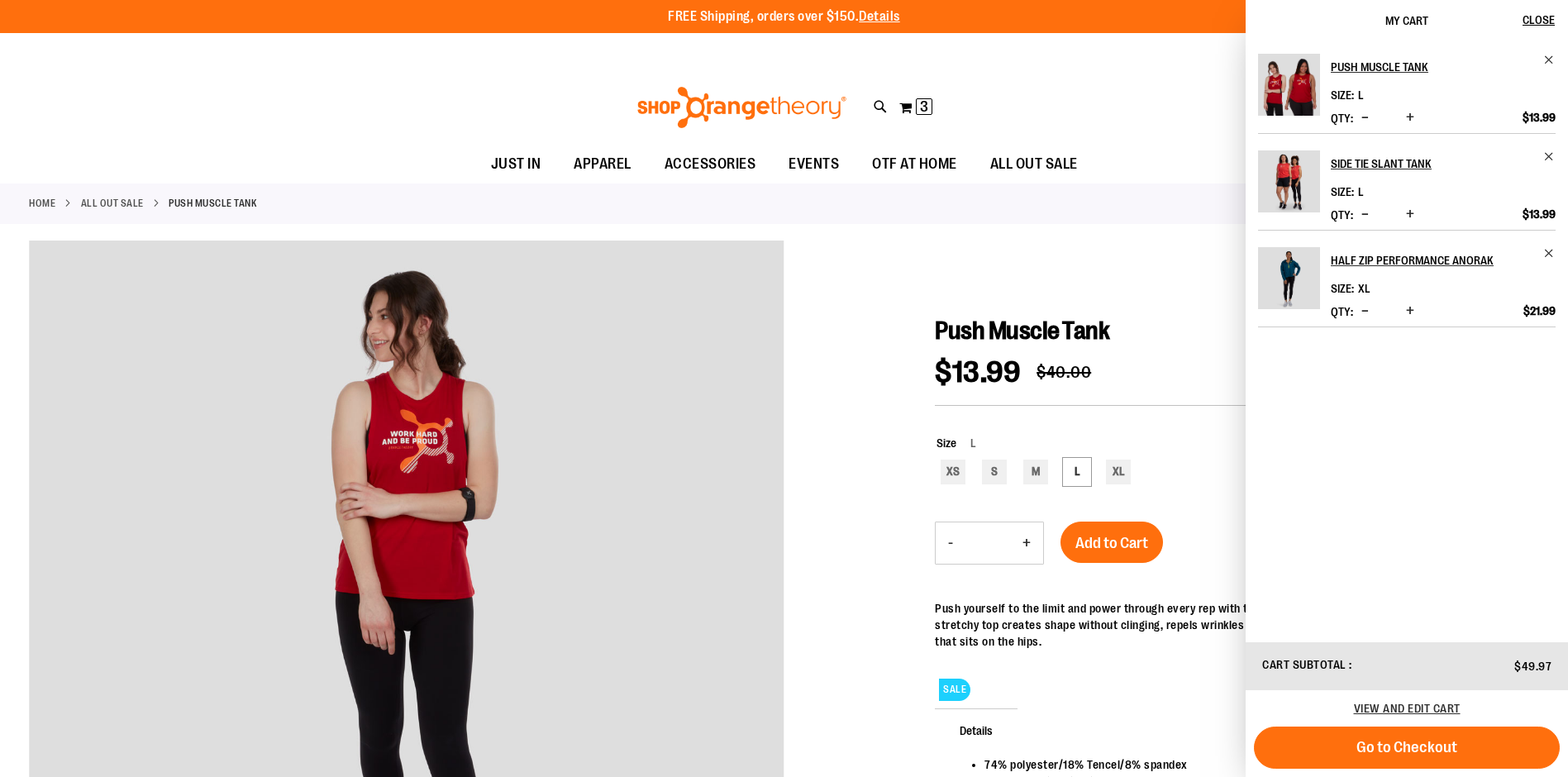
click at [954, 360] on div at bounding box center [784, 663] width 1510 height 846
